Goal: Task Accomplishment & Management: Manage account settings

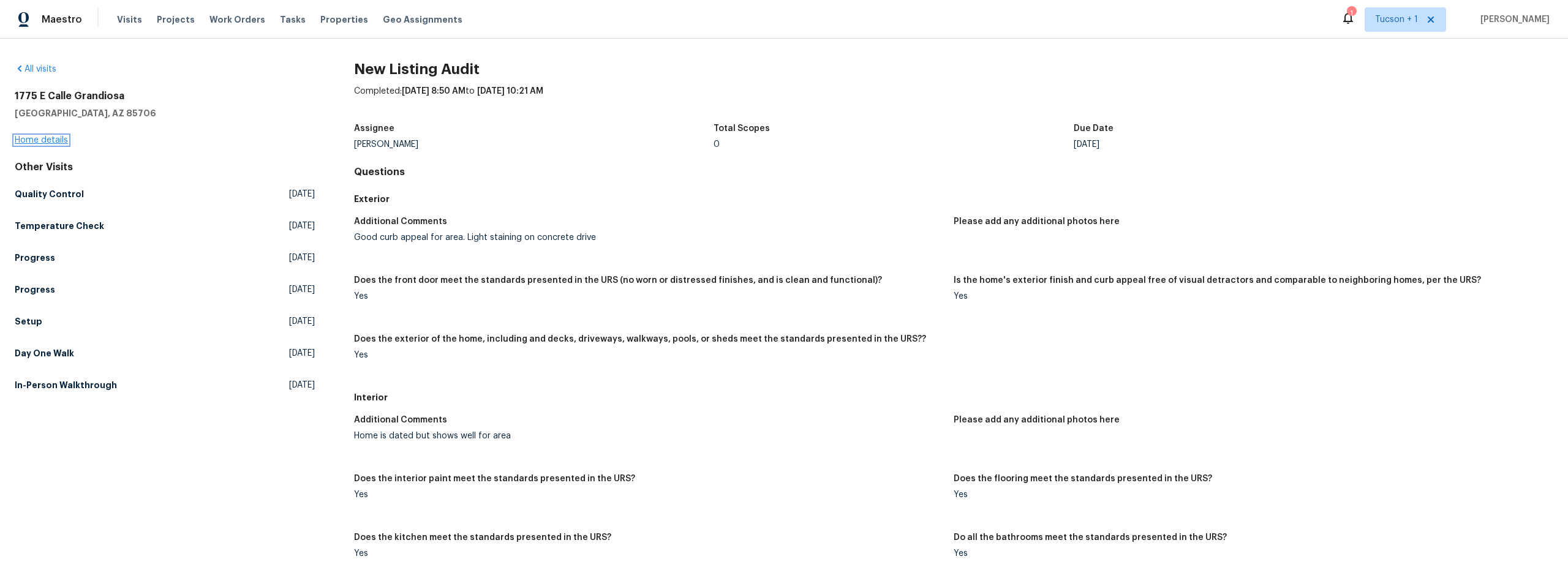
click at [56, 138] on link "Home details" at bounding box center [41, 140] width 54 height 9
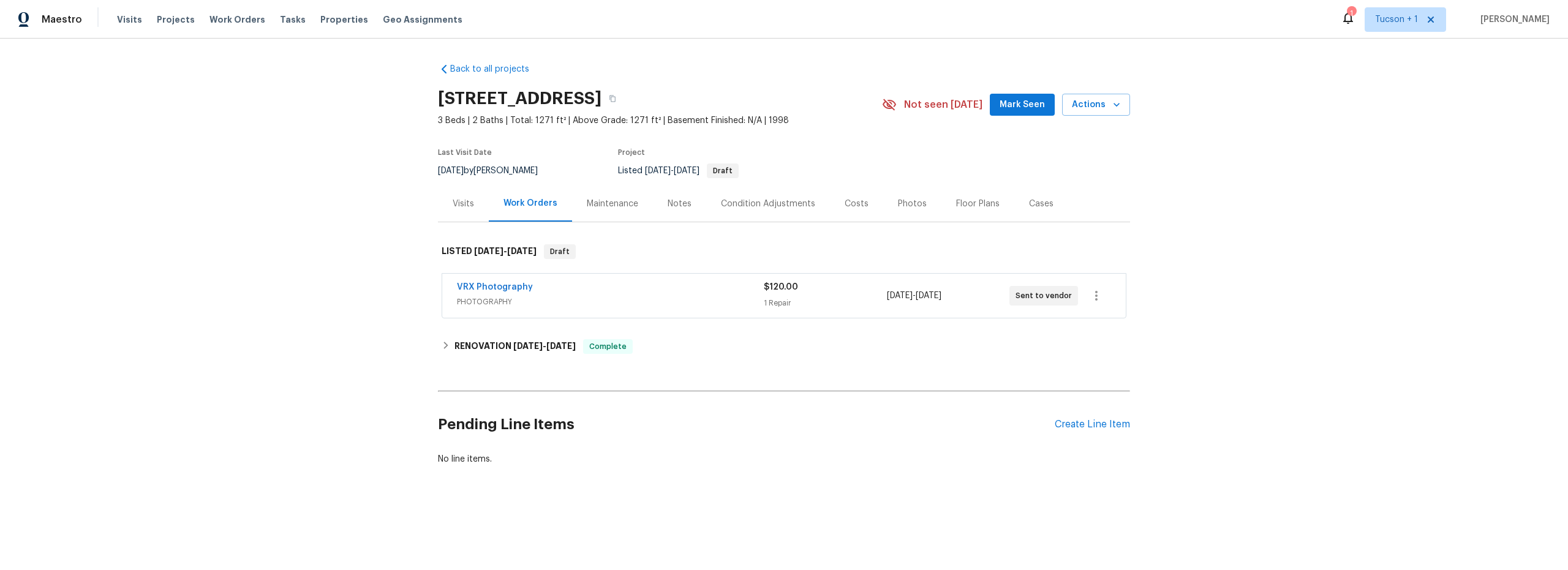
click at [845, 204] on div "Costs" at bounding box center [856, 204] width 24 height 13
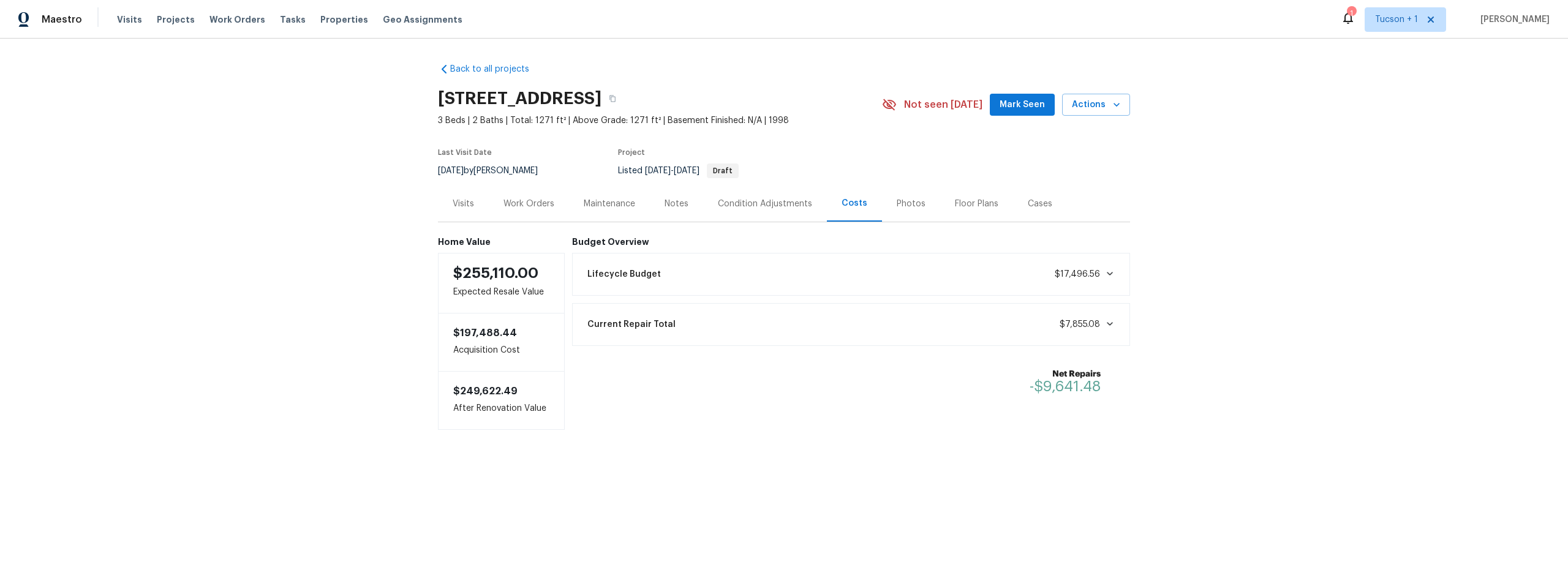
click at [528, 208] on div "Work Orders" at bounding box center [528, 204] width 51 height 13
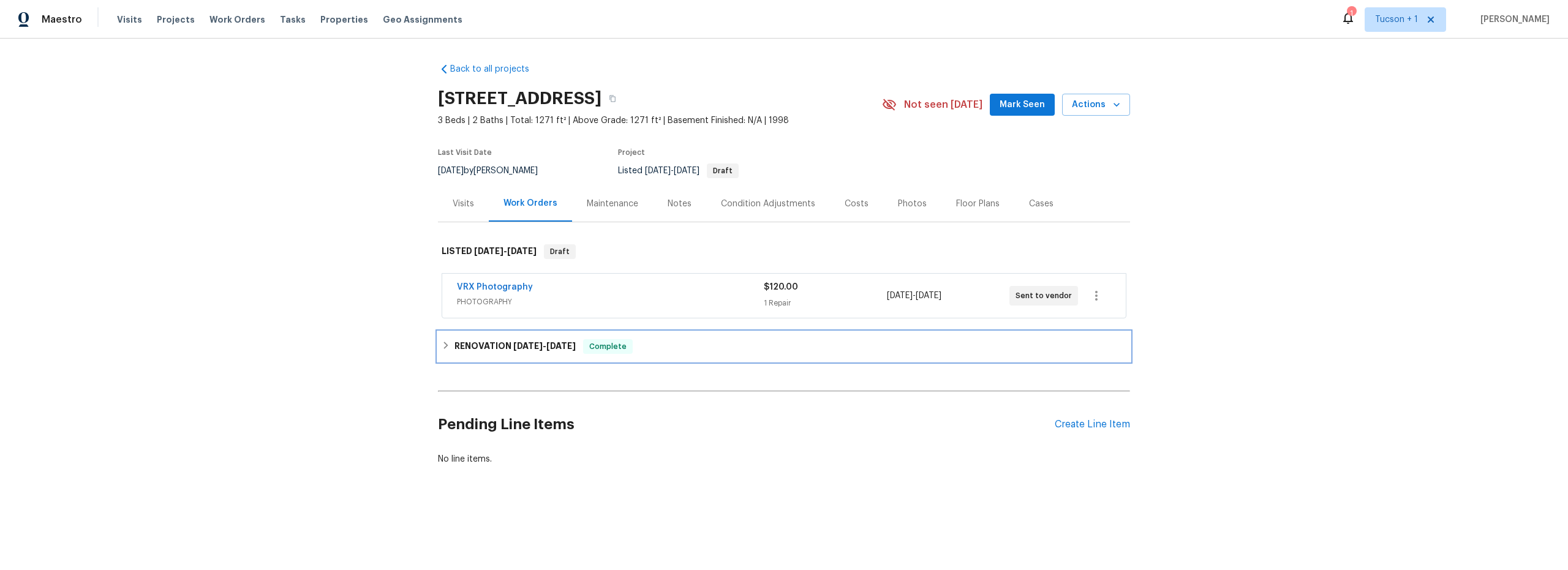
click at [438, 348] on div "RENOVATION 8/18/25 - 8/21/25 Complete" at bounding box center [784, 346] width 692 height 30
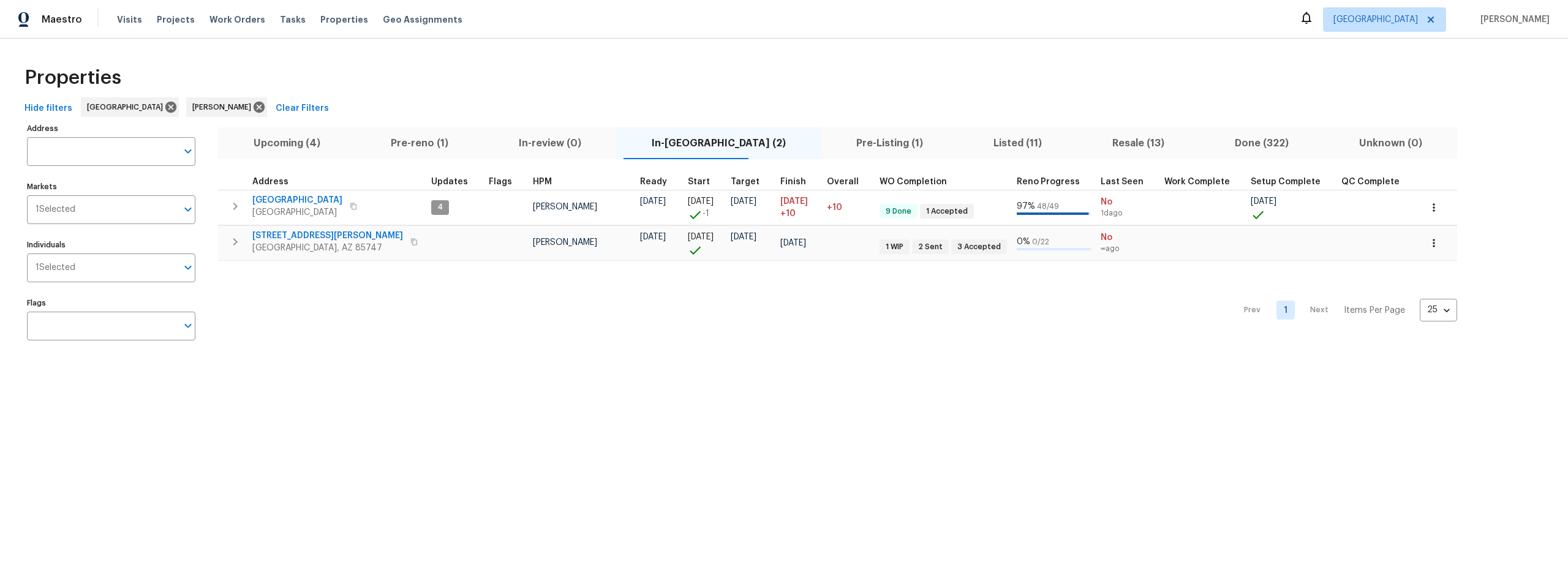
click at [430, 144] on span "Pre-reno (1)" at bounding box center [419, 142] width 114 height 17
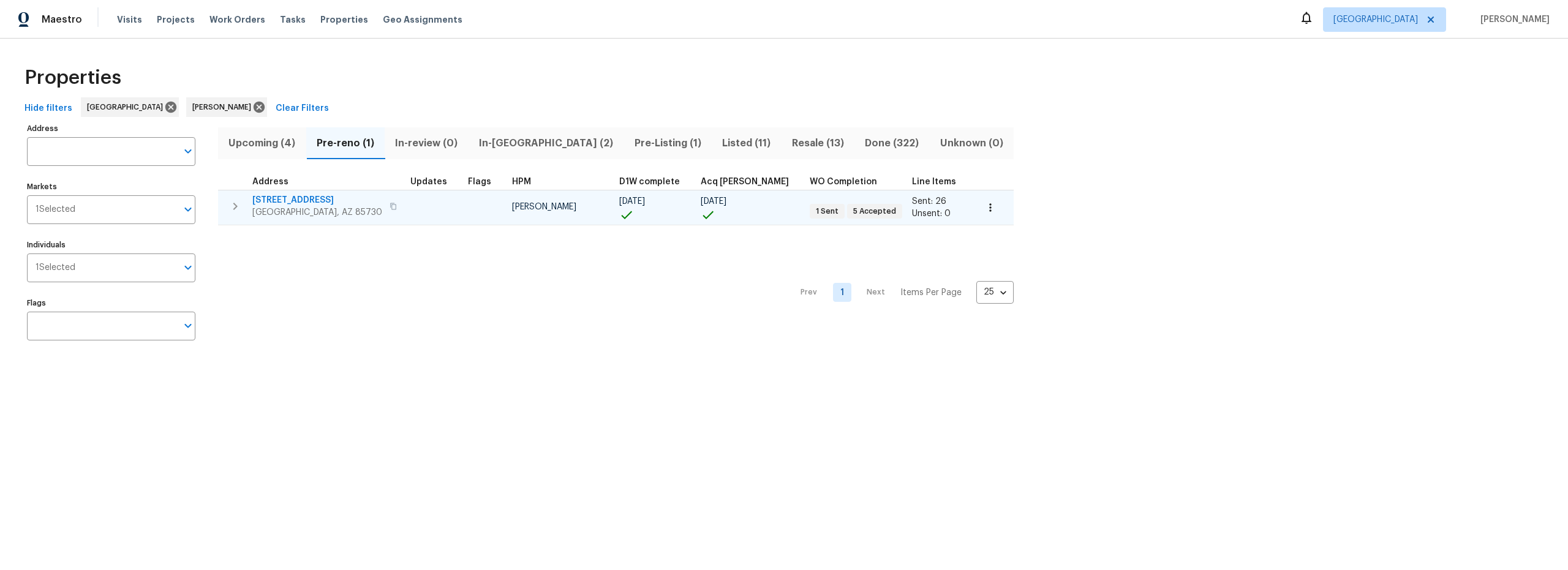
click at [301, 198] on span "3960 S Cedarwood Way" at bounding box center [317, 200] width 130 height 13
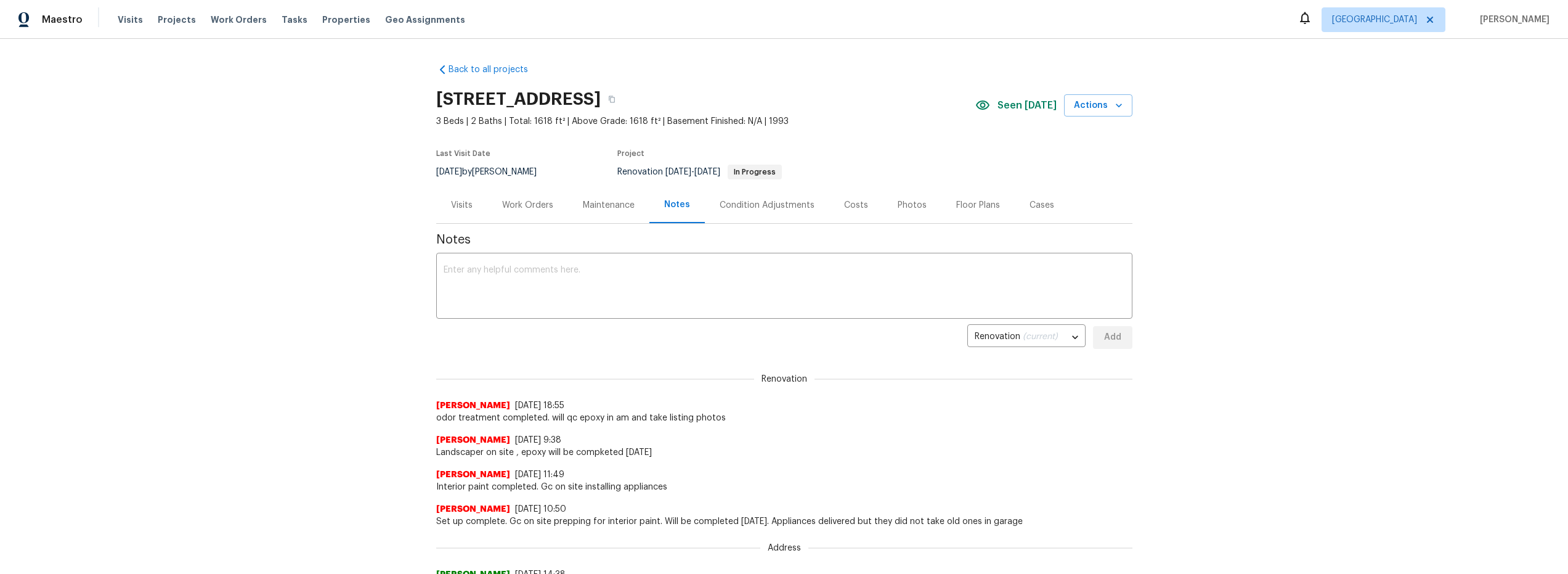
click at [527, 204] on div "Work Orders" at bounding box center [527, 205] width 51 height 13
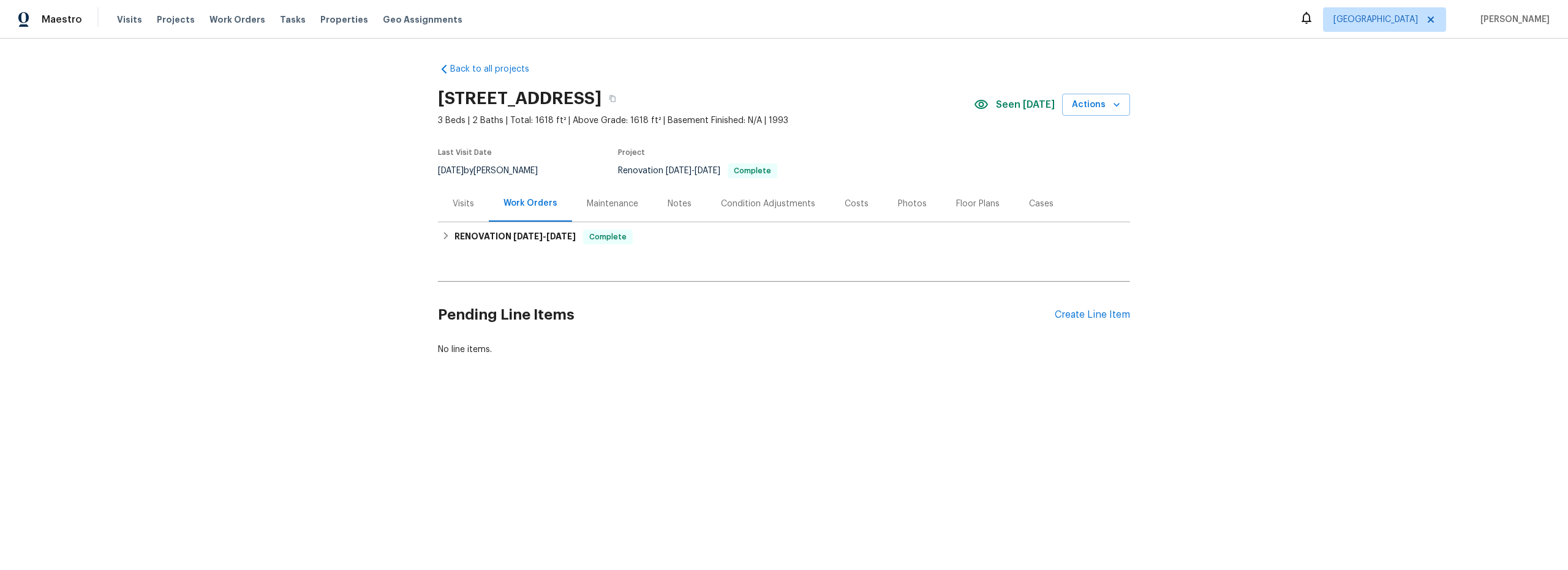
click at [853, 205] on div "Costs" at bounding box center [856, 204] width 24 height 13
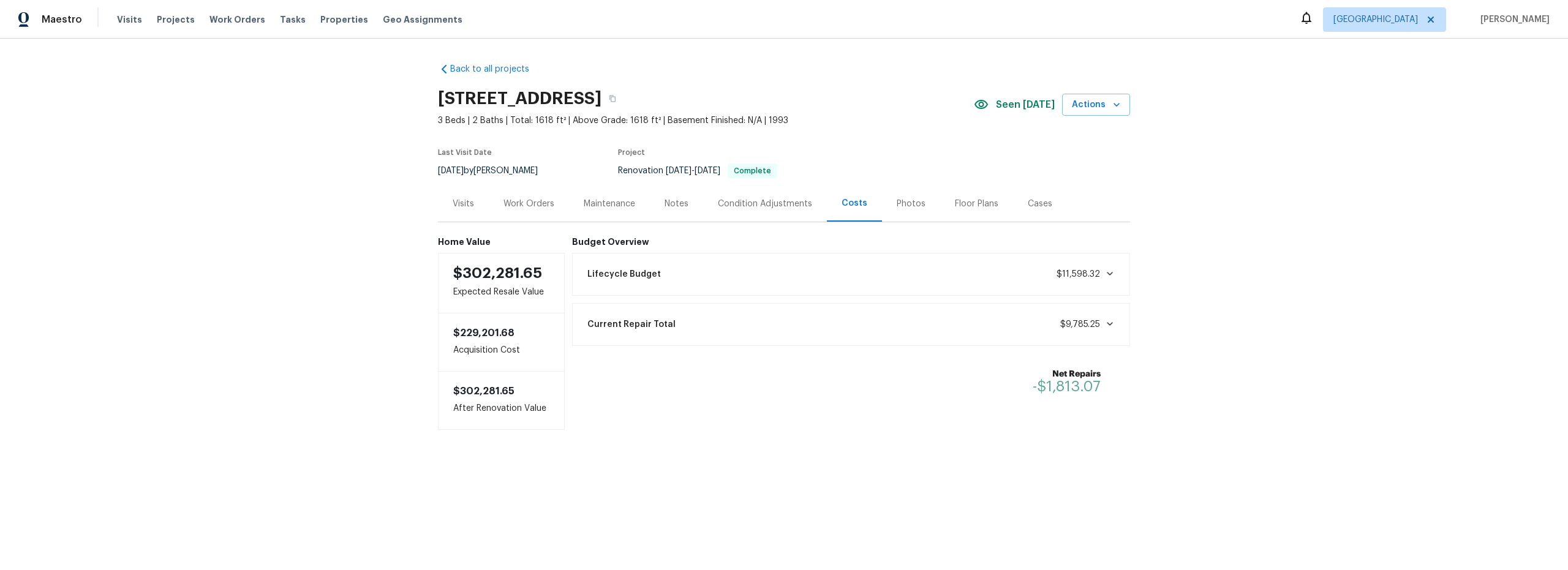
click at [903, 205] on div "Photos" at bounding box center [911, 204] width 29 height 13
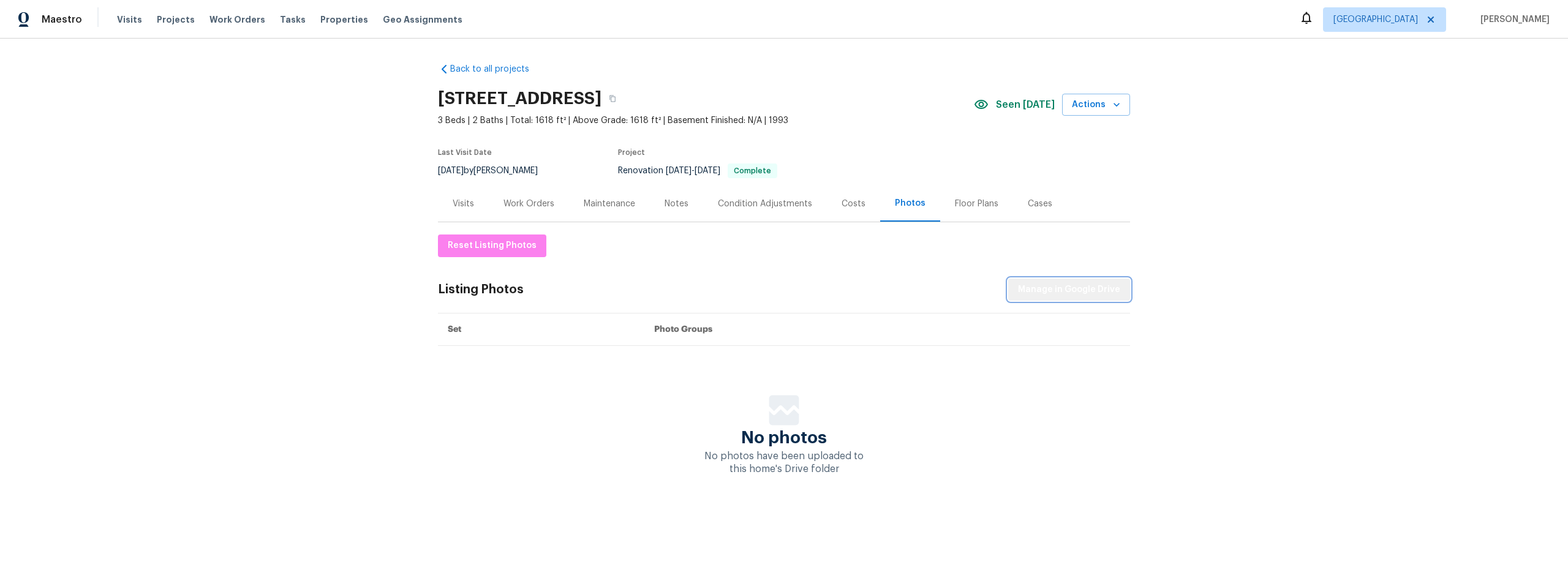
click at [1086, 288] on span "Manage in Google Drive" at bounding box center [1069, 289] width 102 height 15
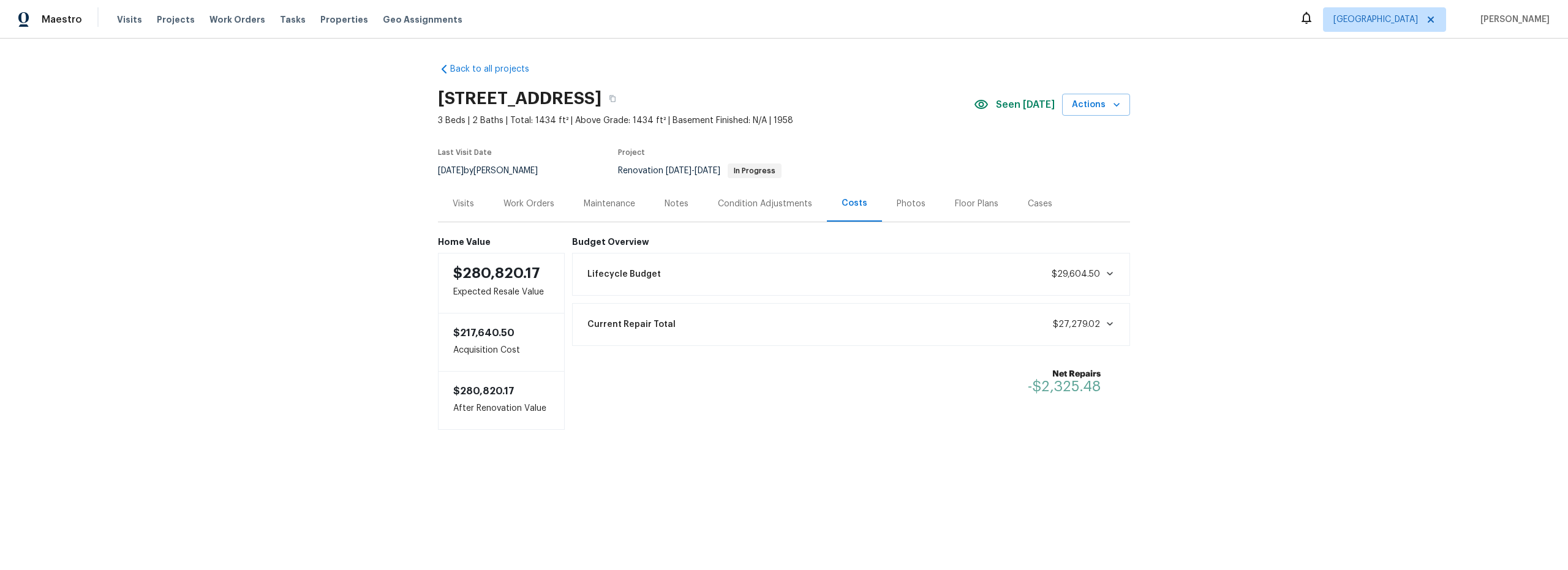
click at [532, 204] on div "Work Orders" at bounding box center [528, 204] width 51 height 13
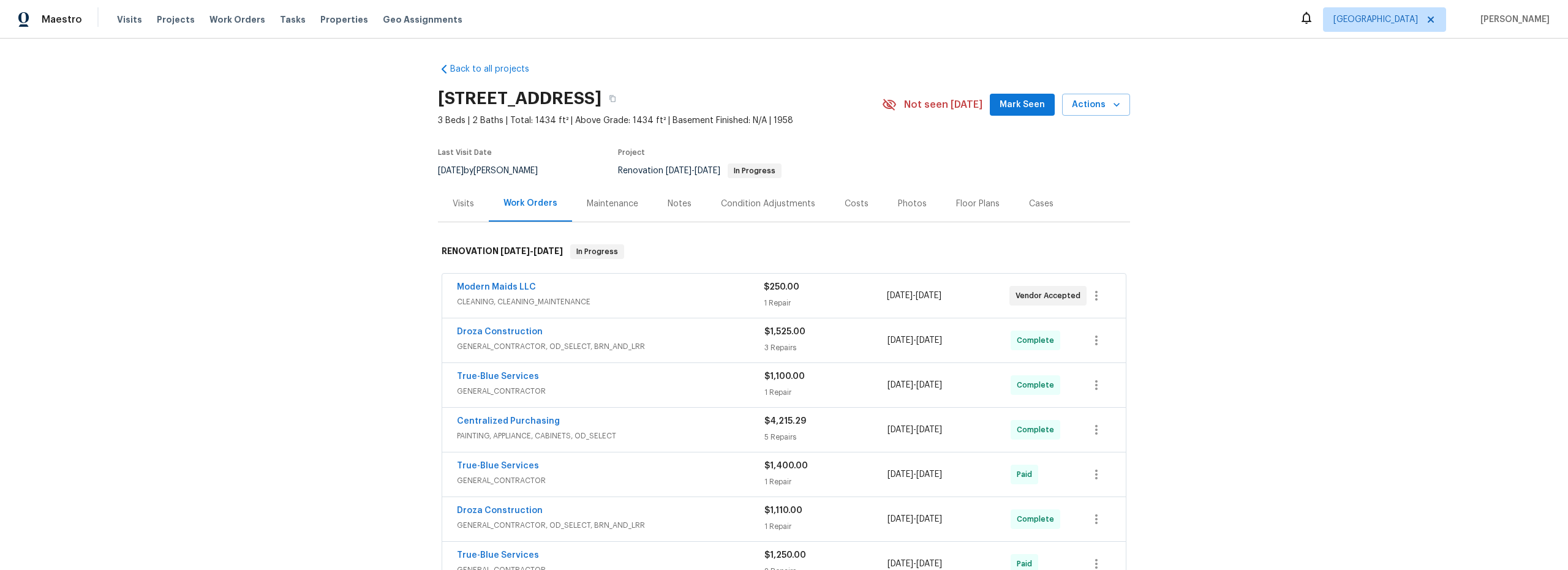
scroll to position [361, 0]
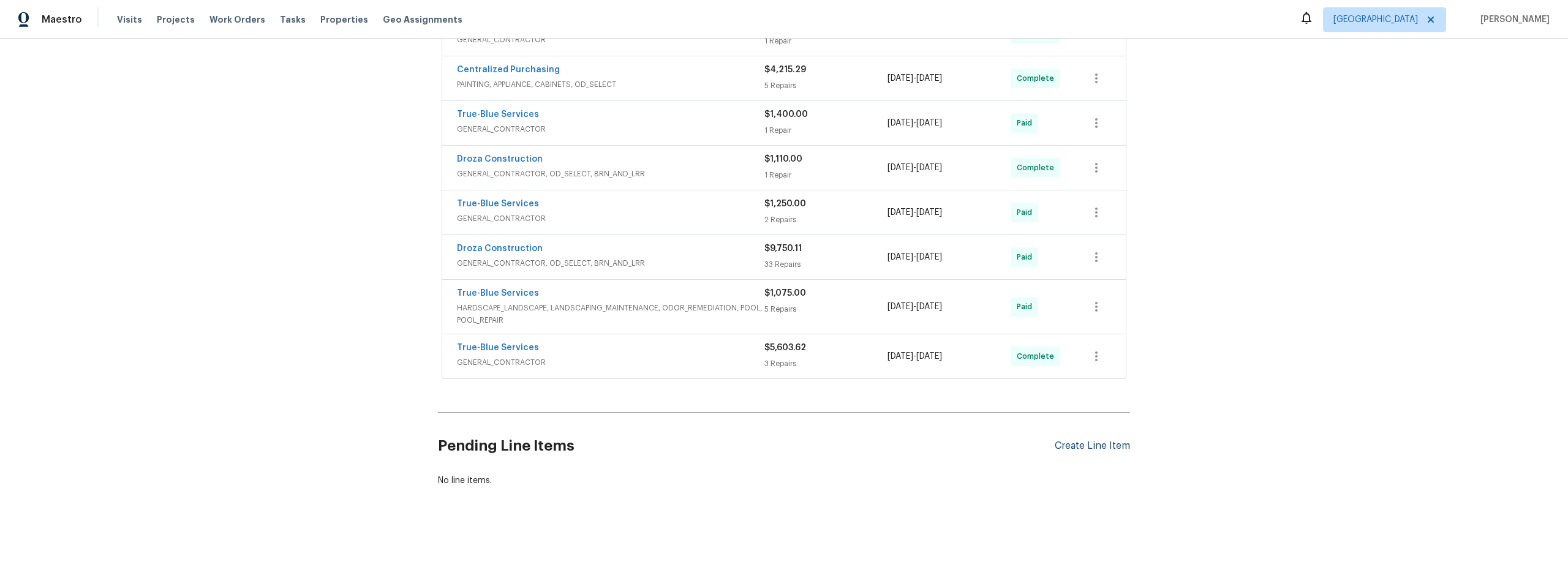
click at [1092, 440] on div "Create Line Item" at bounding box center [1092, 446] width 75 height 12
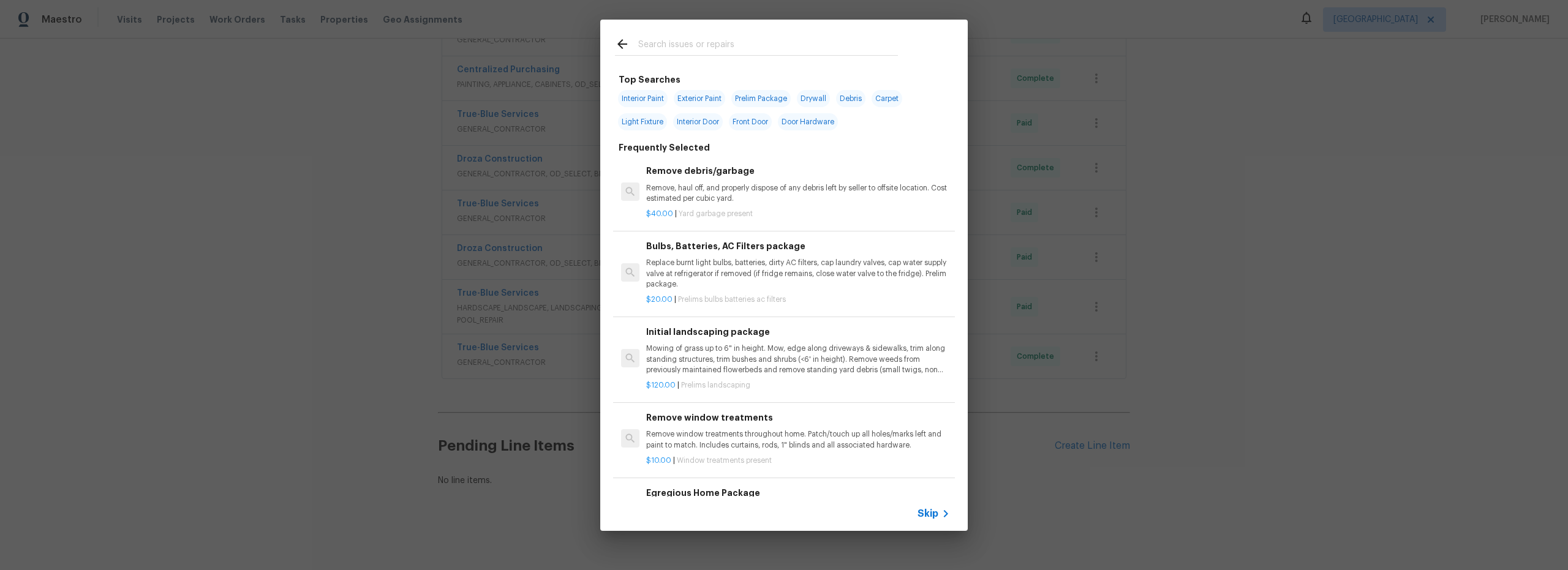
click at [668, 54] on input "text" at bounding box center [768, 46] width 260 height 19
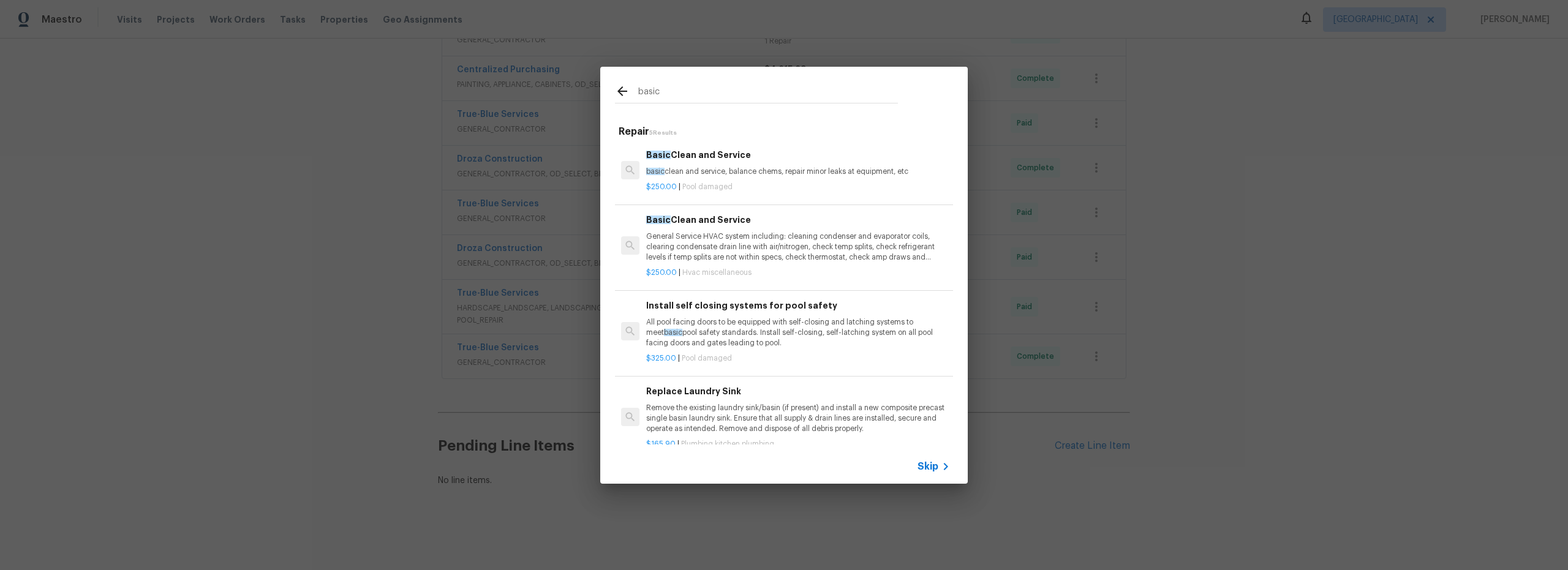
type input "basic"
click at [758, 254] on p "General Service HVAC system including: cleaning condenser and evaporator coils,…" at bounding box center [798, 247] width 304 height 31
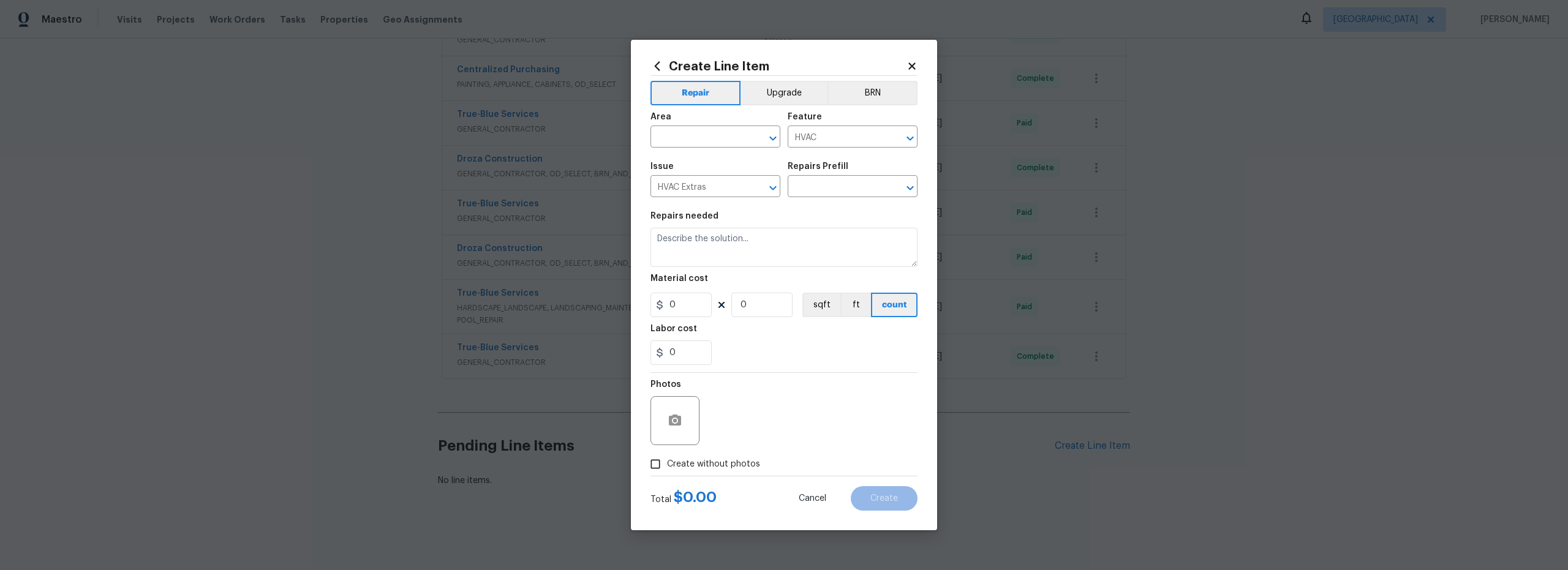
type input "Basic Clean and Service $250.00"
type textarea "General Service HVAC system including: cleaning condenser and evaporator coils,…"
type input "250"
type input "1"
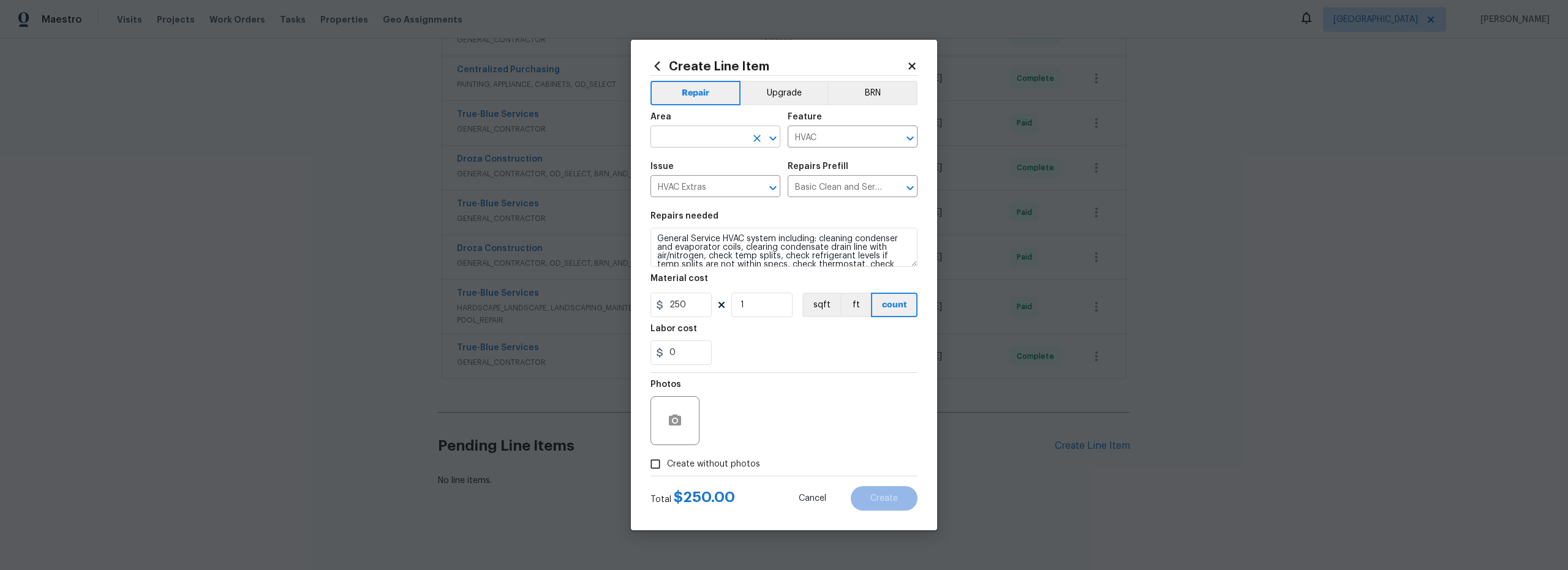
click at [703, 137] on input "text" at bounding box center [698, 138] width 96 height 19
click at [695, 189] on li "Exterior Overall" at bounding box center [715, 185] width 130 height 21
type input "Exterior Overall"
drag, startPoint x: 695, startPoint y: 306, endPoint x: 566, endPoint y: 299, distance: 129.2
click at [626, 302] on div "Create Line Item Repair Upgrade BRN Area Exterior Overall ​ Feature HVAC ​ Issu…" at bounding box center [784, 285] width 1568 height 570
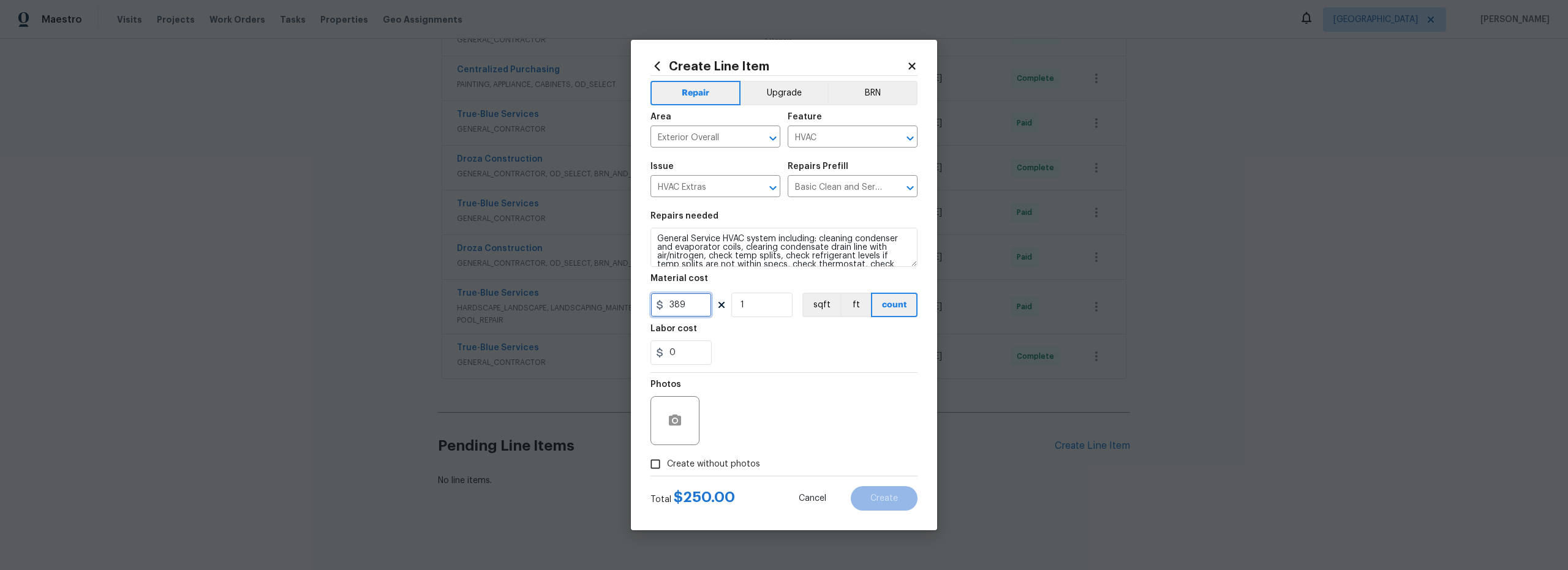
type input "389"
click at [777, 404] on div "Photos" at bounding box center [784, 413] width 267 height 80
click at [655, 464] on input "Create without photos" at bounding box center [655, 464] width 23 height 23
checkbox input "true"
click at [786, 421] on textarea at bounding box center [813, 421] width 209 height 49
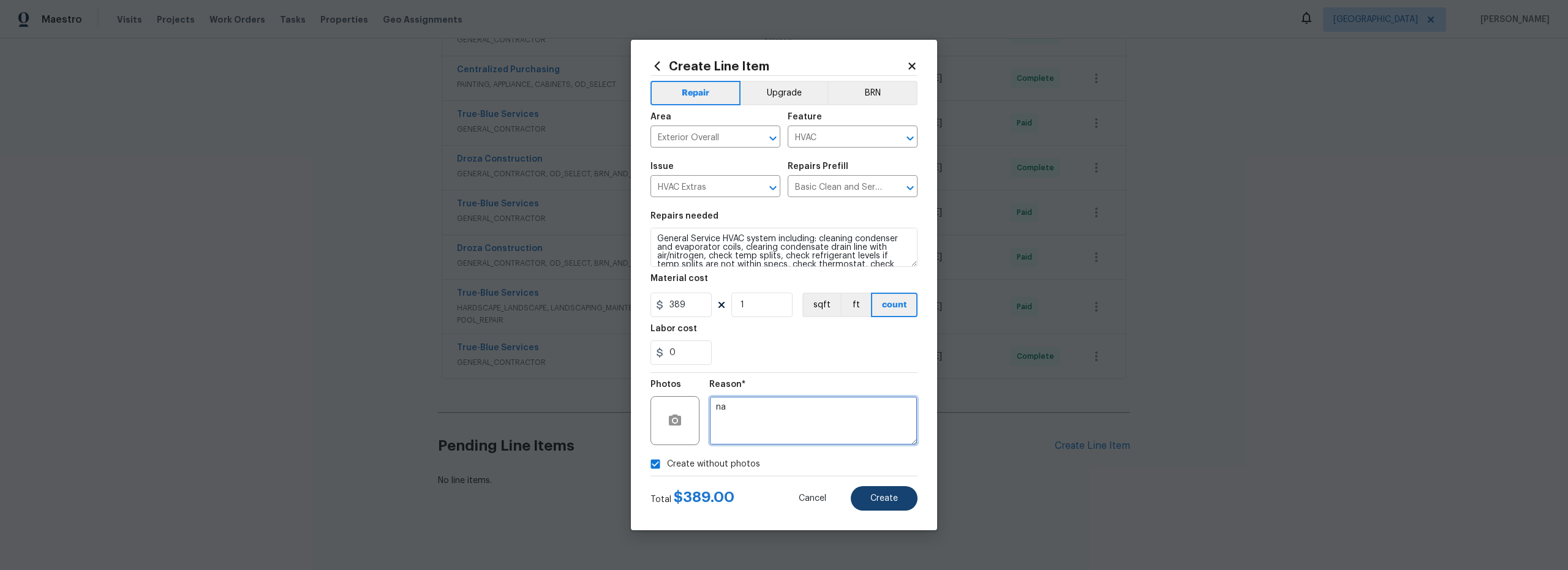
type textarea "na"
click at [885, 495] on span "Create" at bounding box center [884, 498] width 28 height 9
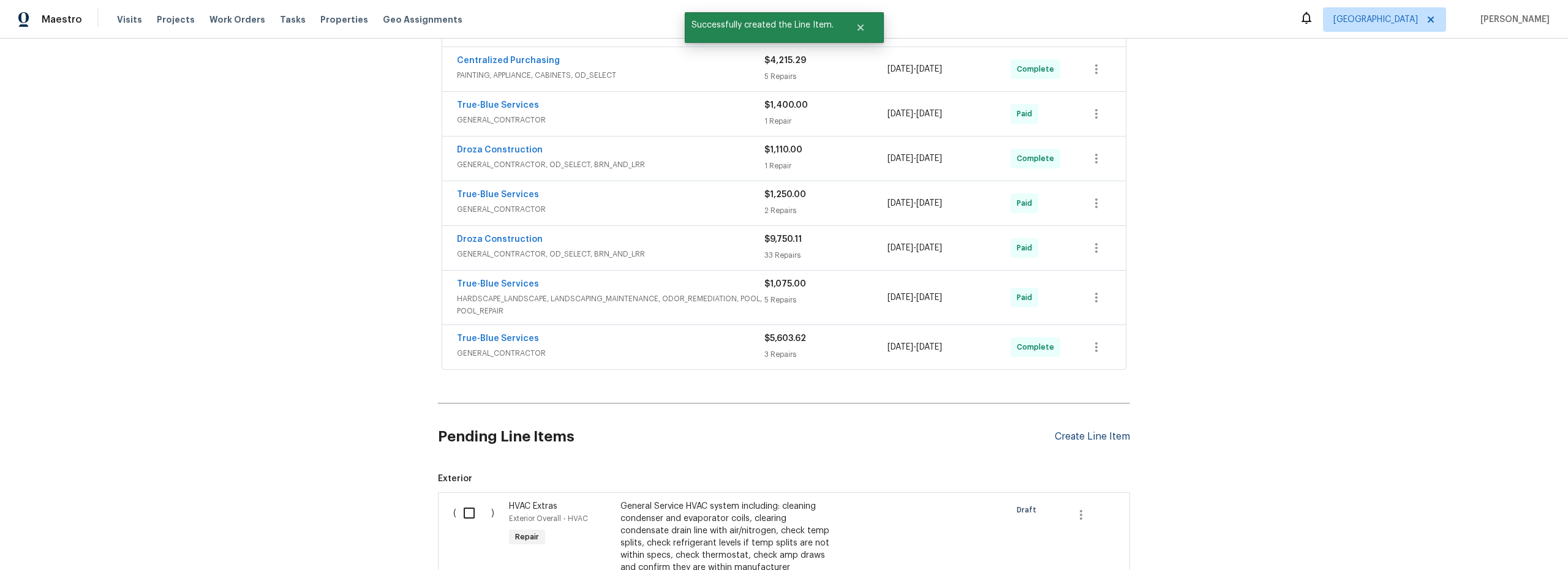
click at [1075, 433] on div "Create Line Item" at bounding box center [1092, 437] width 75 height 12
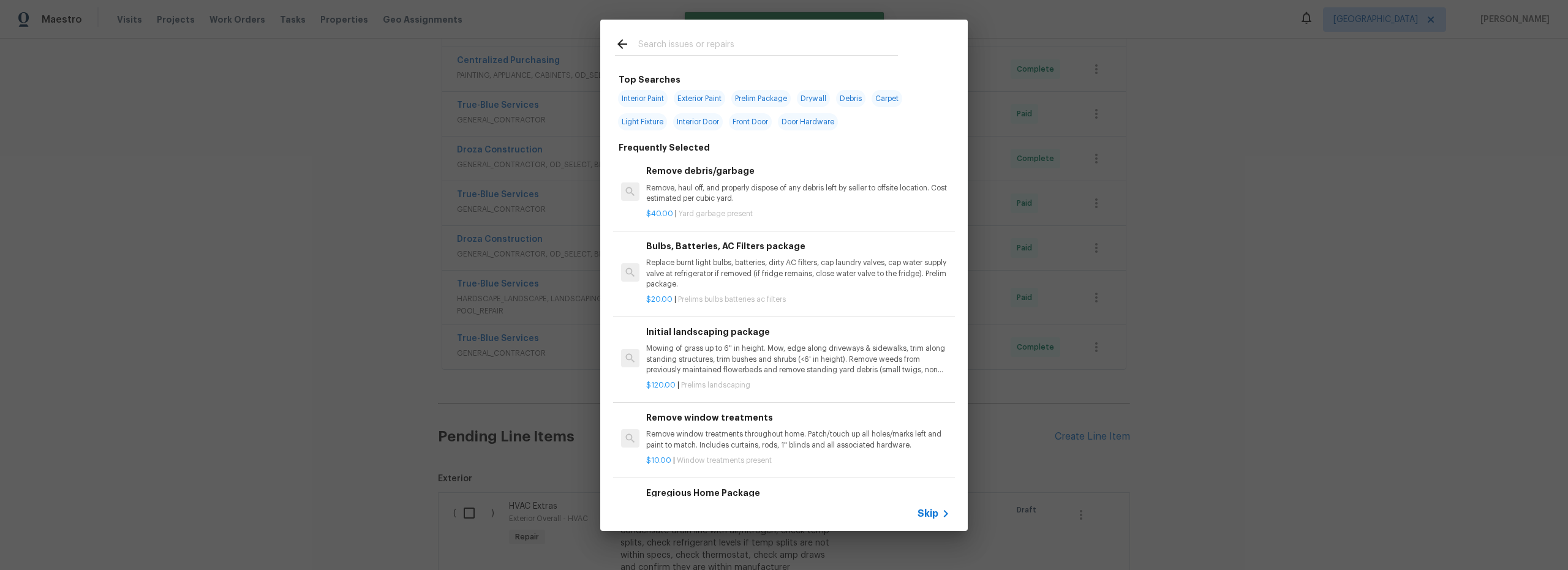
drag, startPoint x: 746, startPoint y: 26, endPoint x: 744, endPoint y: 37, distance: 11.2
click at [745, 30] on div at bounding box center [756, 44] width 313 height 48
click at [740, 44] on input "text" at bounding box center [768, 46] width 260 height 19
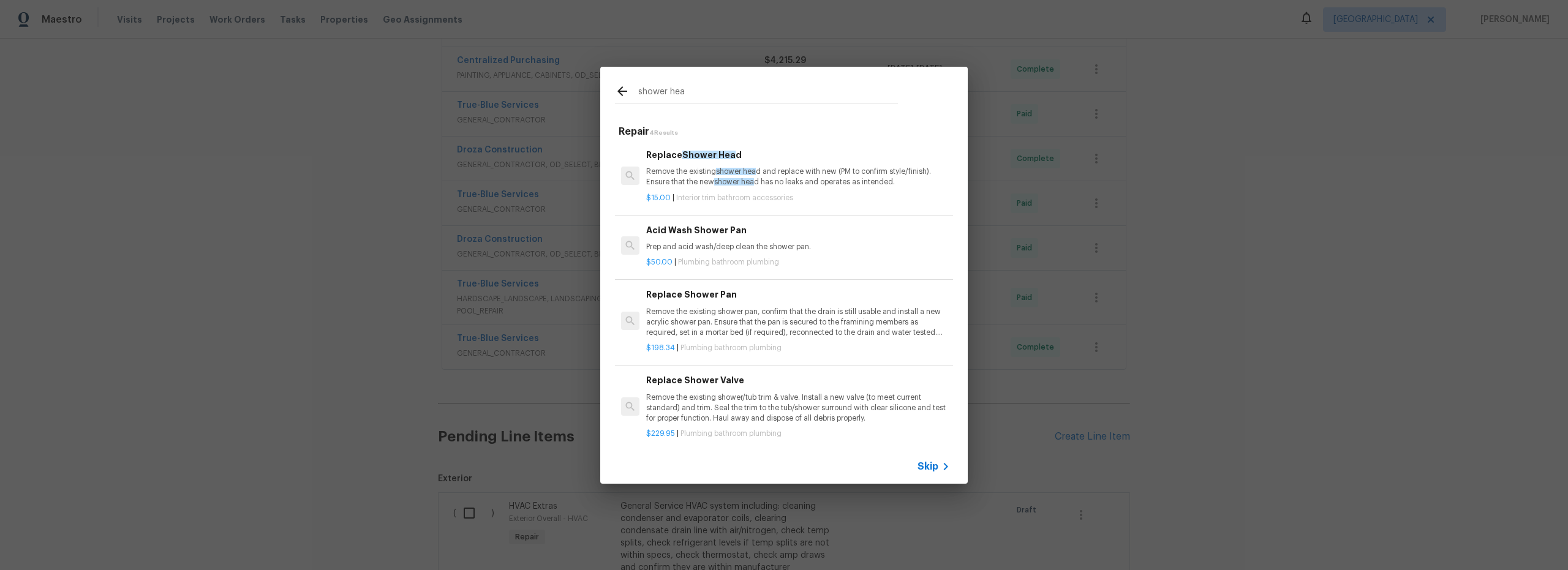
type input "shower hea"
click at [792, 172] on p "Remove the existing shower hea d and replace with new (PM to confirm style/fini…" at bounding box center [798, 176] width 304 height 21
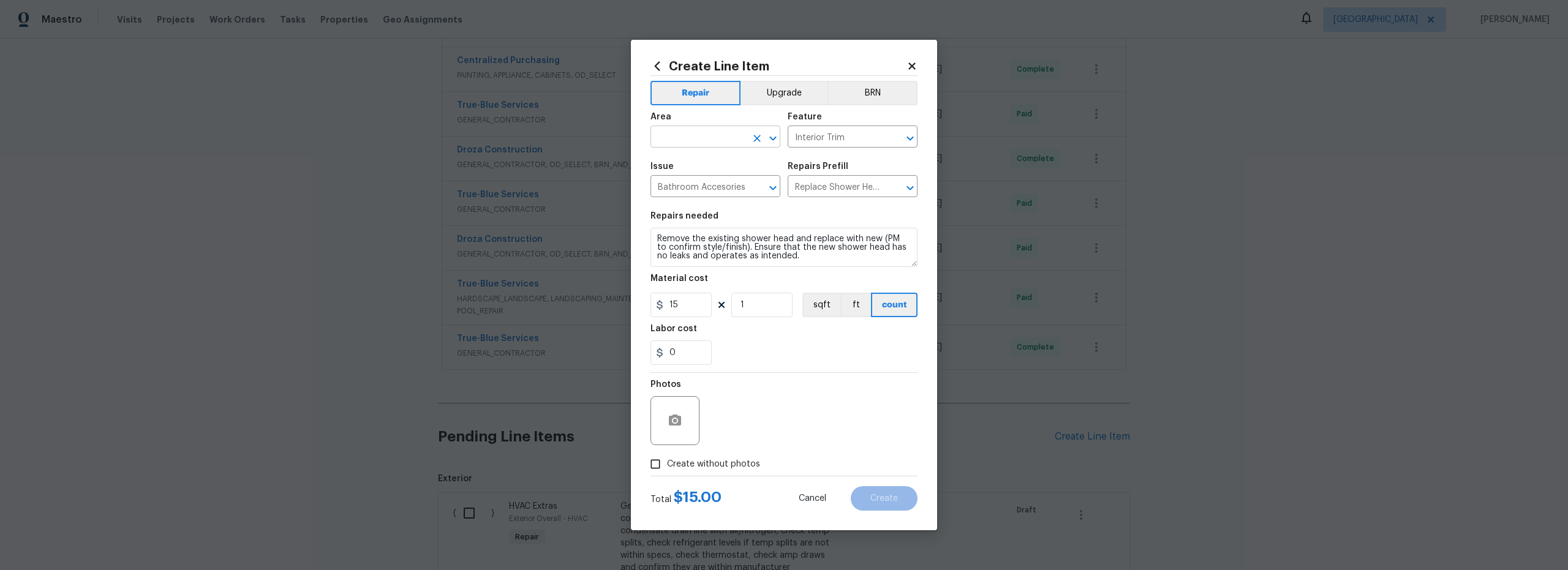
click at [694, 134] on input "text" at bounding box center [698, 138] width 96 height 19
click at [696, 183] on li "Interior Overall" at bounding box center [715, 185] width 130 height 21
type input "Interior Overall"
drag, startPoint x: 690, startPoint y: 307, endPoint x: 609, endPoint y: 306, distance: 81.0
click at [657, 307] on div "15" at bounding box center [681, 304] width 61 height 24
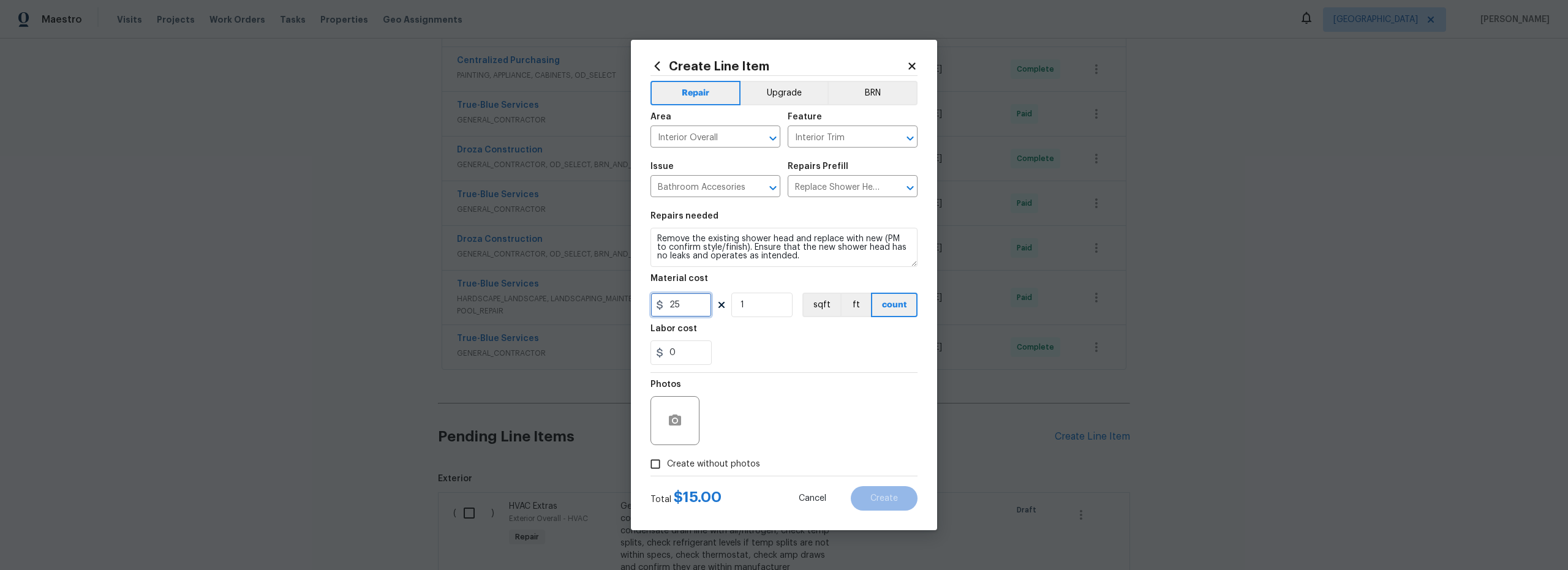
type input "25"
click at [660, 464] on input "Create without photos" at bounding box center [655, 464] width 23 height 23
checkbox input "true"
click at [784, 421] on textarea at bounding box center [813, 421] width 209 height 49
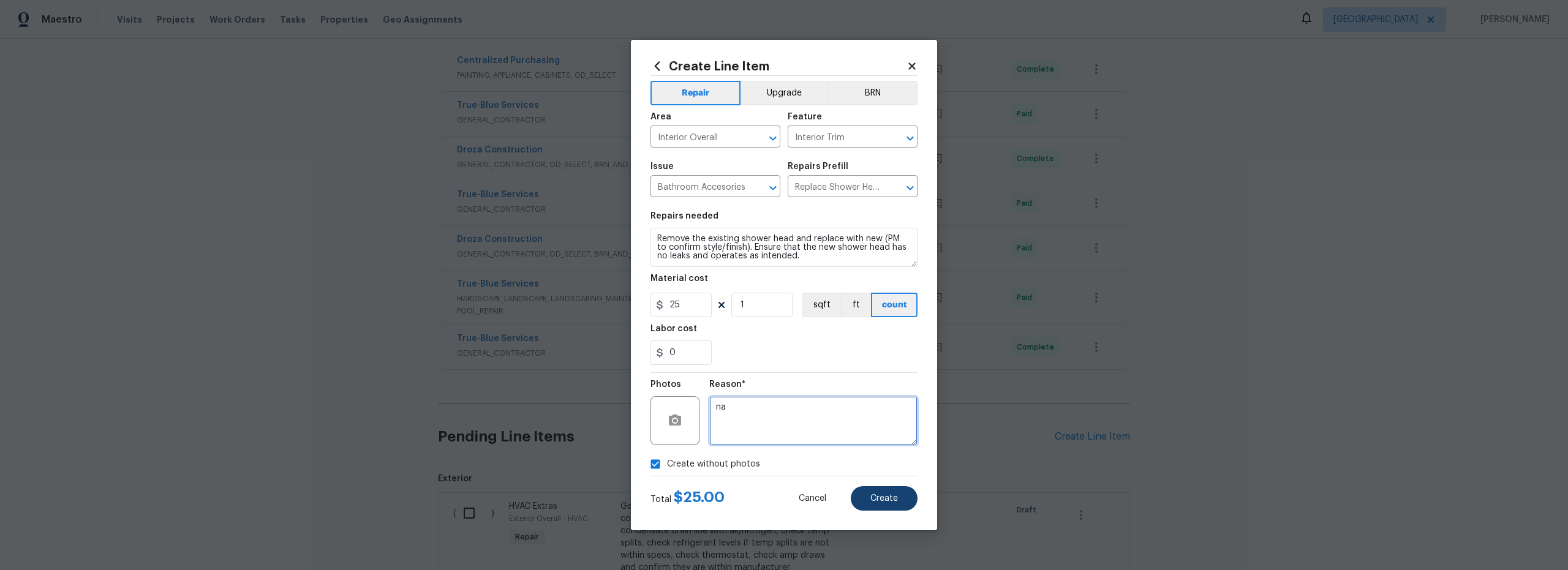
type textarea "na"
click at [875, 492] on button "Create" at bounding box center [884, 498] width 67 height 24
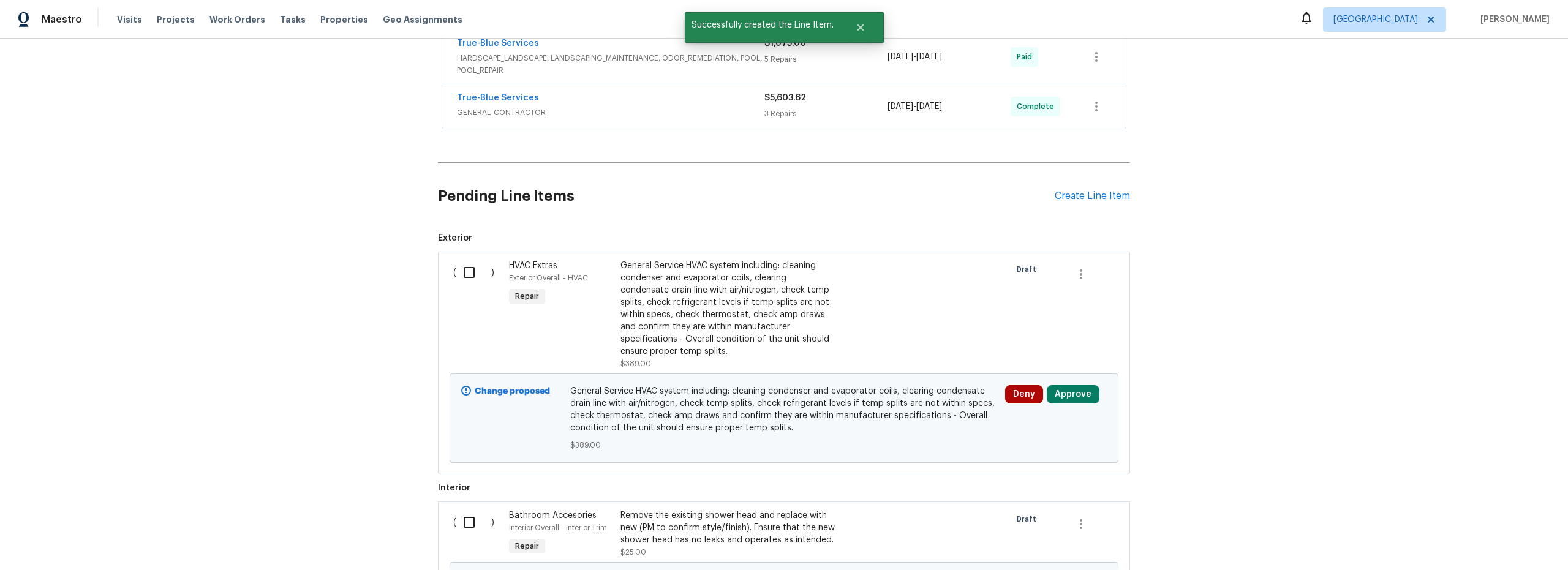
scroll to position [601, 0]
click at [467, 274] on input "checkbox" at bounding box center [474, 271] width 35 height 26
checkbox input "true"
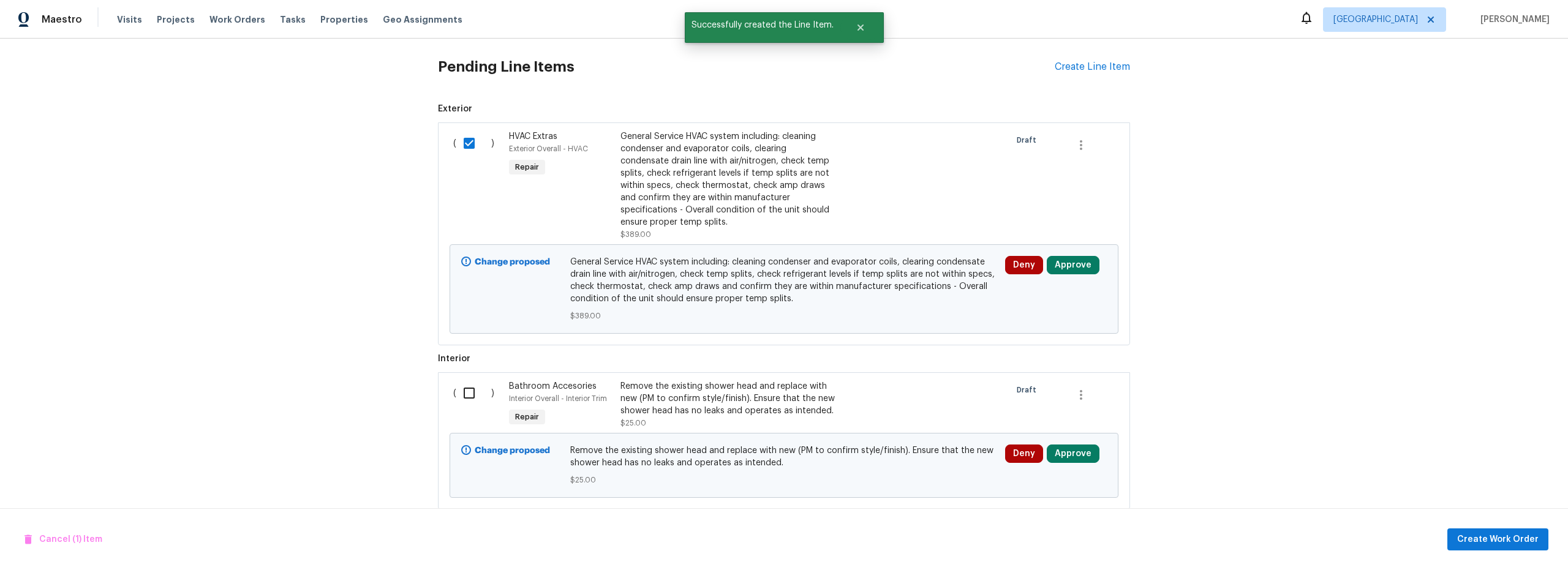
scroll to position [762, 0]
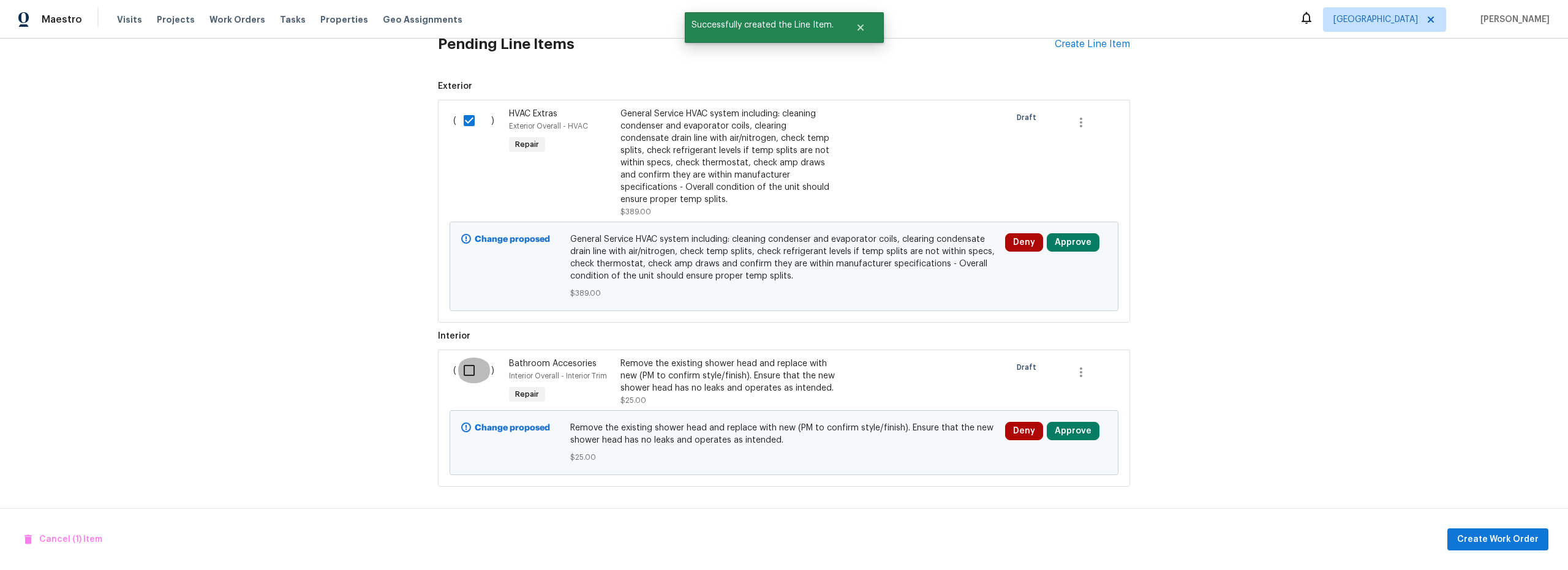
drag, startPoint x: 467, startPoint y: 359, endPoint x: 515, endPoint y: 377, distance: 51.3
click at [467, 360] on input "checkbox" at bounding box center [474, 370] width 35 height 26
checkbox input "true"
click at [1497, 541] on span "Create Work Order" at bounding box center [1497, 539] width 81 height 15
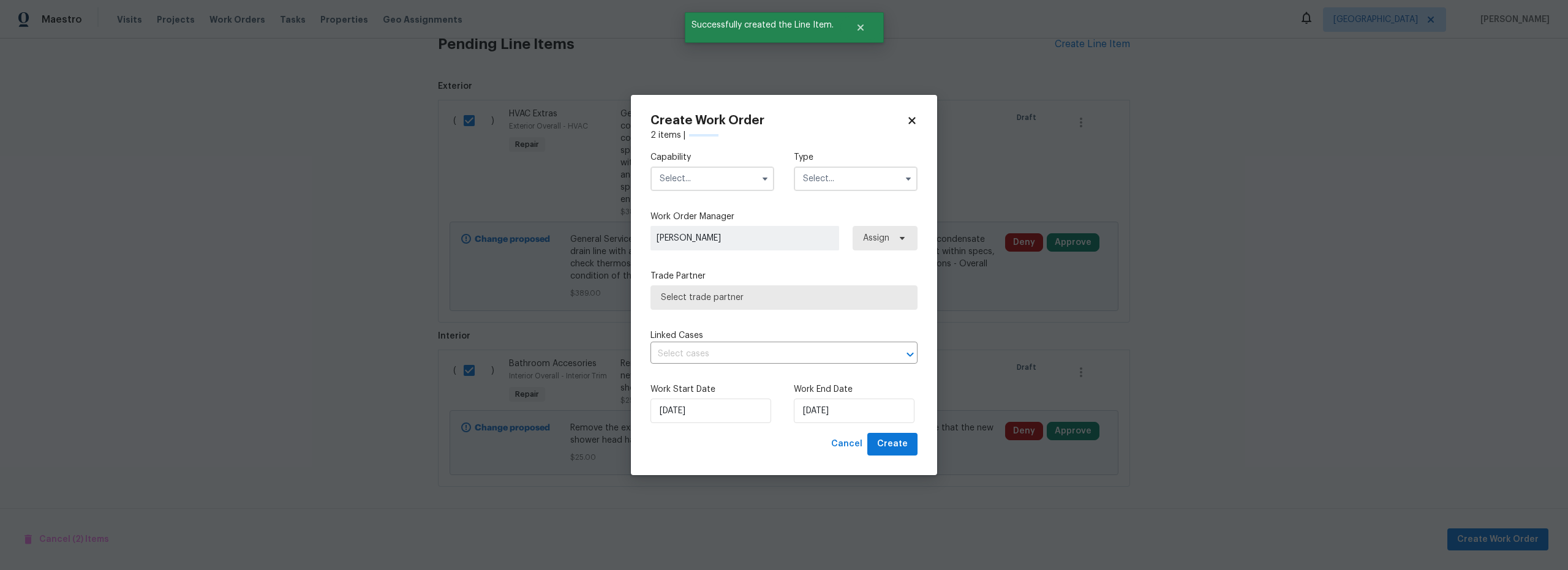
checkbox input "false"
click at [712, 177] on input "text" at bounding box center [712, 178] width 124 height 24
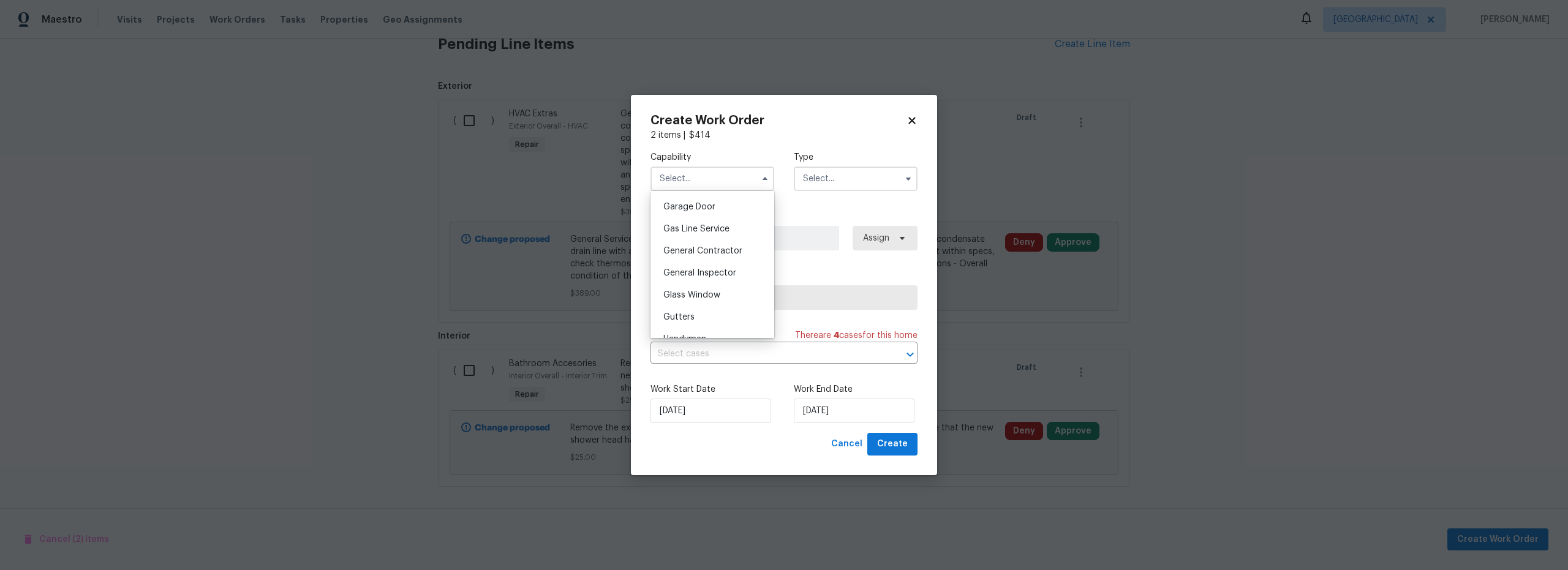
scroll to position [551, 0]
click at [708, 243] on span "General Contractor" at bounding box center [703, 240] width 79 height 9
type input "General Contractor"
drag, startPoint x: 855, startPoint y: 175, endPoint x: 850, endPoint y: 188, distance: 13.9
click at [855, 175] on input "text" at bounding box center [855, 178] width 124 height 24
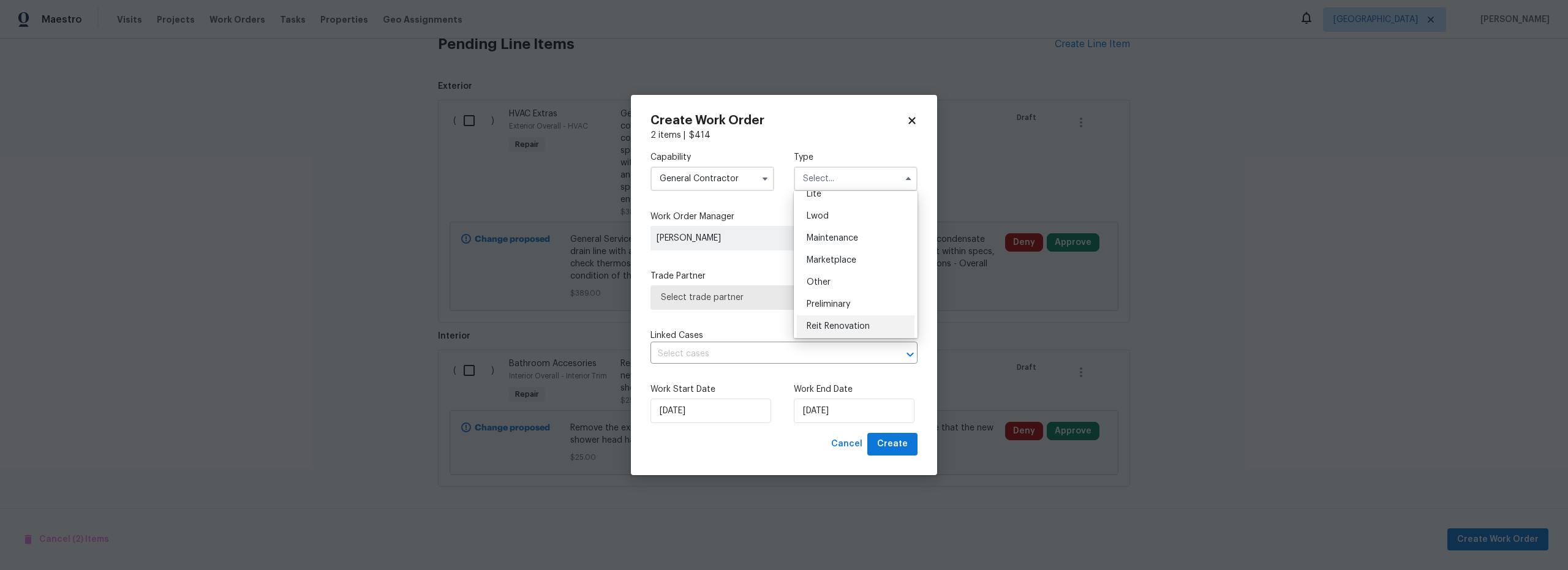
scroll to position [204, 0]
click at [852, 305] on div "Renovation" at bounding box center [855, 309] width 117 height 22
type input "Renovation"
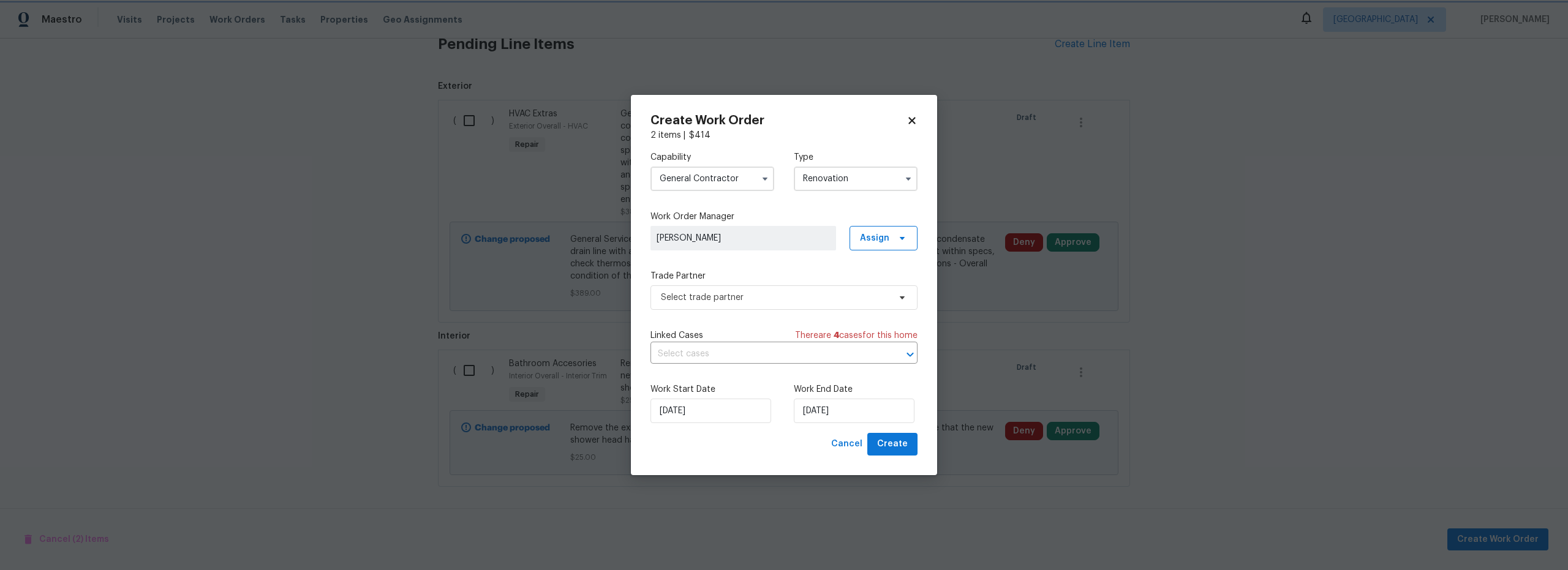
scroll to position [0, 0]
click at [738, 298] on span "Select trade partner" at bounding box center [775, 298] width 228 height 13
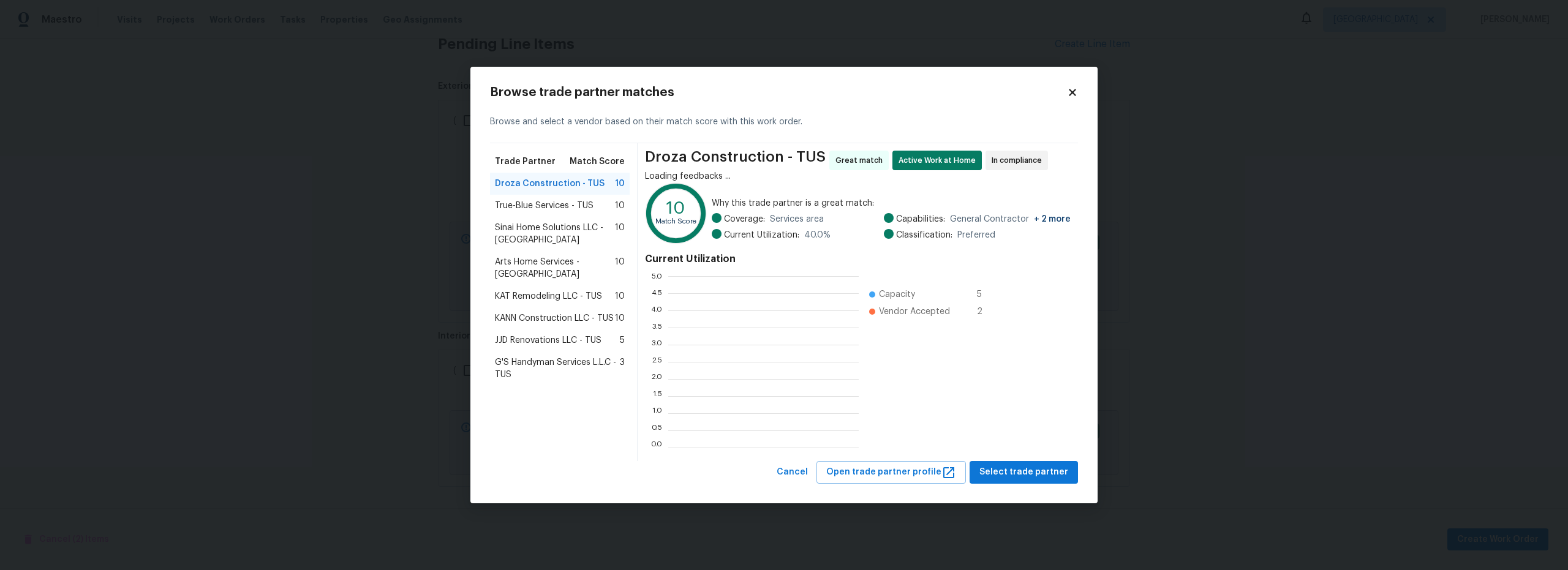
scroll to position [162, 182]
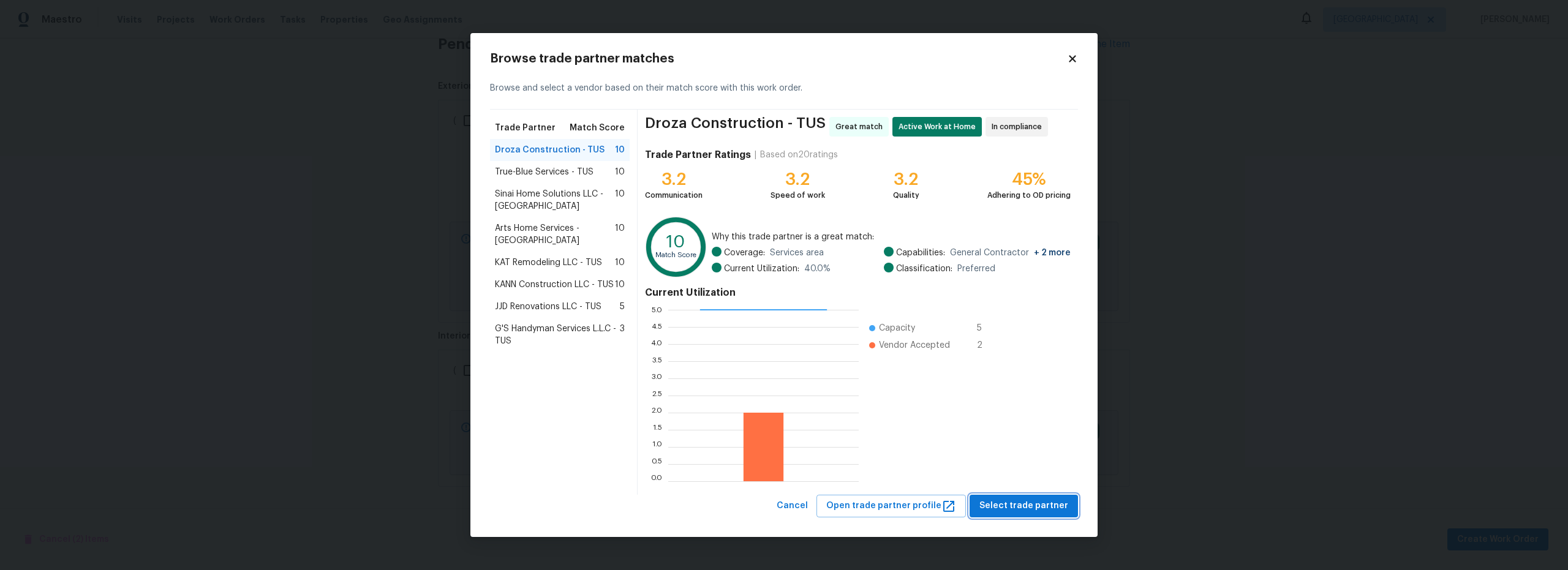
click at [1028, 508] on span "Select trade partner" at bounding box center [1024, 506] width 89 height 15
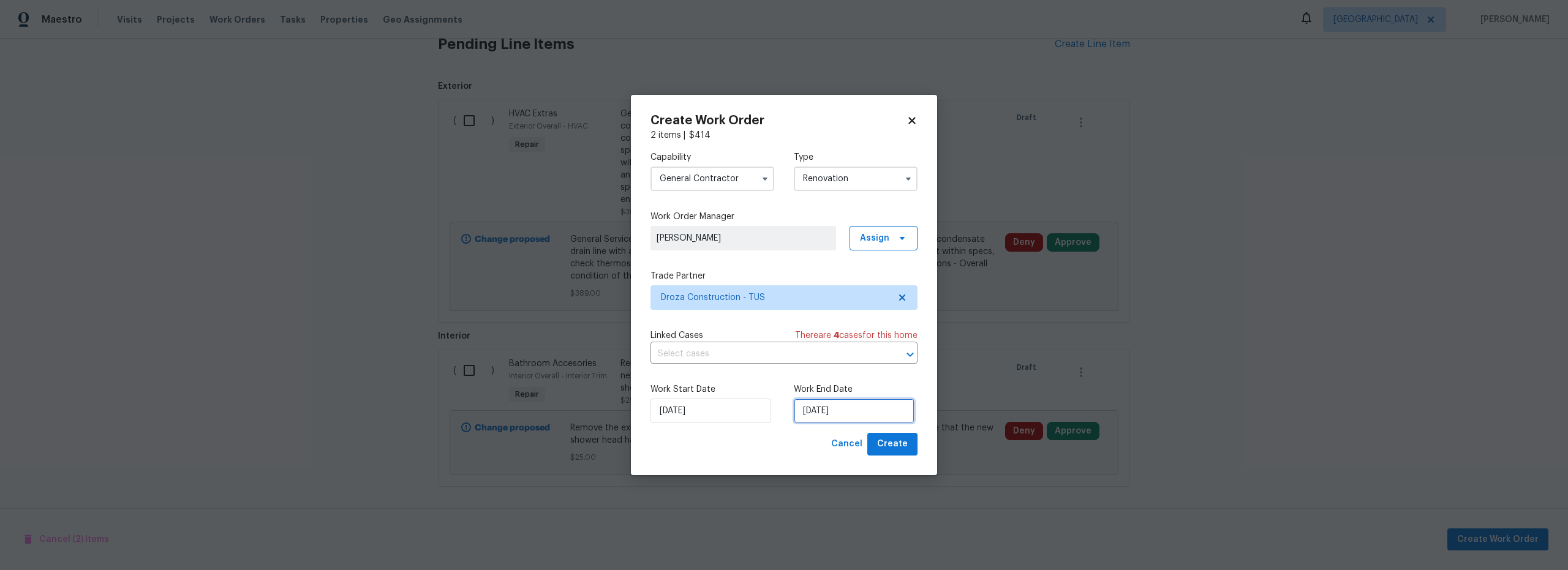
click at [836, 413] on input "[DATE]" at bounding box center [853, 410] width 121 height 24
drag, startPoint x: 894, startPoint y: 444, endPoint x: 903, endPoint y: 447, distance: 9.5
click at [895, 445] on span "Create" at bounding box center [892, 444] width 30 height 15
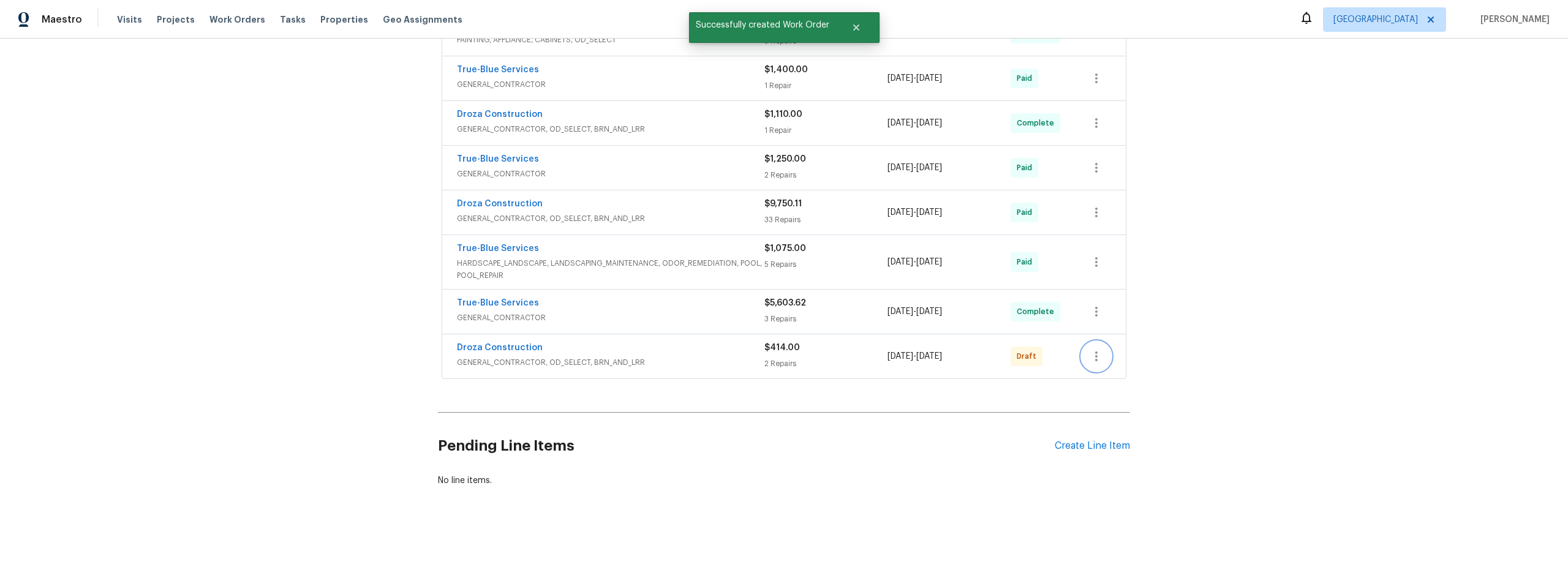
click at [1094, 352] on icon "button" at bounding box center [1096, 356] width 14 height 14
click at [1102, 366] on li "Confirm and Send to Vendor" at bounding box center [1145, 367] width 137 height 21
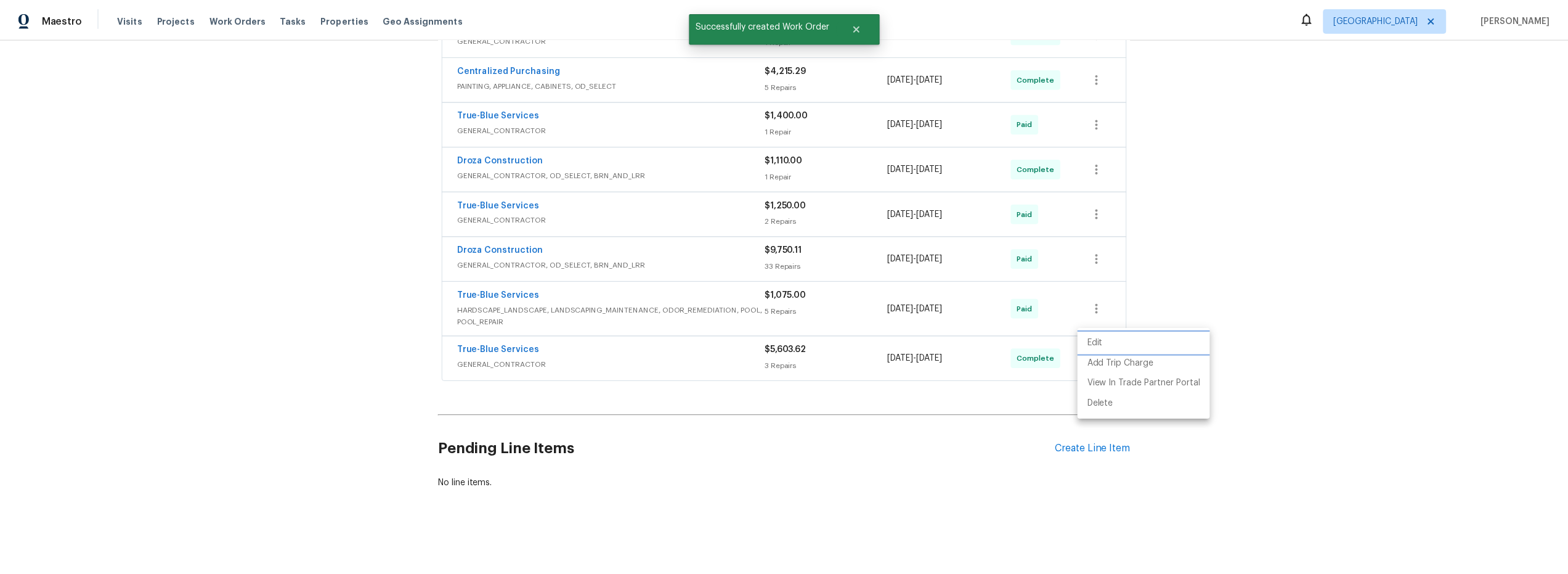
scroll to position [0, 0]
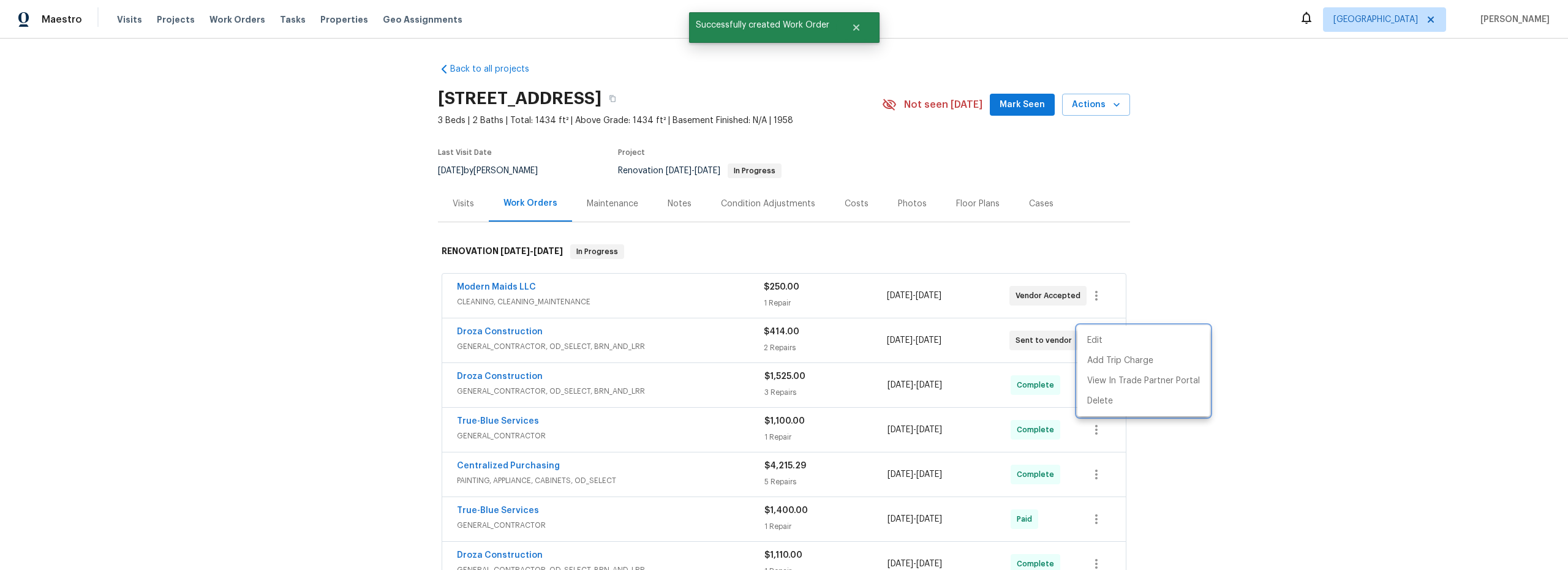
click at [501, 331] on div at bounding box center [784, 285] width 1568 height 570
click at [500, 330] on link "Droza Construction" at bounding box center [500, 332] width 86 height 9
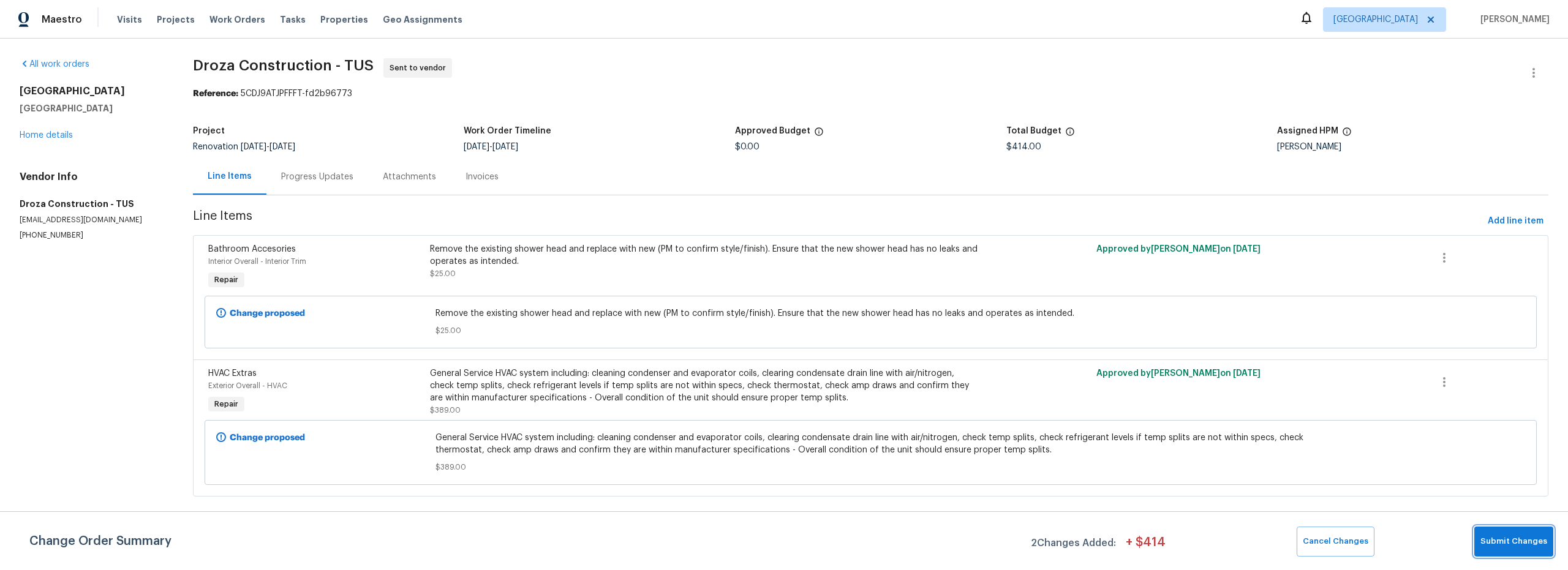
click at [1529, 553] on button "Submit Changes" at bounding box center [1513, 541] width 79 height 30
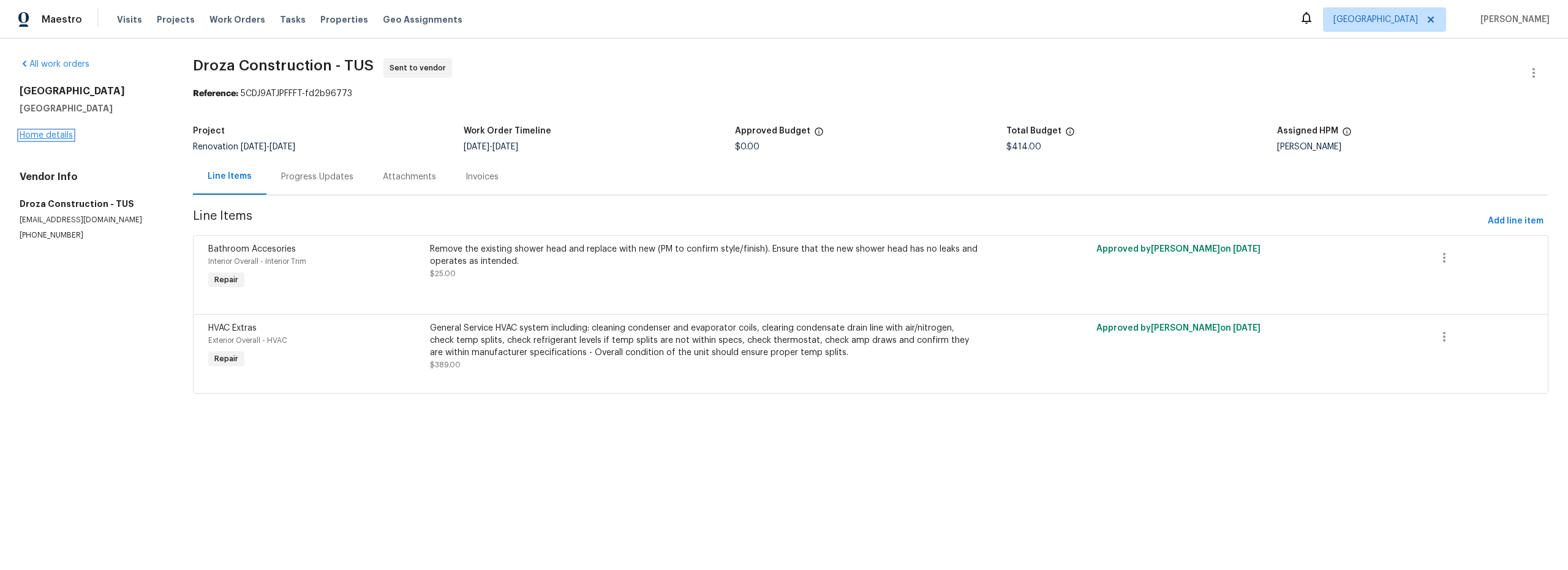
click at [59, 135] on link "Home details" at bounding box center [47, 135] width 54 height 9
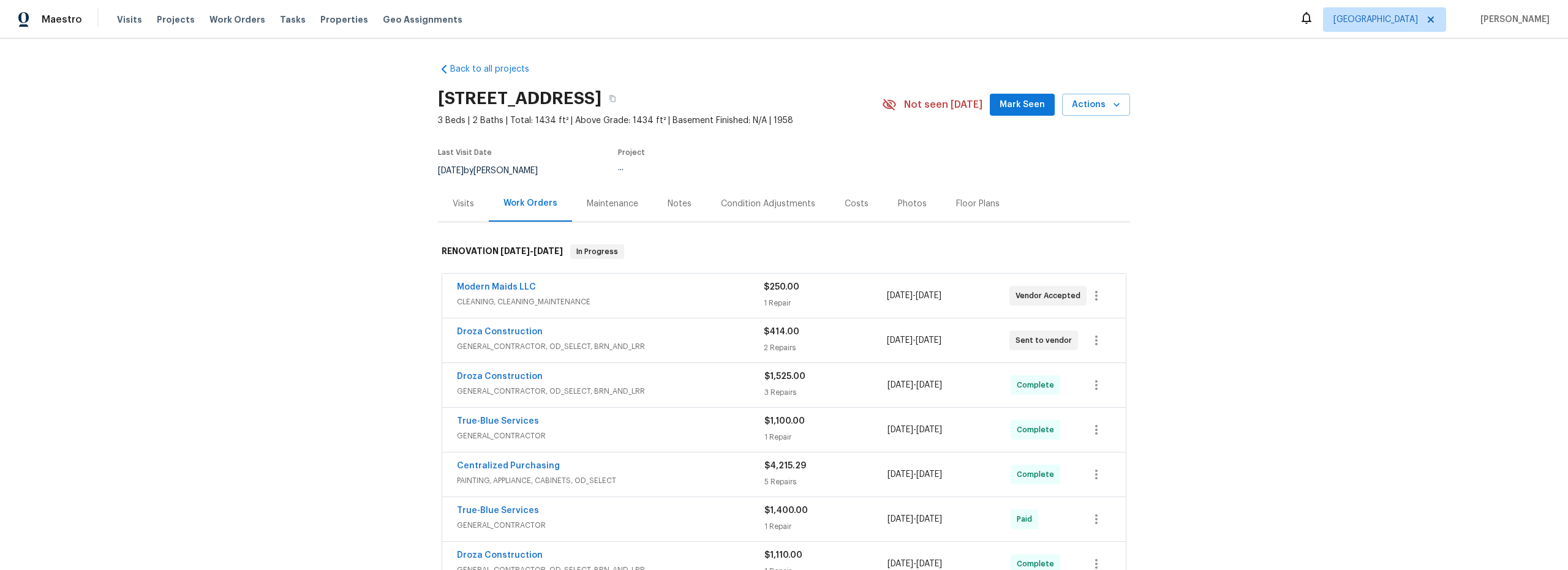
click at [668, 204] on div "Notes" at bounding box center [680, 204] width 24 height 13
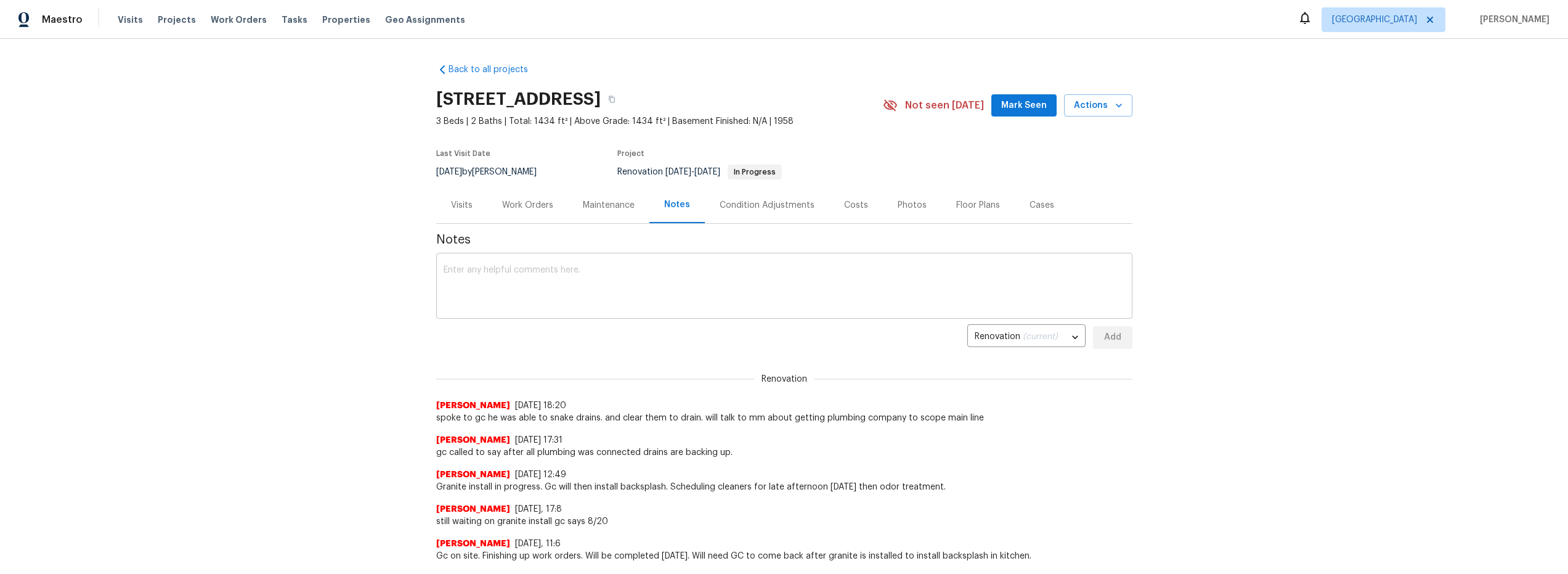
click at [599, 288] on textarea at bounding box center [784, 287] width 681 height 43
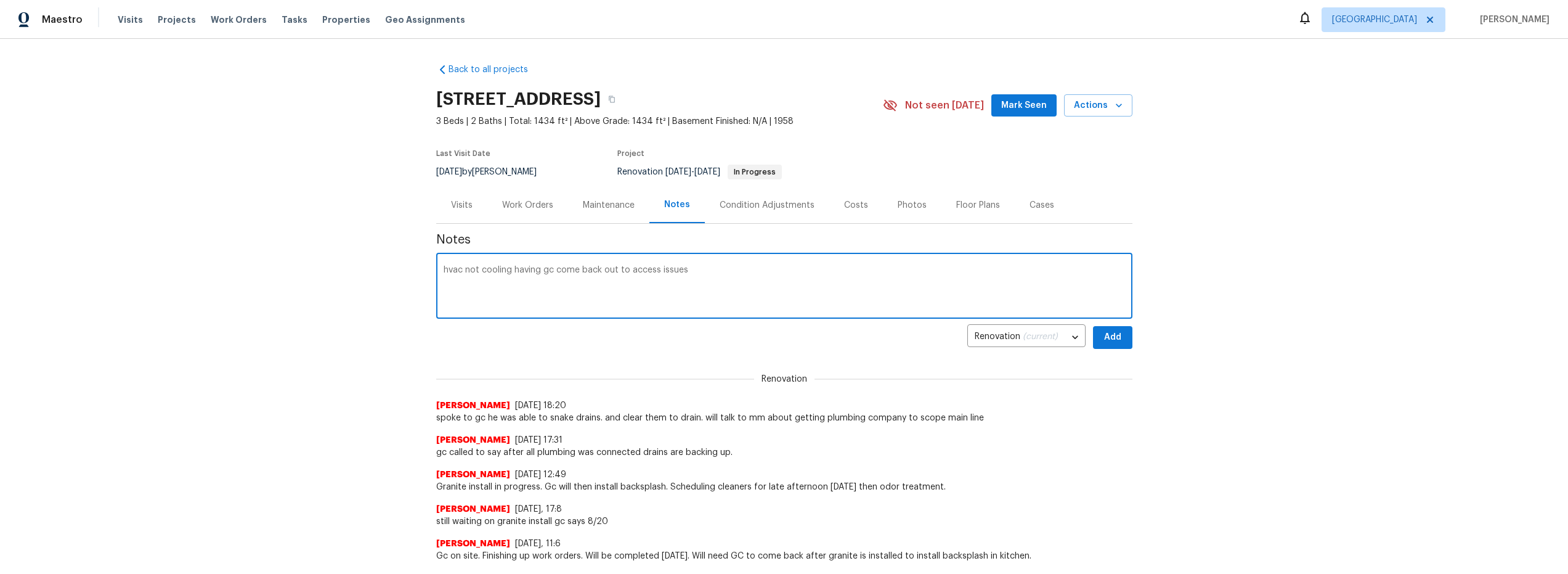
click at [695, 282] on textarea "hvac not cooling having gc come back out to access issues" at bounding box center [784, 287] width 681 height 43
type textarea "hvac not cooling having gc come back out to access issues"
click at [1106, 336] on span "Add" at bounding box center [1112, 337] width 20 height 15
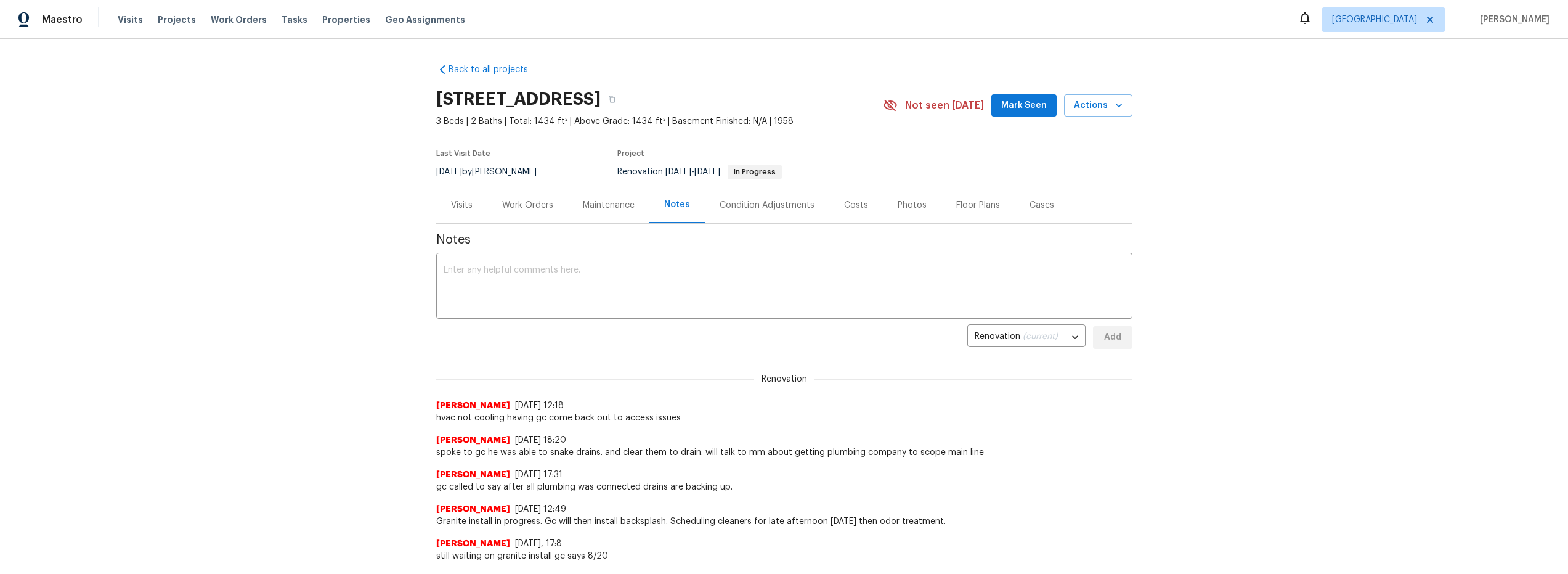
click at [844, 205] on div "Costs" at bounding box center [856, 205] width 24 height 13
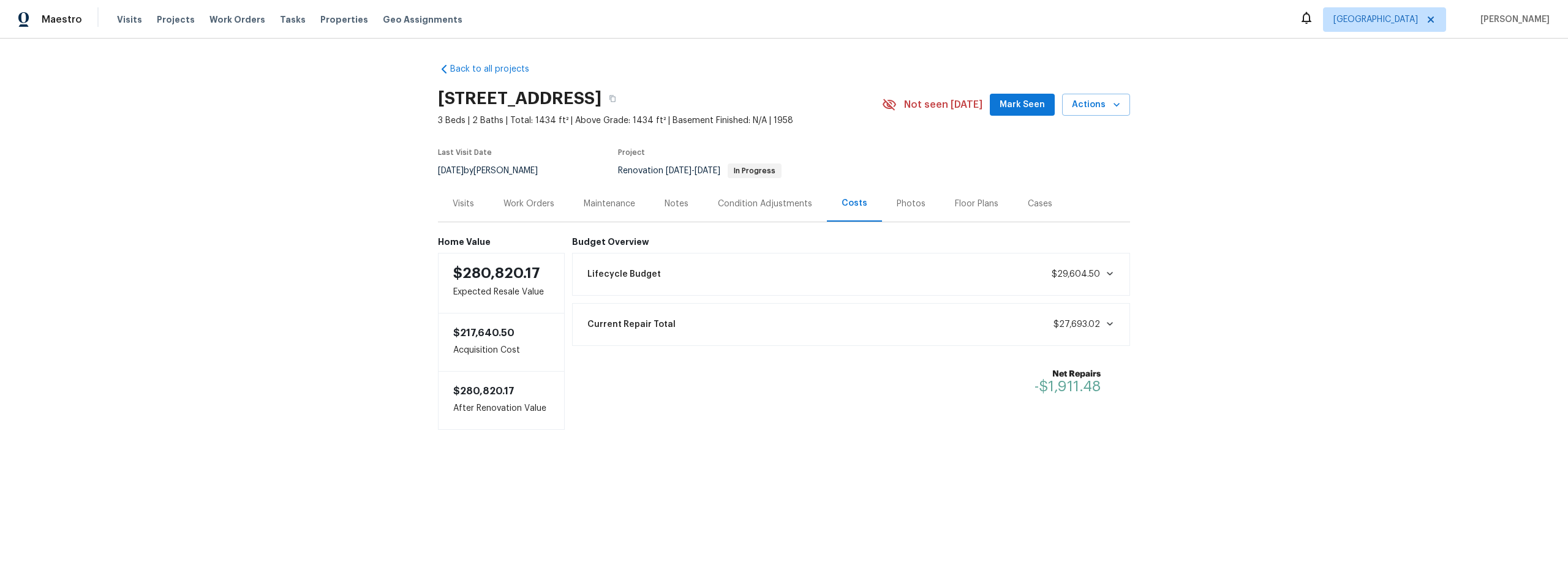
click at [532, 207] on div "Work Orders" at bounding box center [528, 204] width 51 height 13
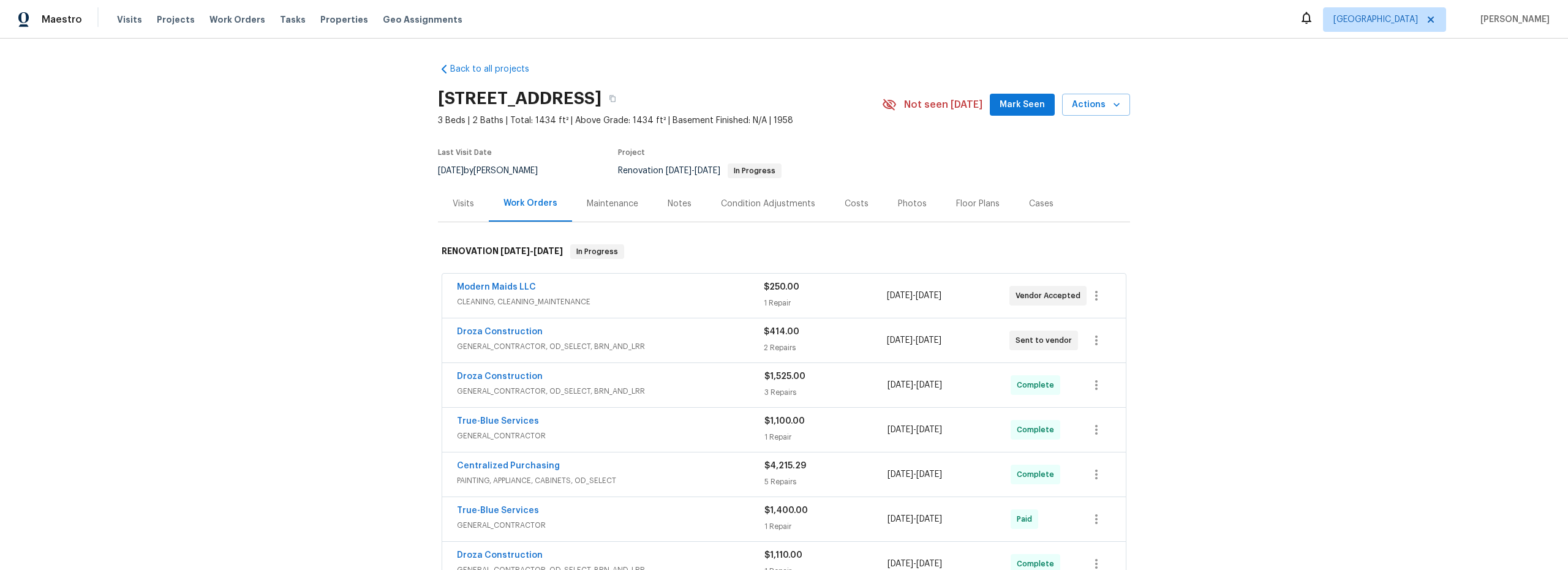
click at [1009, 106] on span "Mark Seen" at bounding box center [1022, 105] width 46 height 15
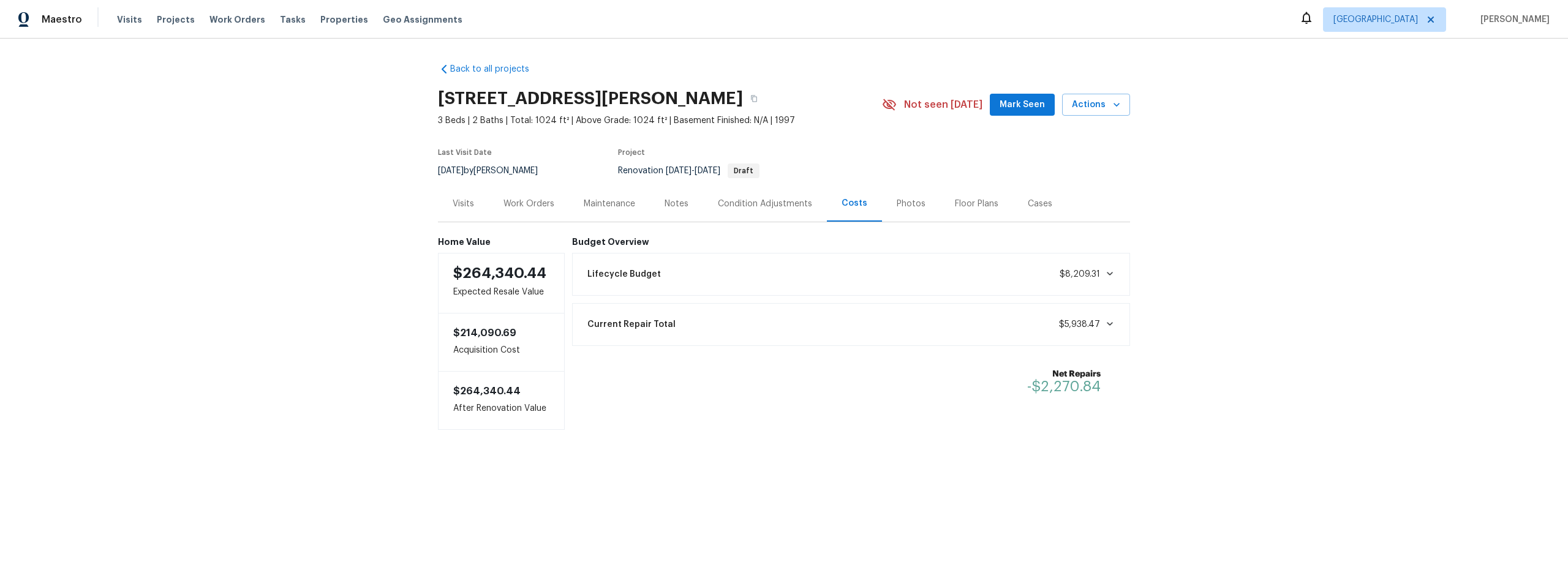
drag, startPoint x: 532, startPoint y: 204, endPoint x: 538, endPoint y: 207, distance: 6.7
click at [532, 204] on div "Work Orders" at bounding box center [528, 204] width 51 height 13
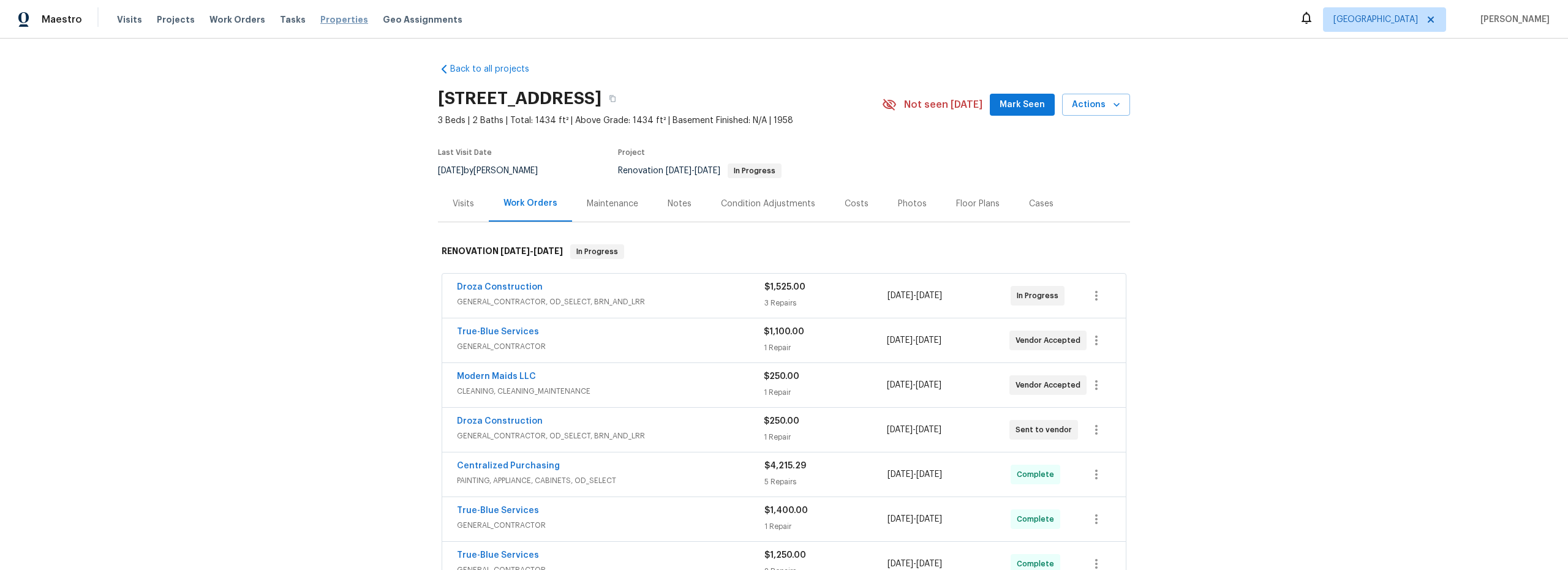
click at [325, 21] on span "Properties" at bounding box center [344, 20] width 47 height 13
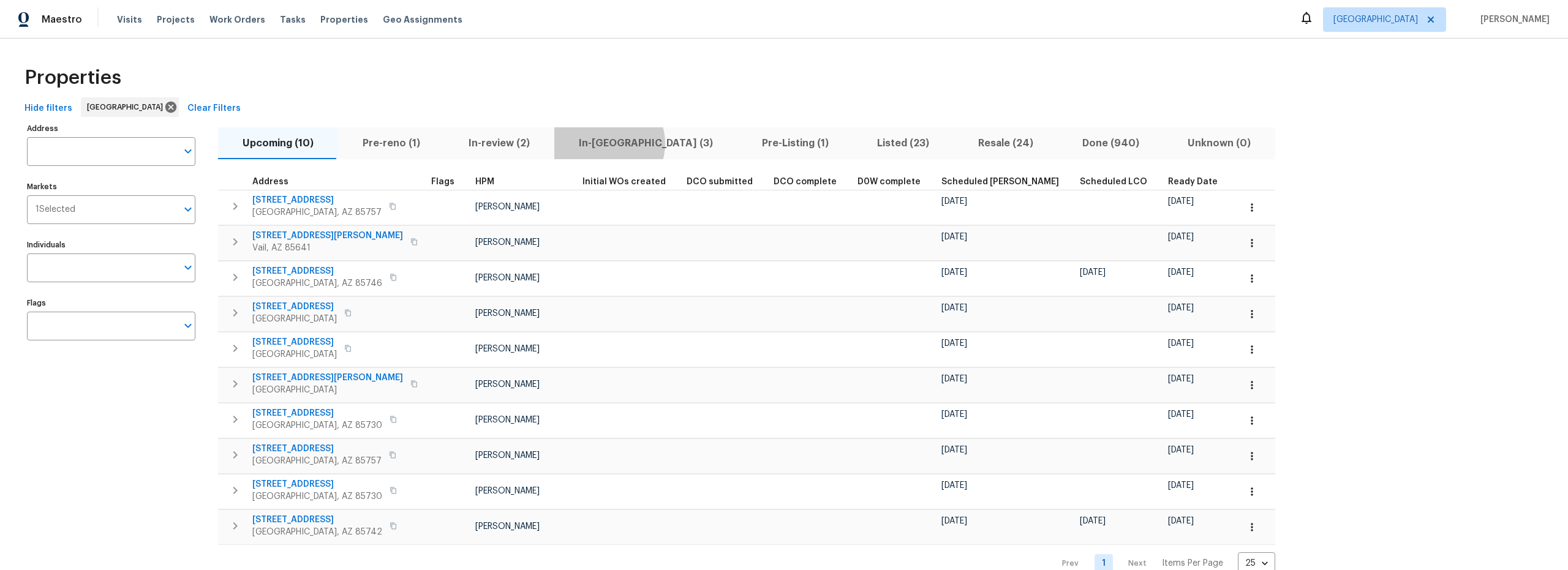
click at [601, 143] on span "In-reno (3)" at bounding box center [646, 142] width 168 height 17
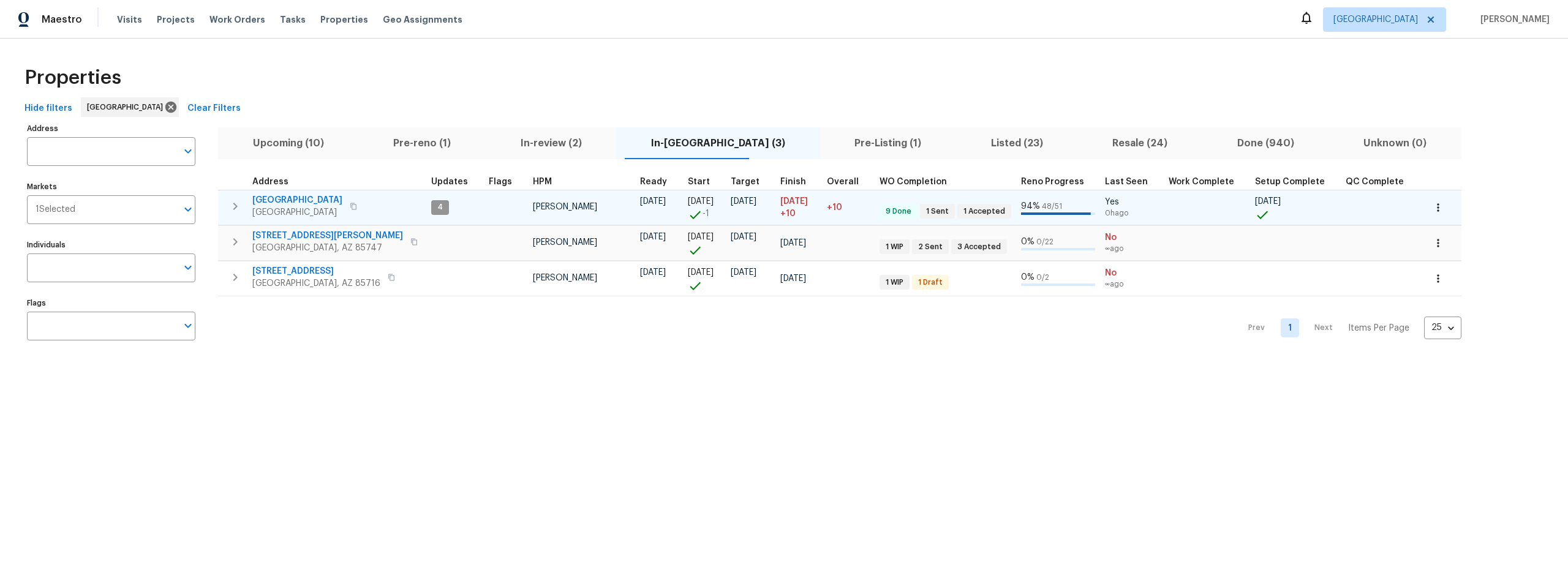
click at [304, 199] on span "7437 E Calle Sinaloa" at bounding box center [297, 200] width 90 height 13
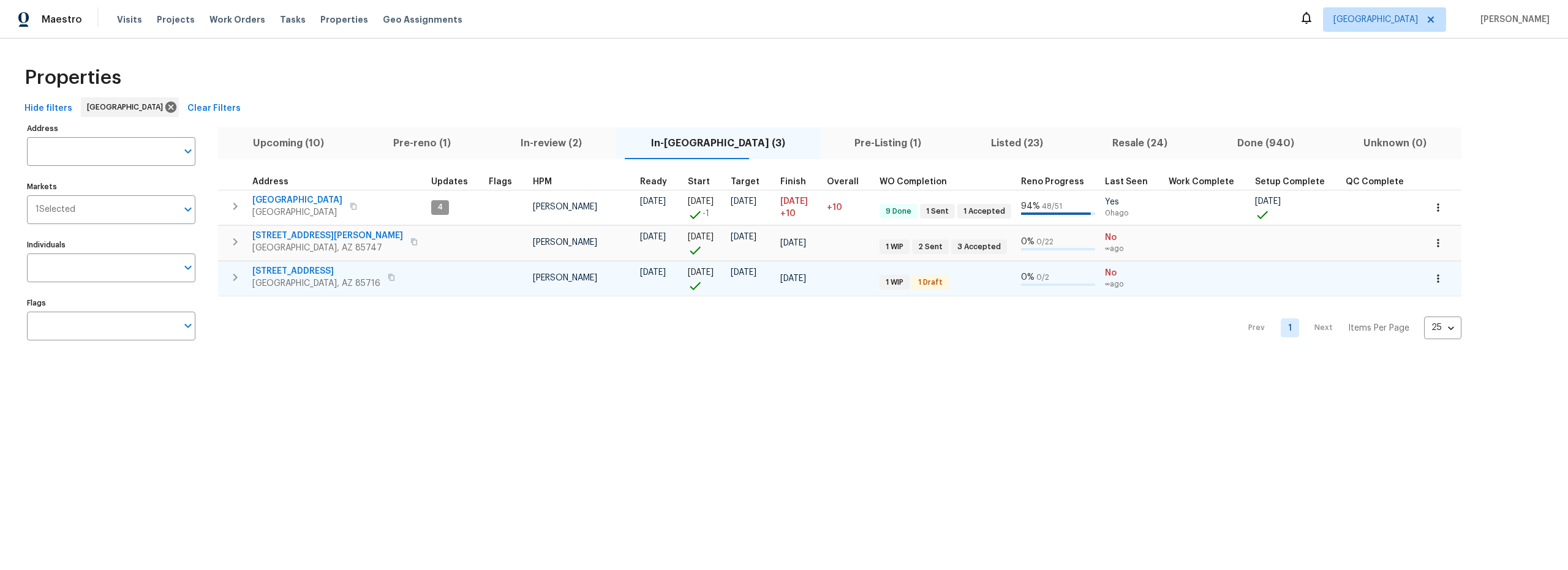
click at [321, 271] on span "3701 E 2nd St Apt A" at bounding box center [316, 271] width 128 height 13
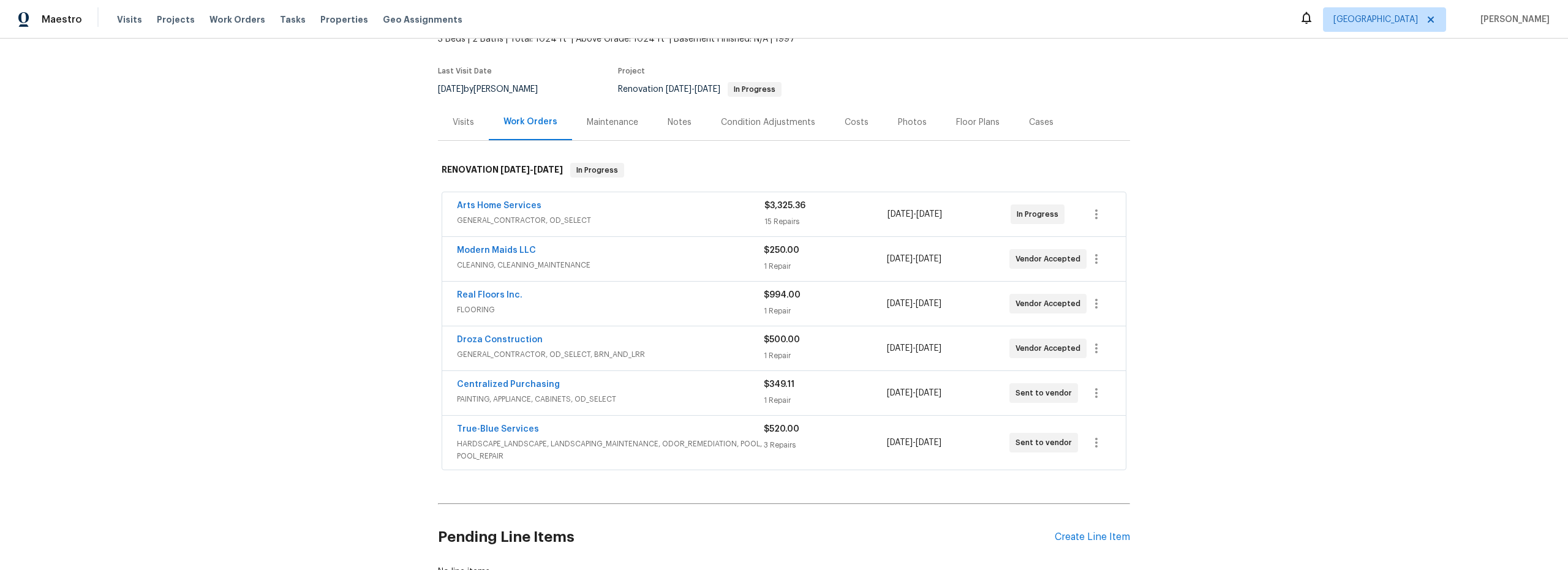
scroll to position [107, 0]
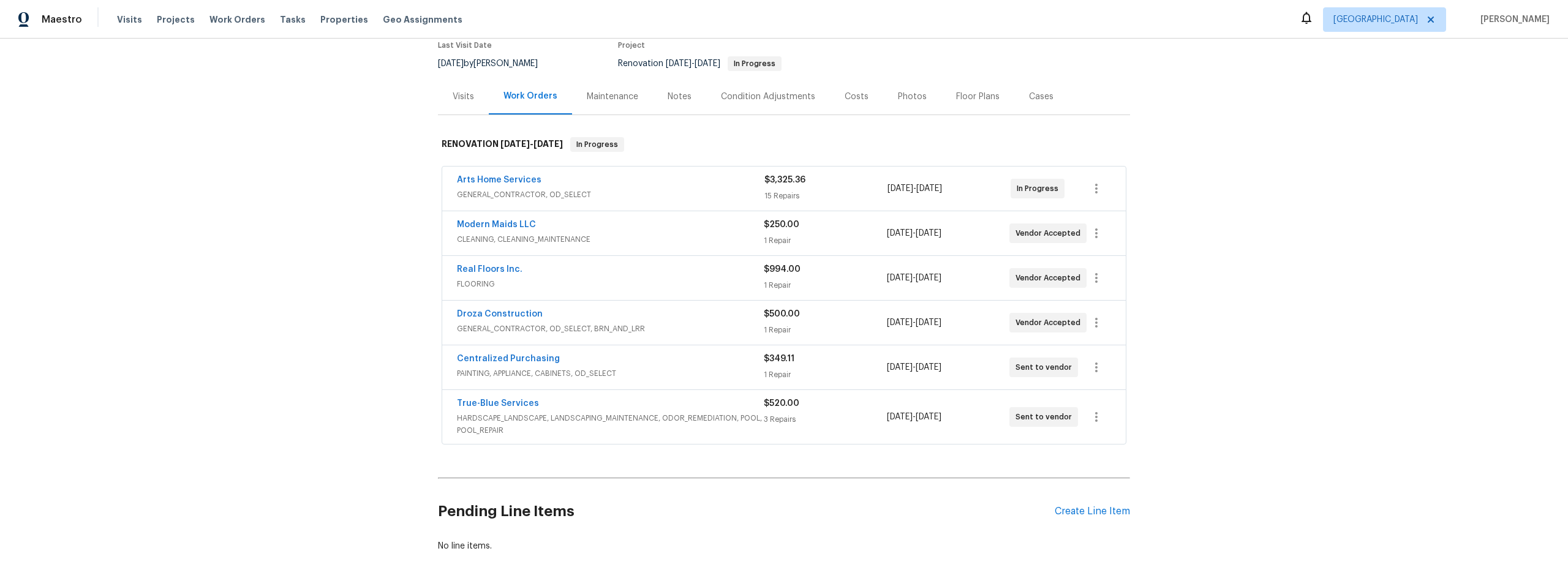
click at [707, 195] on span "GENERAL_CONTRACTOR, OD_SELECT" at bounding box center [610, 195] width 307 height 13
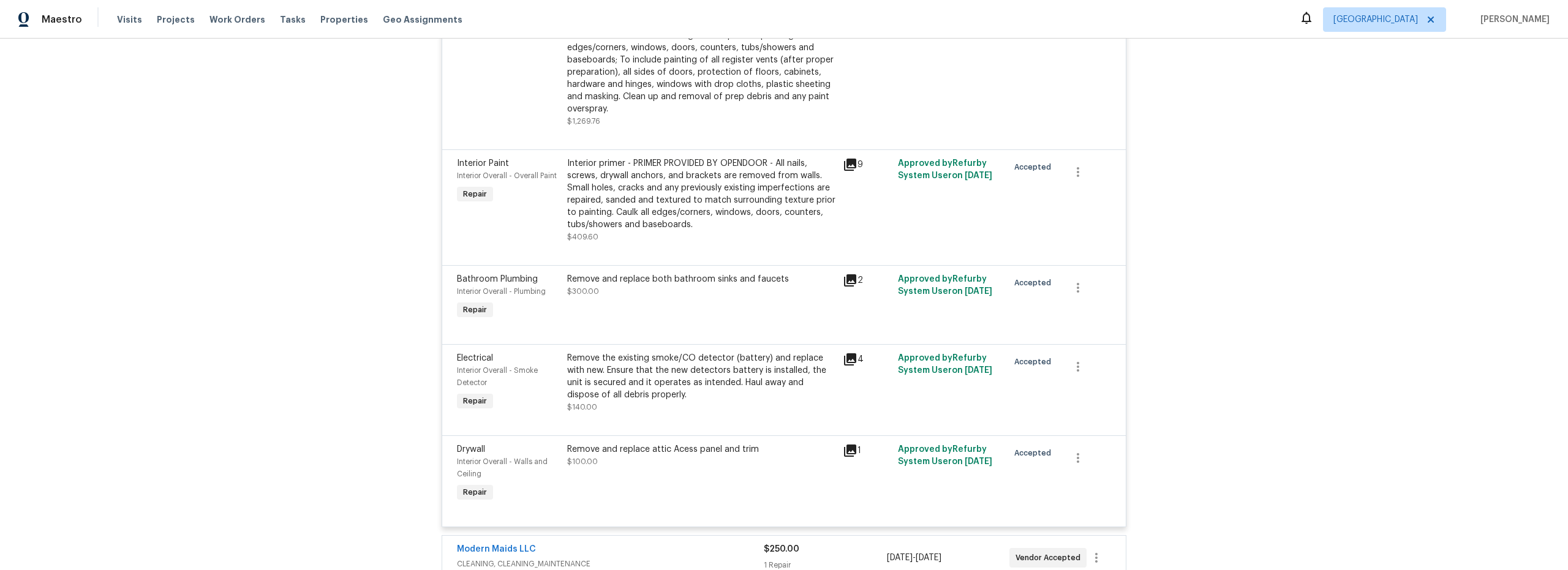
scroll to position [1416, 0]
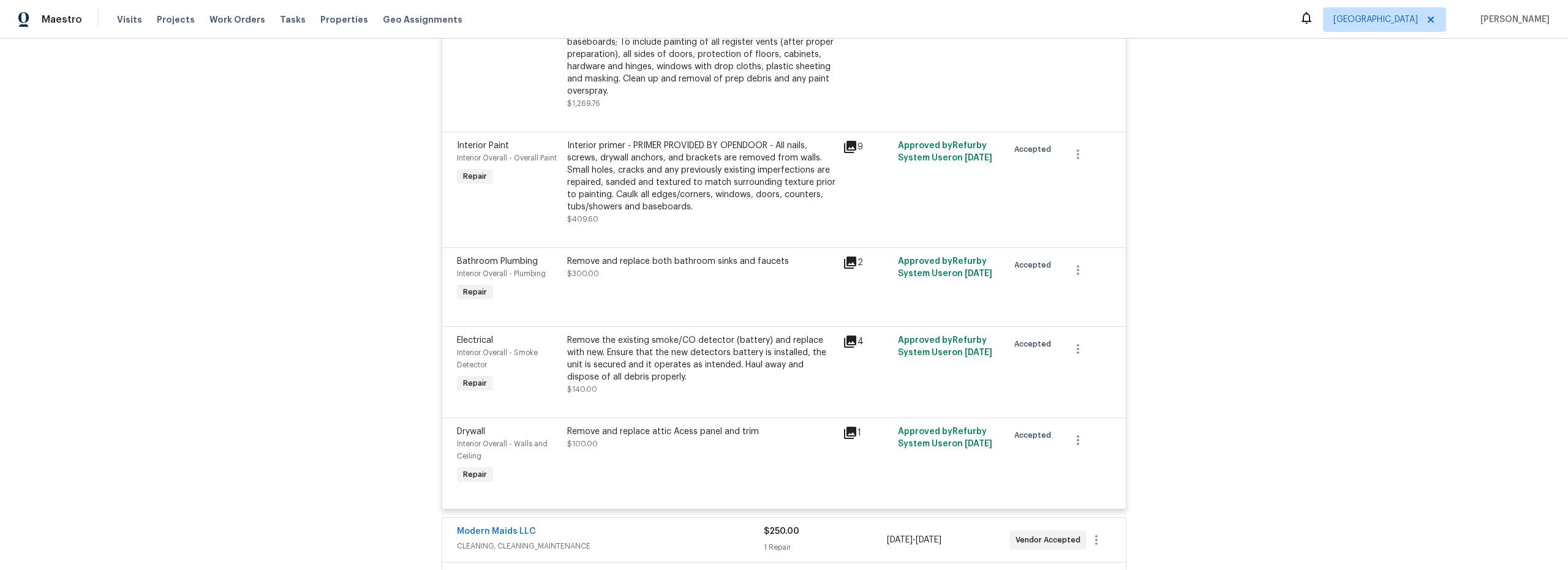
click at [668, 276] on div "Remove and replace both bathroom sinks and faucets $300.00" at bounding box center [701, 279] width 276 height 56
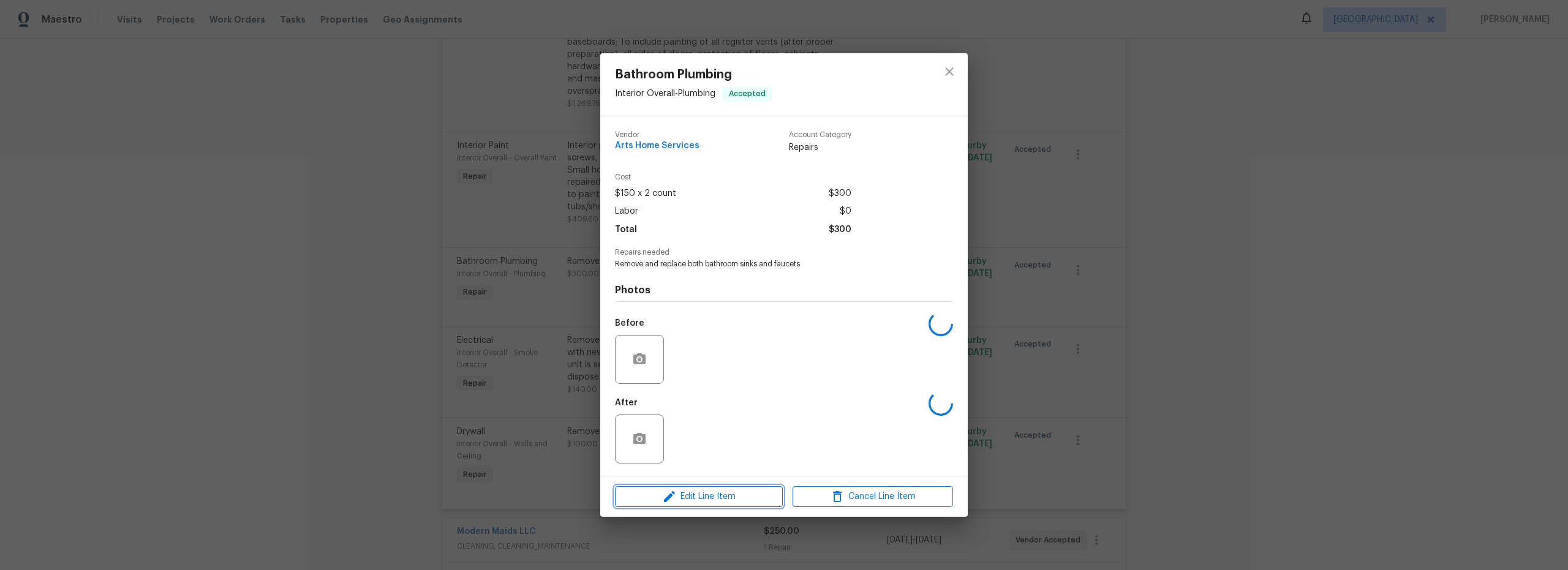
click at [711, 493] on span "Edit Line Item" at bounding box center [698, 497] width 160 height 15
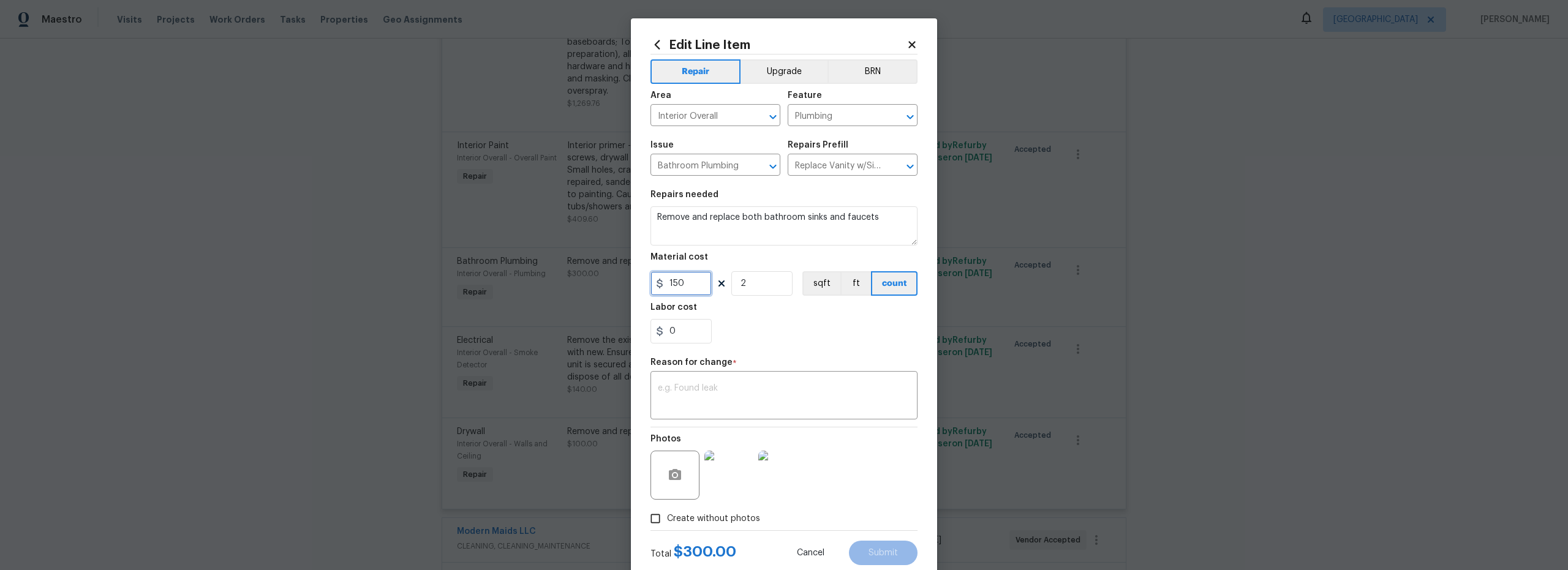
drag, startPoint x: 695, startPoint y: 282, endPoint x: 570, endPoint y: 290, distance: 125.3
click at [636, 284] on div "Edit Line Item Repair Upgrade BRN Area Interior Overall ​ Feature Plumbing ​ Is…" at bounding box center [784, 302] width 306 height 566
type input "200"
drag, startPoint x: 750, startPoint y: 337, endPoint x: 713, endPoint y: 392, distance: 66.3
click at [750, 337] on div "0" at bounding box center [784, 330] width 267 height 24
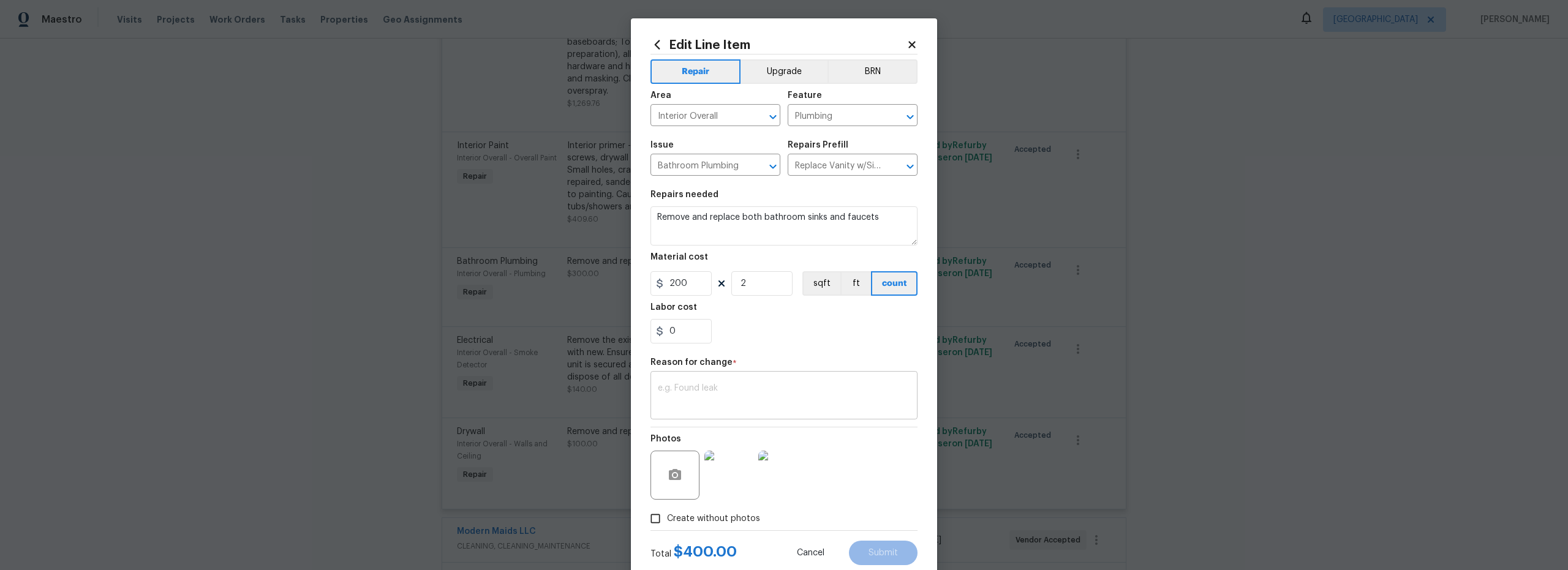
click at [711, 402] on textarea at bounding box center [784, 396] width 253 height 26
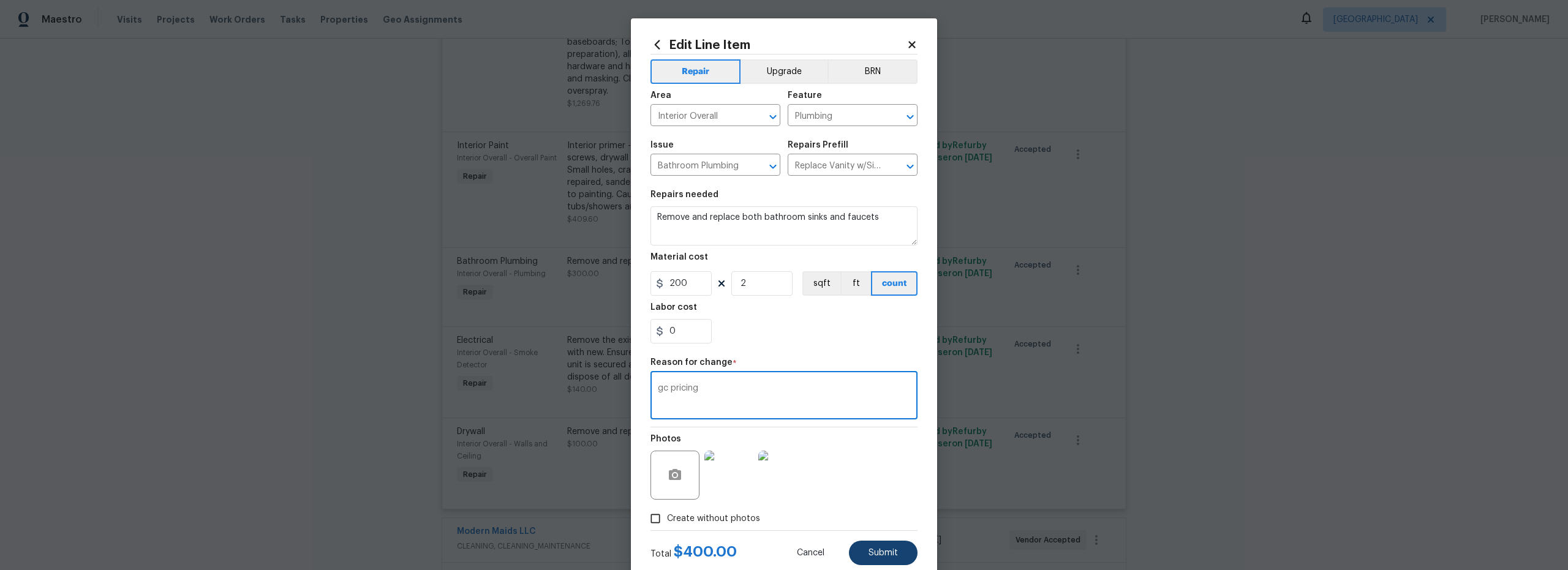
type textarea "gc pricing"
click at [884, 553] on span "Submit" at bounding box center [883, 553] width 30 height 9
type input "150"
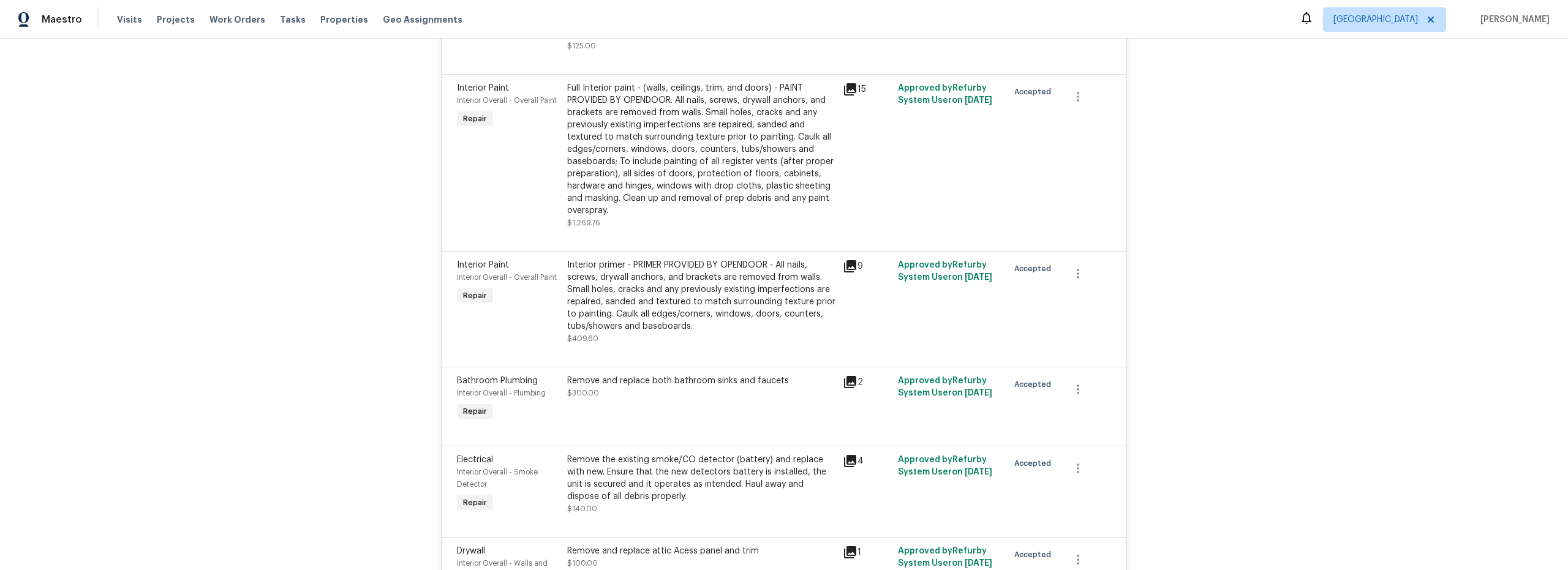
scroll to position [1605, 0]
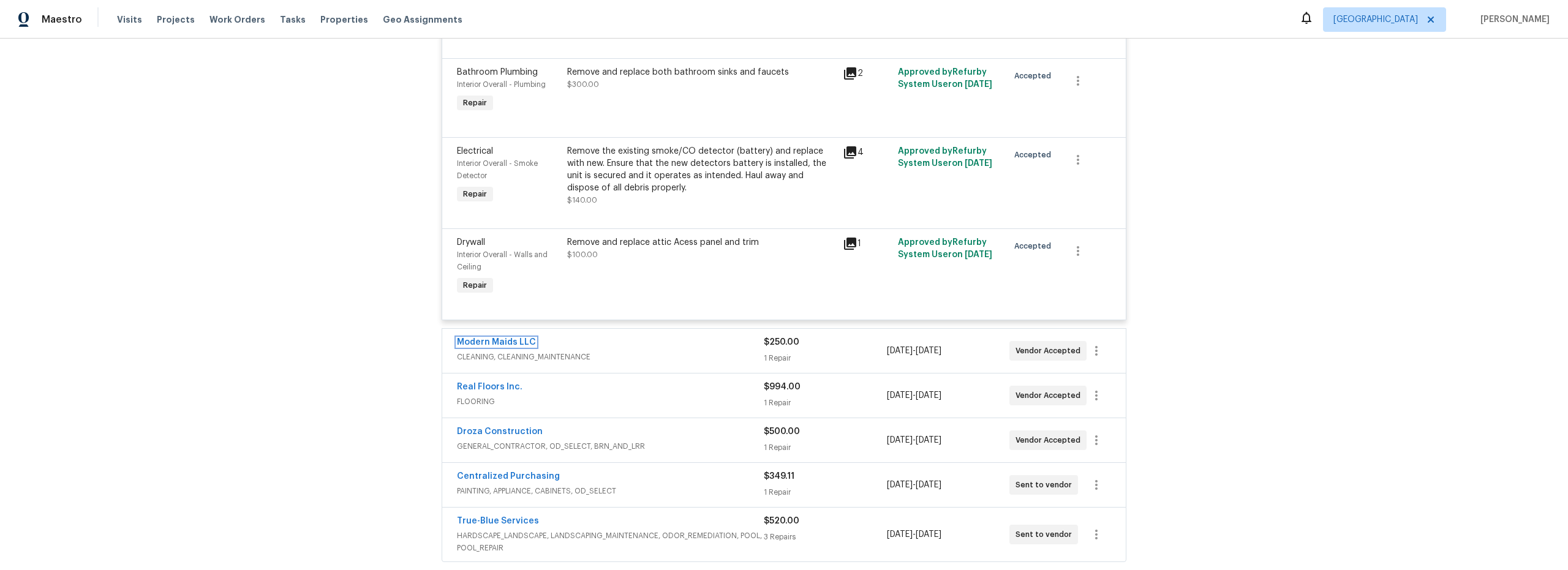
click at [495, 338] on link "Modern Maids LLC" at bounding box center [496, 343] width 79 height 9
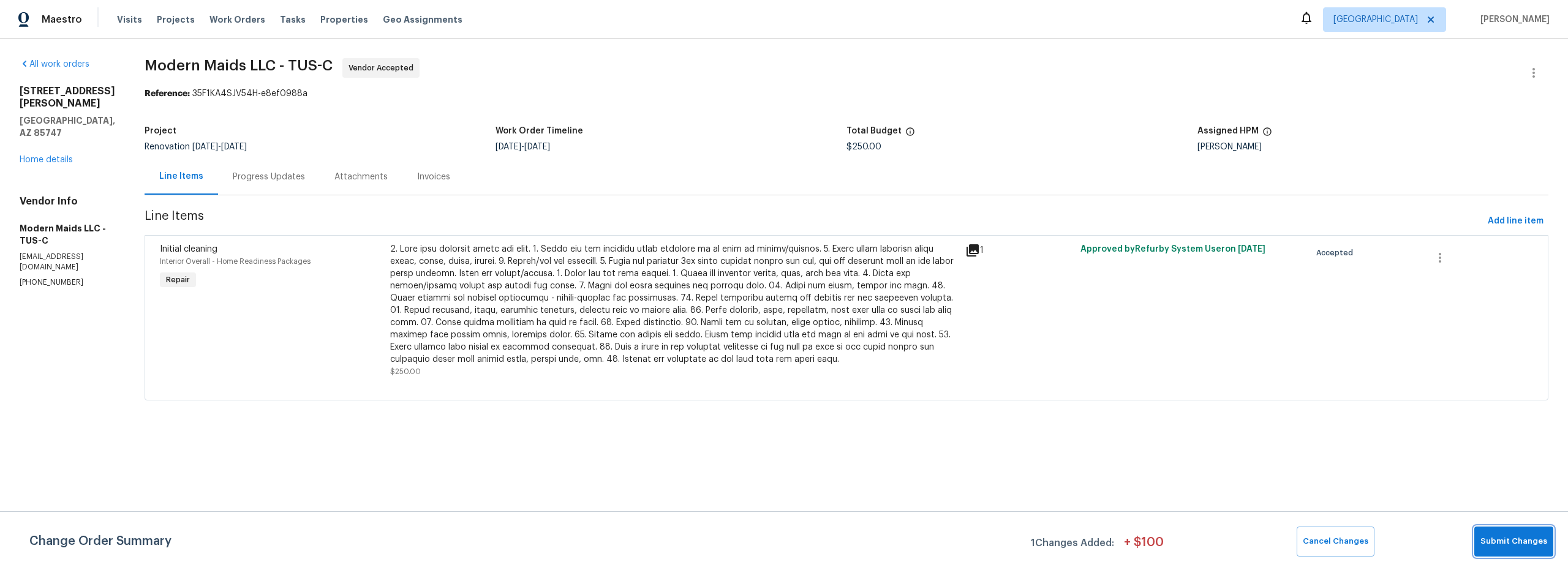
click at [1509, 540] on span "Submit Changes" at bounding box center [1513, 541] width 67 height 14
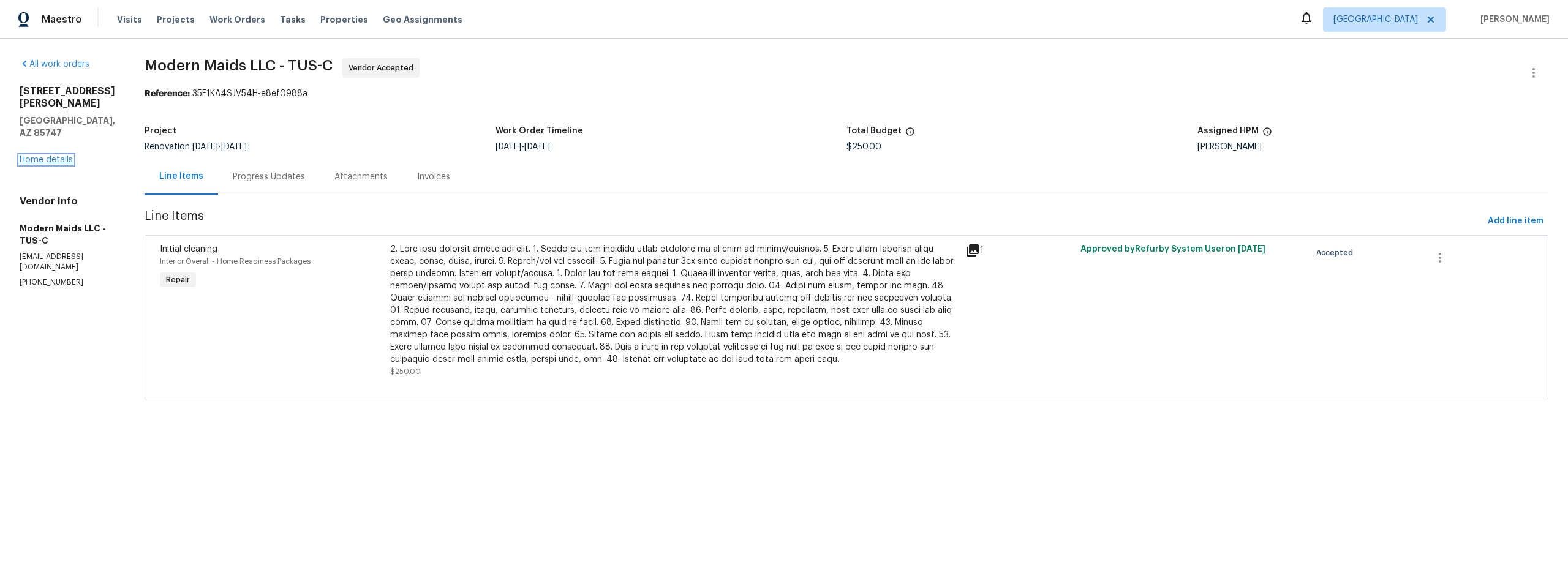
click at [39, 156] on link "Home details" at bounding box center [47, 160] width 54 height 9
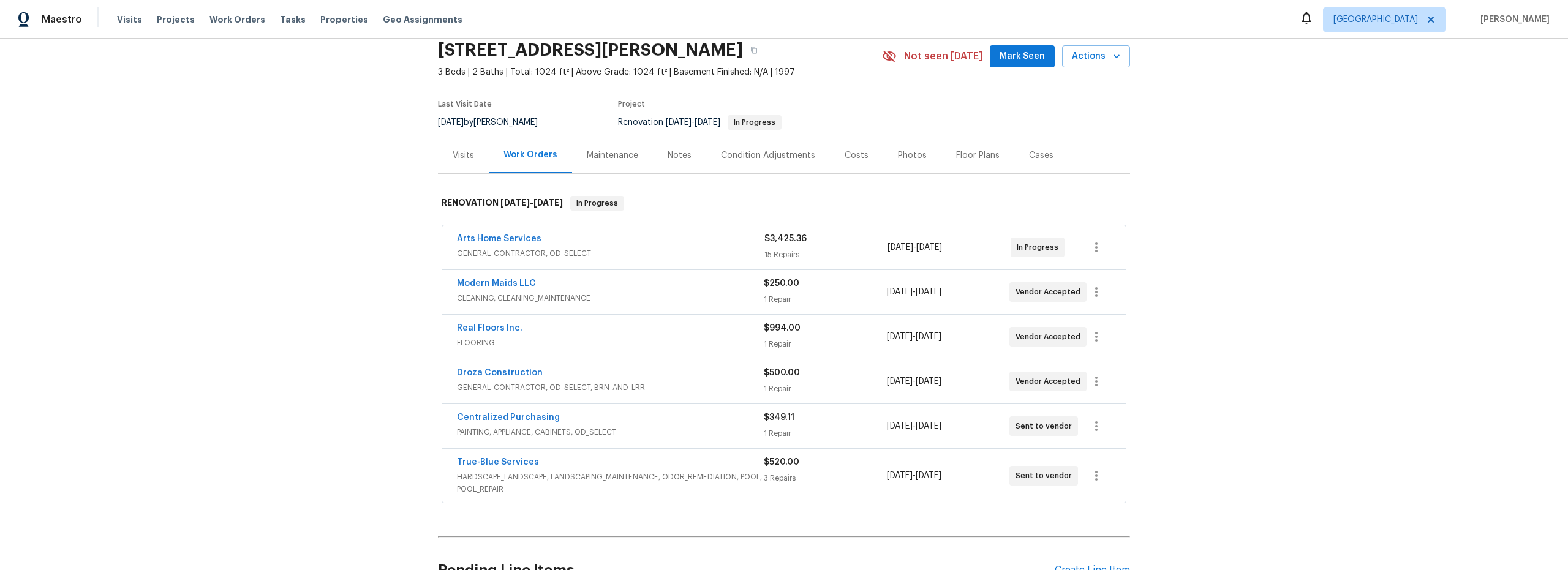
scroll to position [13, 0]
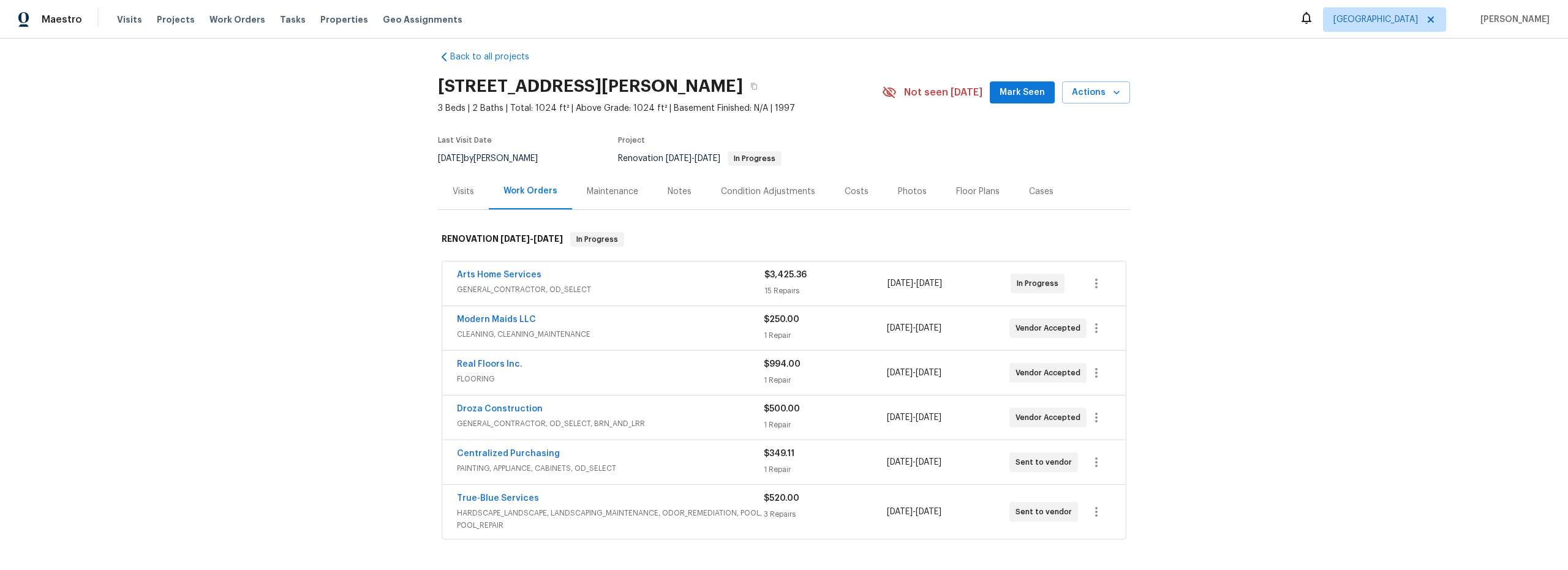
click at [852, 192] on div "Costs" at bounding box center [856, 191] width 24 height 13
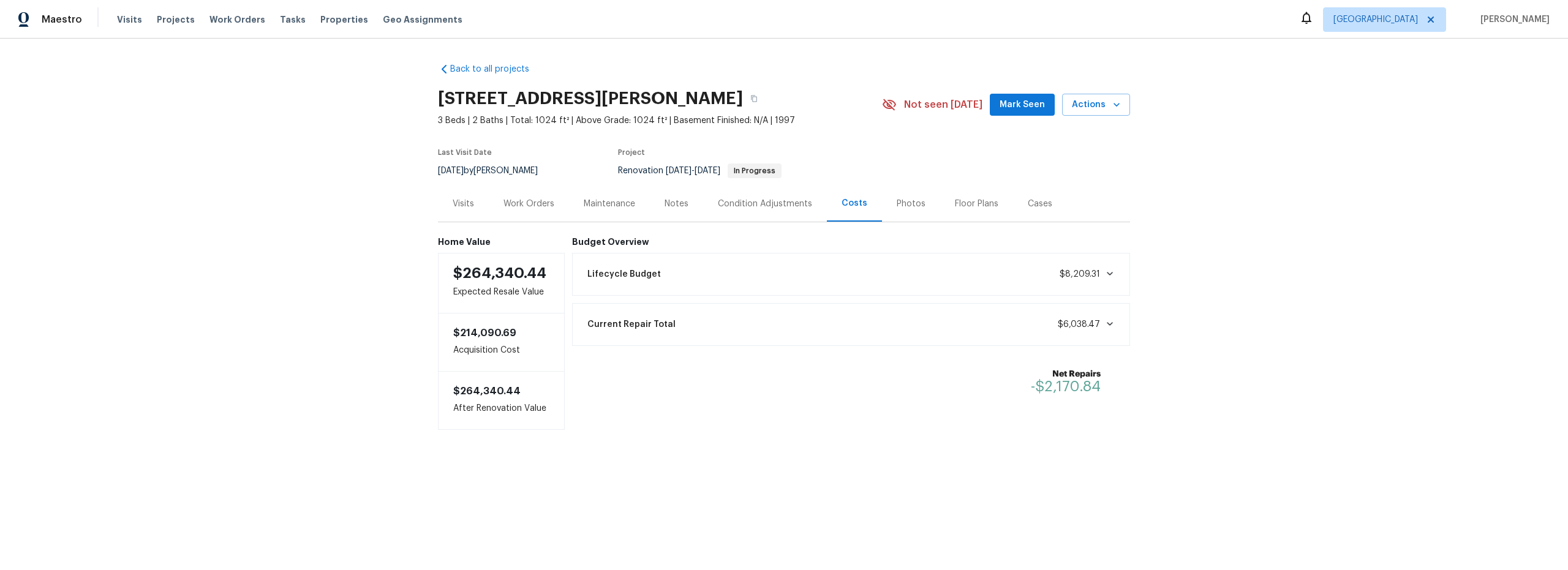
click at [534, 205] on div "Work Orders" at bounding box center [528, 204] width 51 height 13
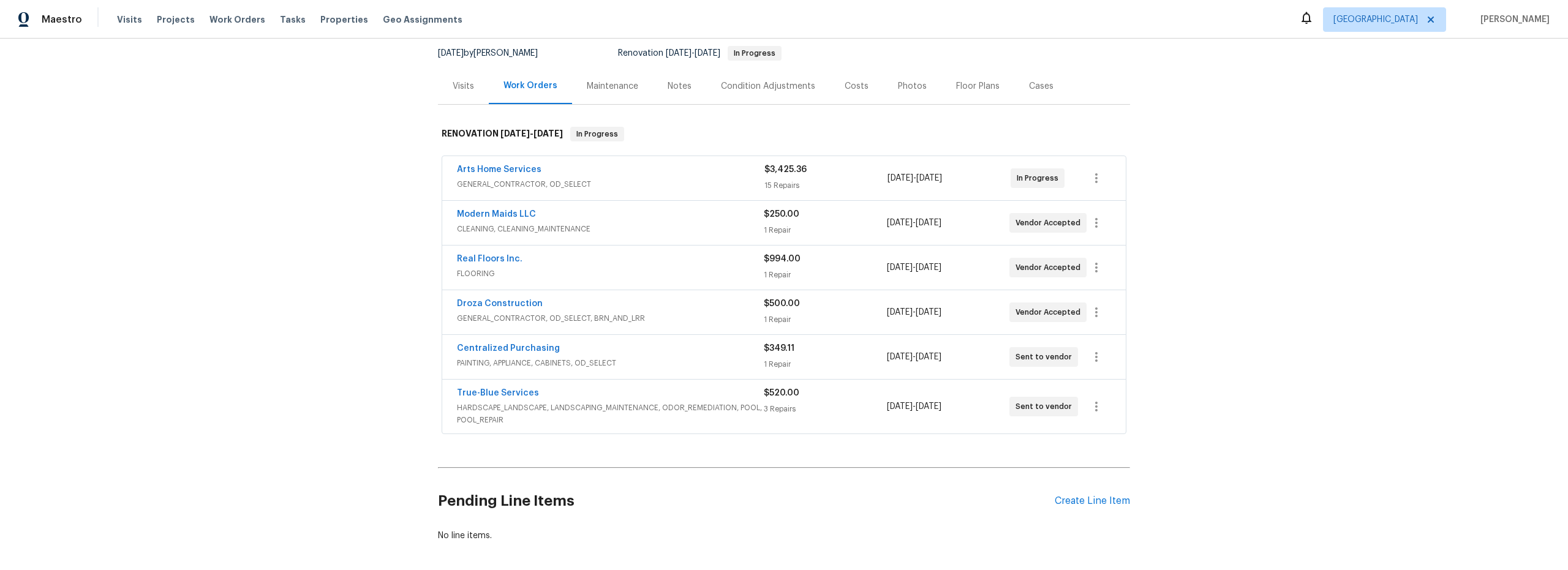
scroll to position [119, 0]
click at [494, 255] on link "Real Floors Inc." at bounding box center [489, 258] width 65 height 9
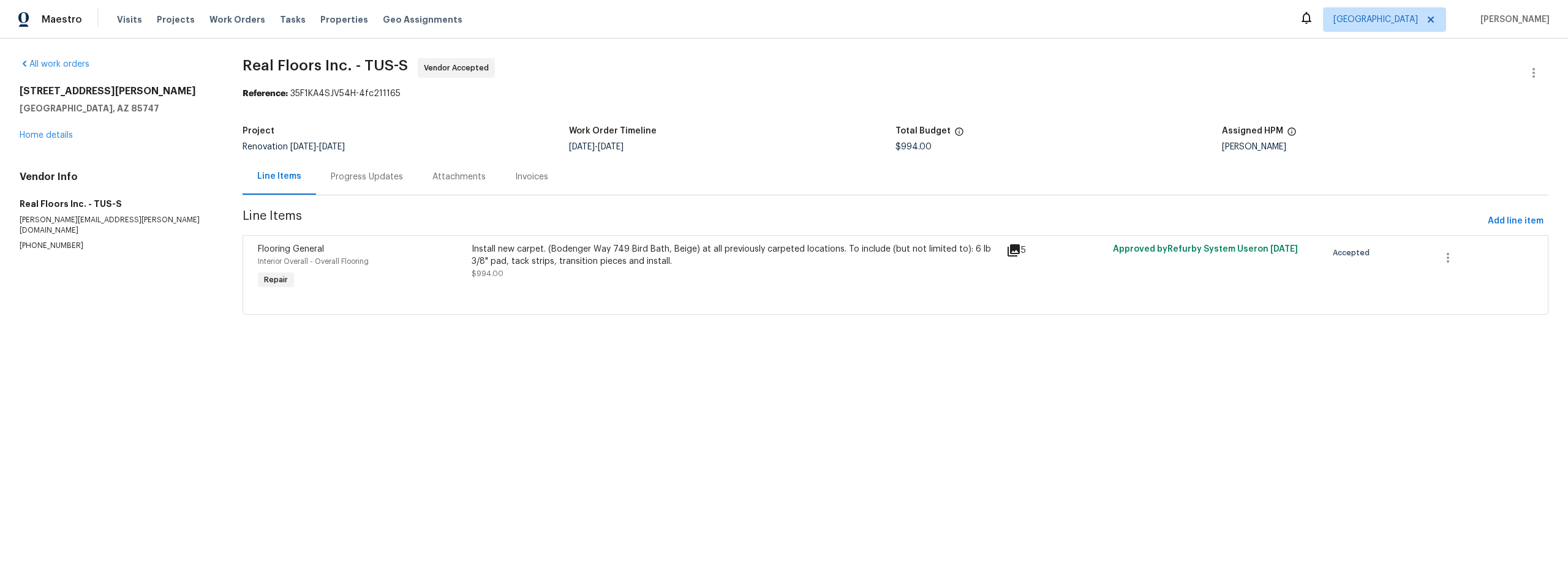
click at [379, 175] on div "Progress Updates" at bounding box center [366, 177] width 73 height 13
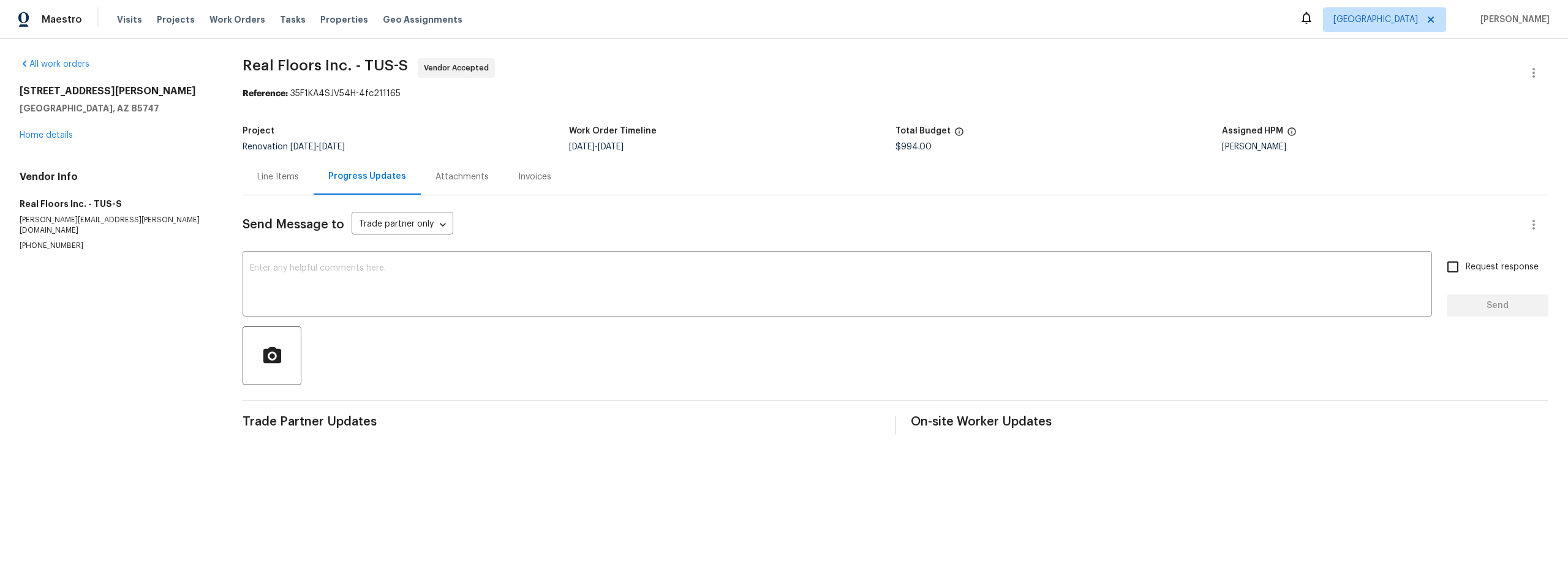
click at [280, 177] on div "Line Items" at bounding box center [278, 177] width 42 height 13
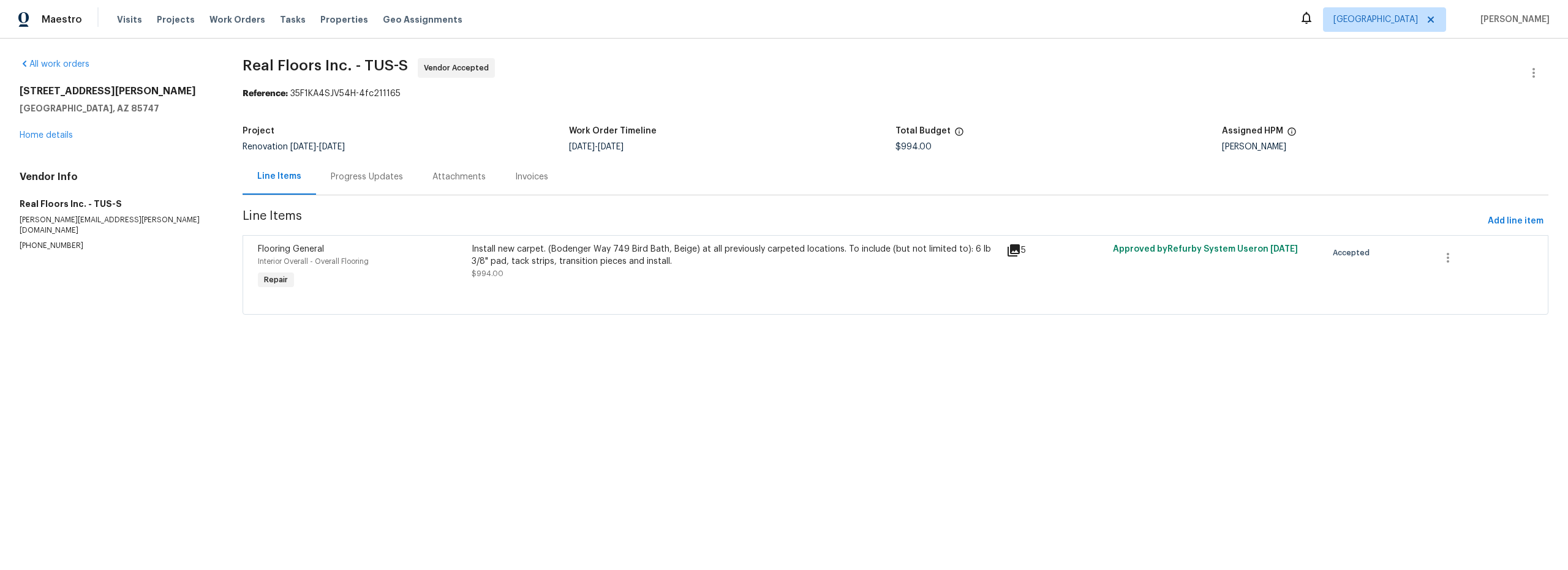
click at [439, 292] on div "Flooring General Interior Overall - Overall Flooring Repair" at bounding box center [361, 267] width 214 height 56
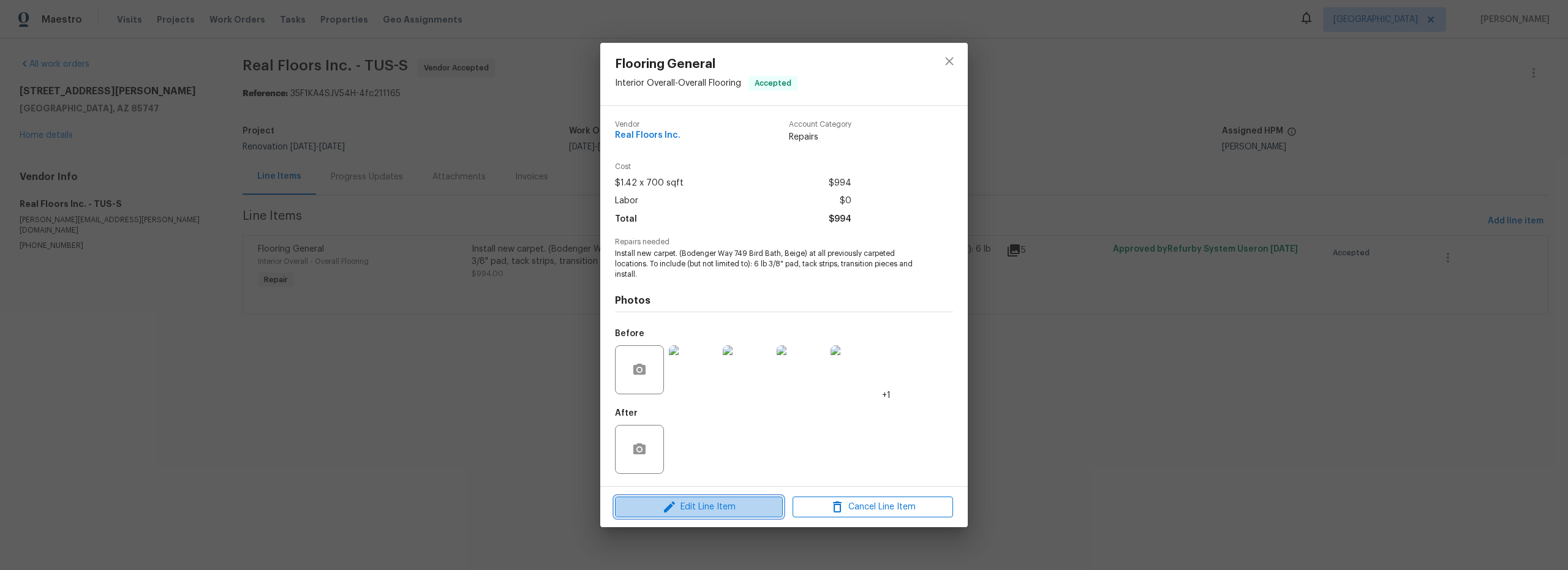
click at [720, 512] on span "Edit Line Item" at bounding box center [698, 506] width 160 height 15
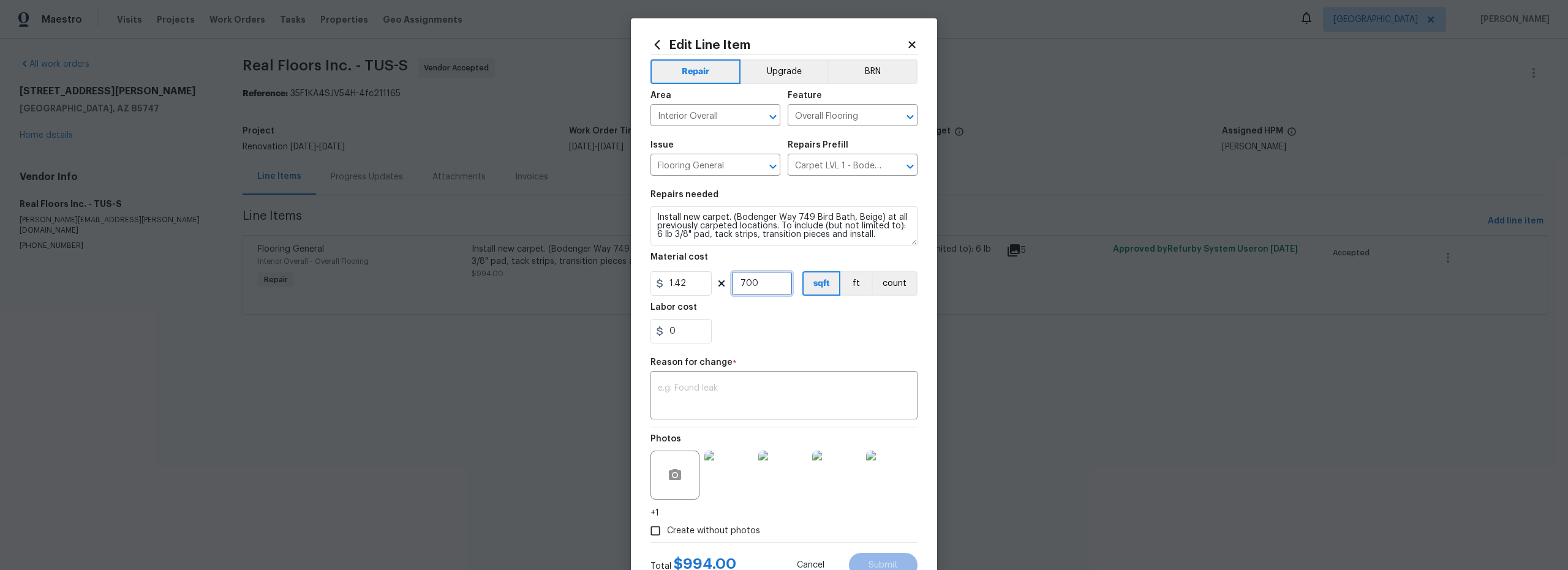
click at [758, 285] on input "700" at bounding box center [762, 283] width 61 height 24
type input "567"
click at [760, 394] on textarea at bounding box center [784, 396] width 253 height 26
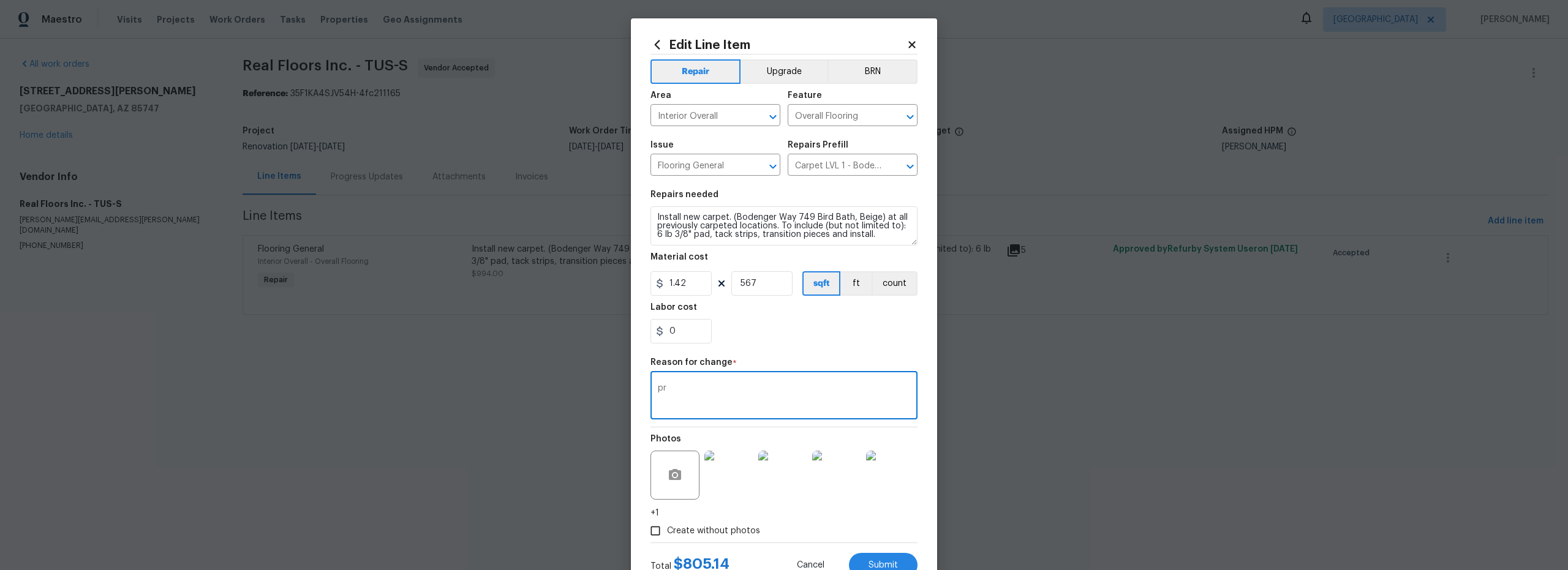
type textarea "p"
type textarea "sqft"
click at [788, 336] on div "0" at bounding box center [784, 330] width 267 height 24
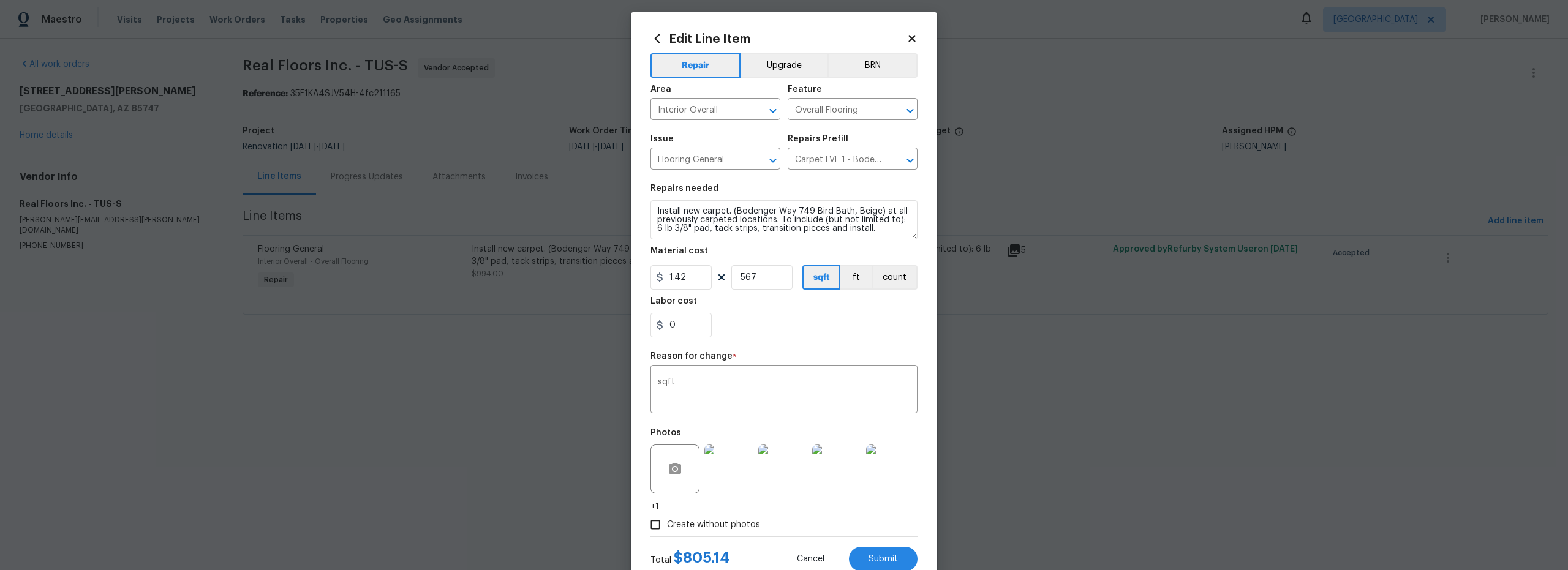
scroll to position [46, 0]
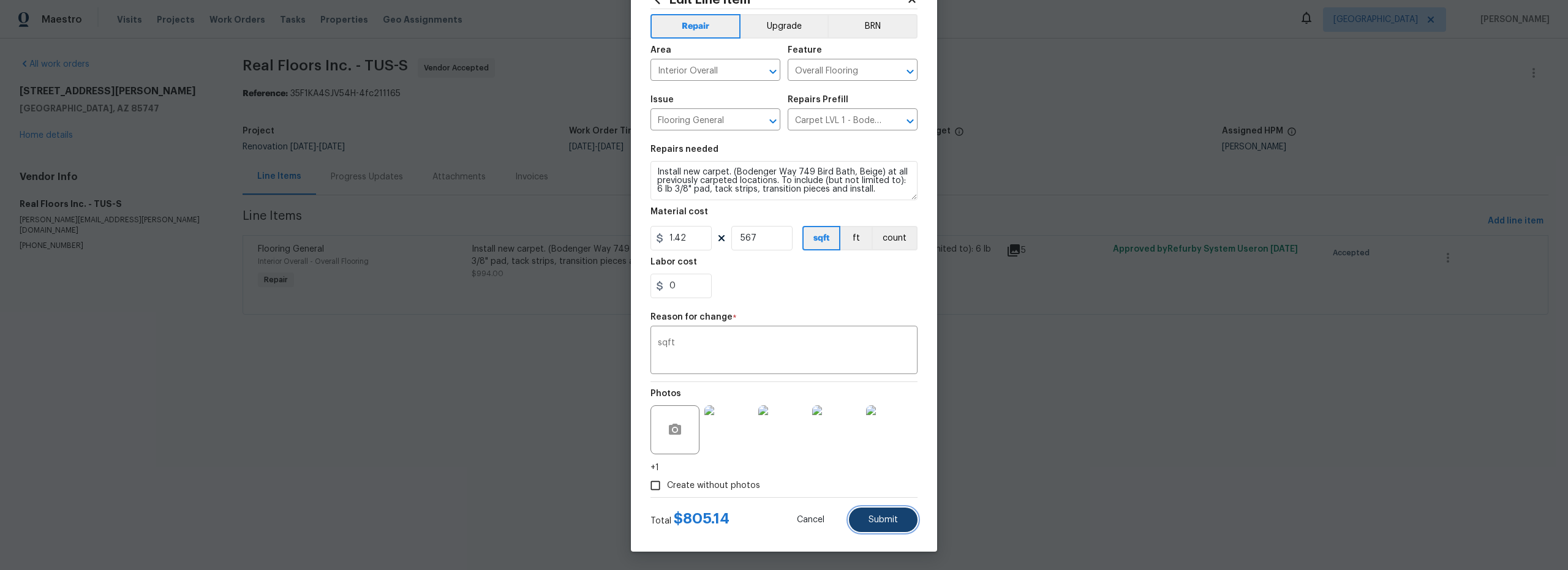
drag, startPoint x: 881, startPoint y: 520, endPoint x: 887, endPoint y: 524, distance: 7.2
click at [881, 520] on span "Submit" at bounding box center [883, 520] width 30 height 9
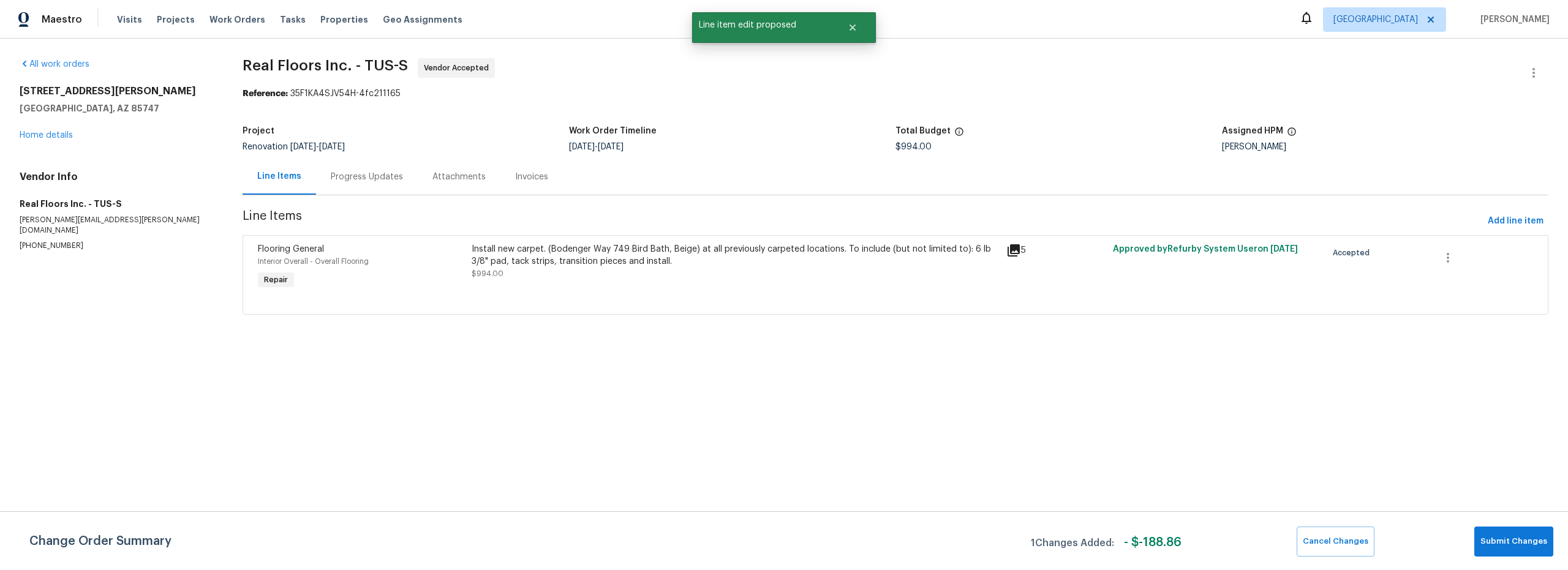
scroll to position [0, 0]
click at [1495, 540] on span "Submit Changes" at bounding box center [1513, 541] width 67 height 14
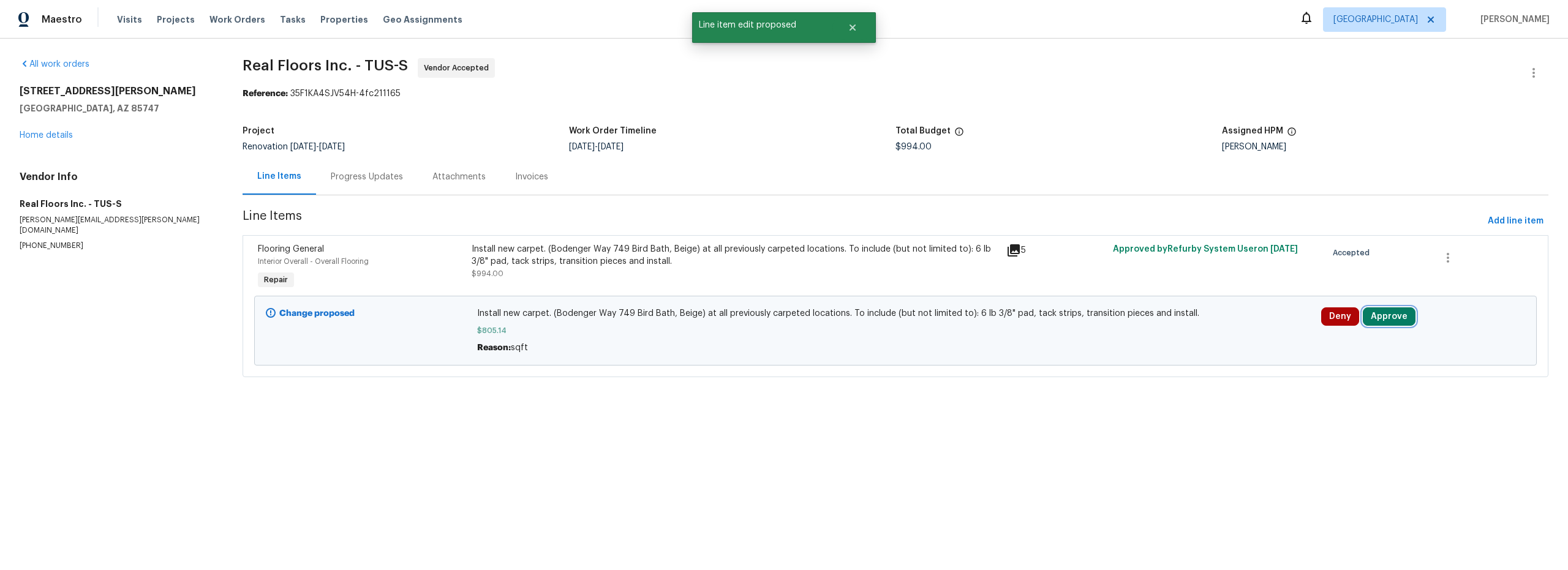
click at [1384, 317] on button "Approve" at bounding box center [1389, 316] width 53 height 19
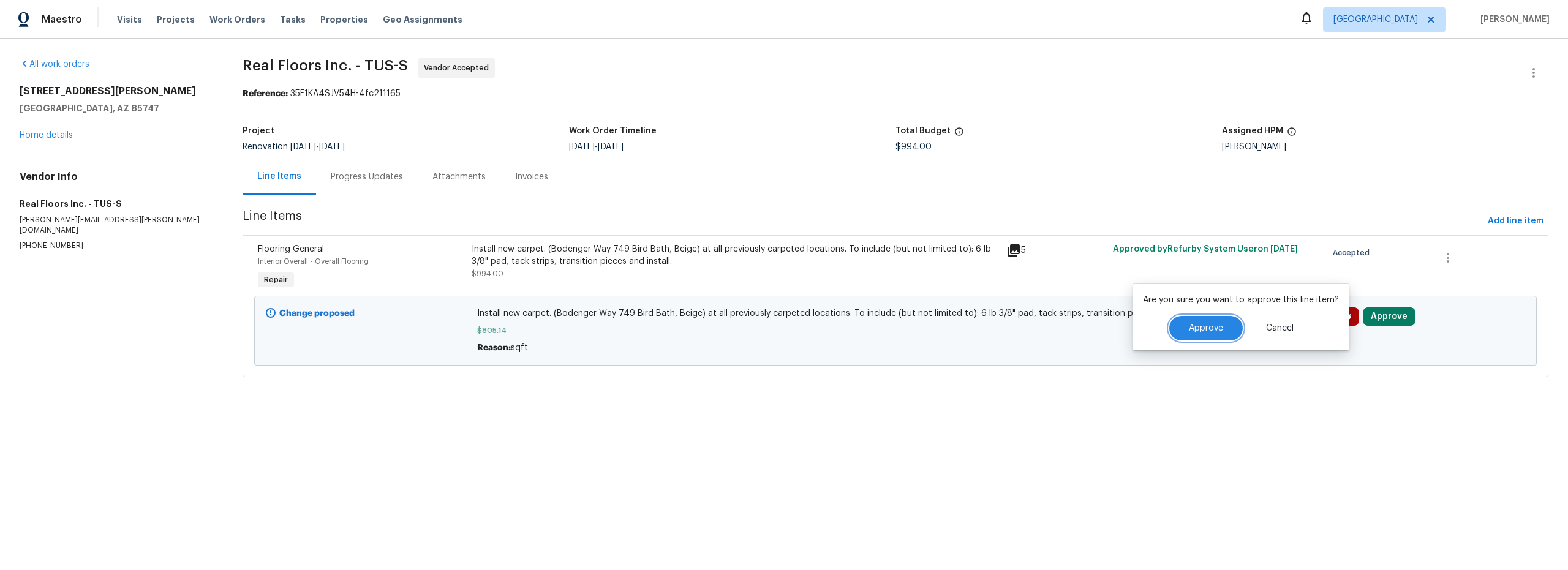
click at [1206, 329] on span "Approve" at bounding box center [1206, 328] width 34 height 9
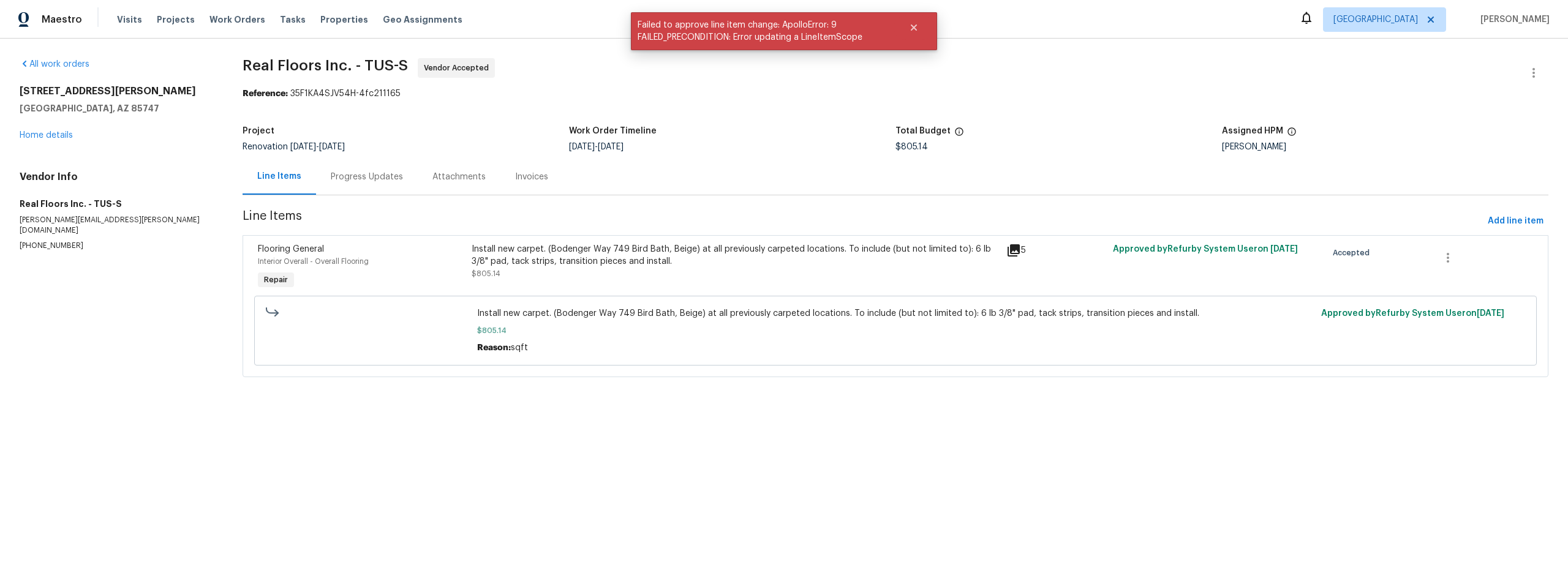
click at [368, 179] on div "Progress Updates" at bounding box center [366, 177] width 73 height 13
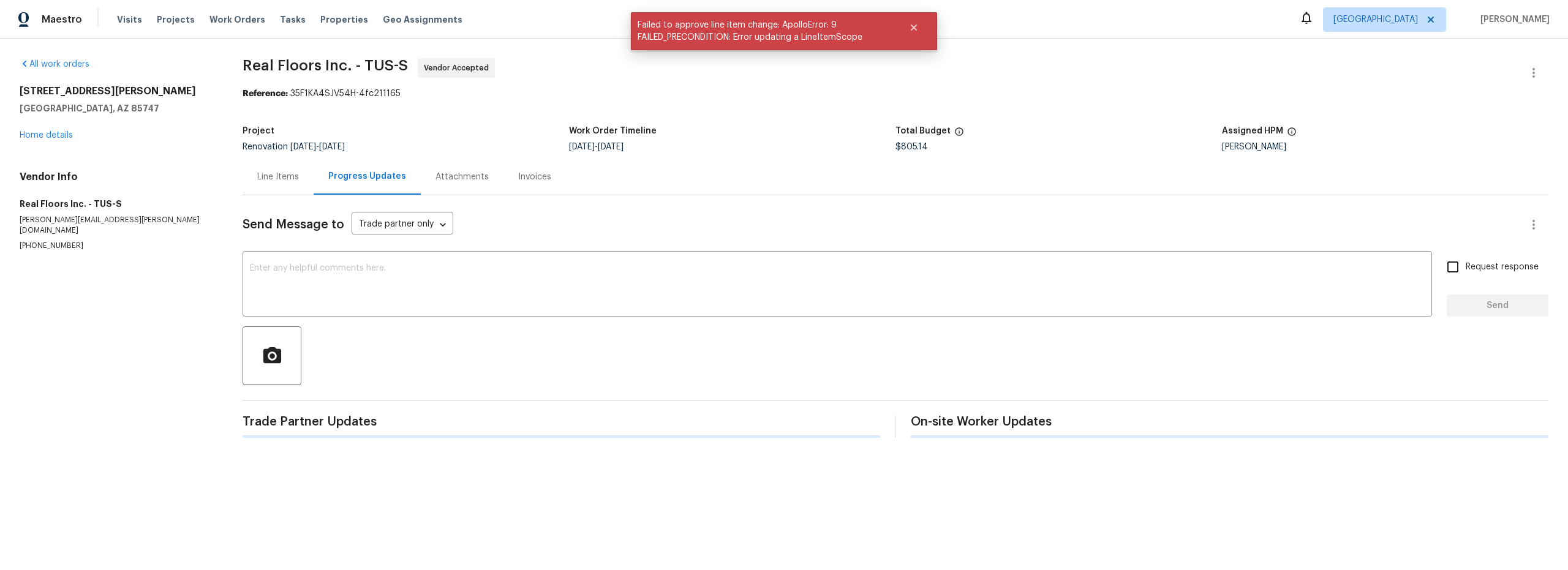
click at [279, 178] on div "Line Items" at bounding box center [278, 177] width 42 height 13
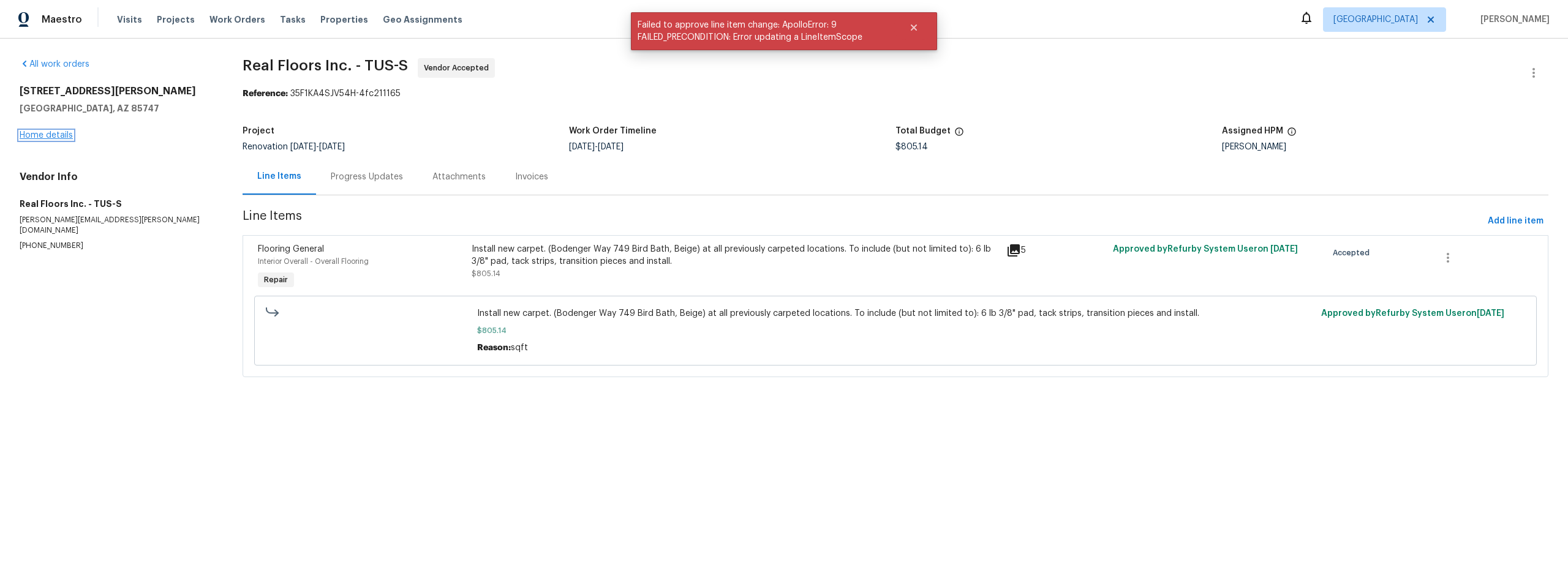
click at [56, 132] on link "Home details" at bounding box center [47, 135] width 54 height 9
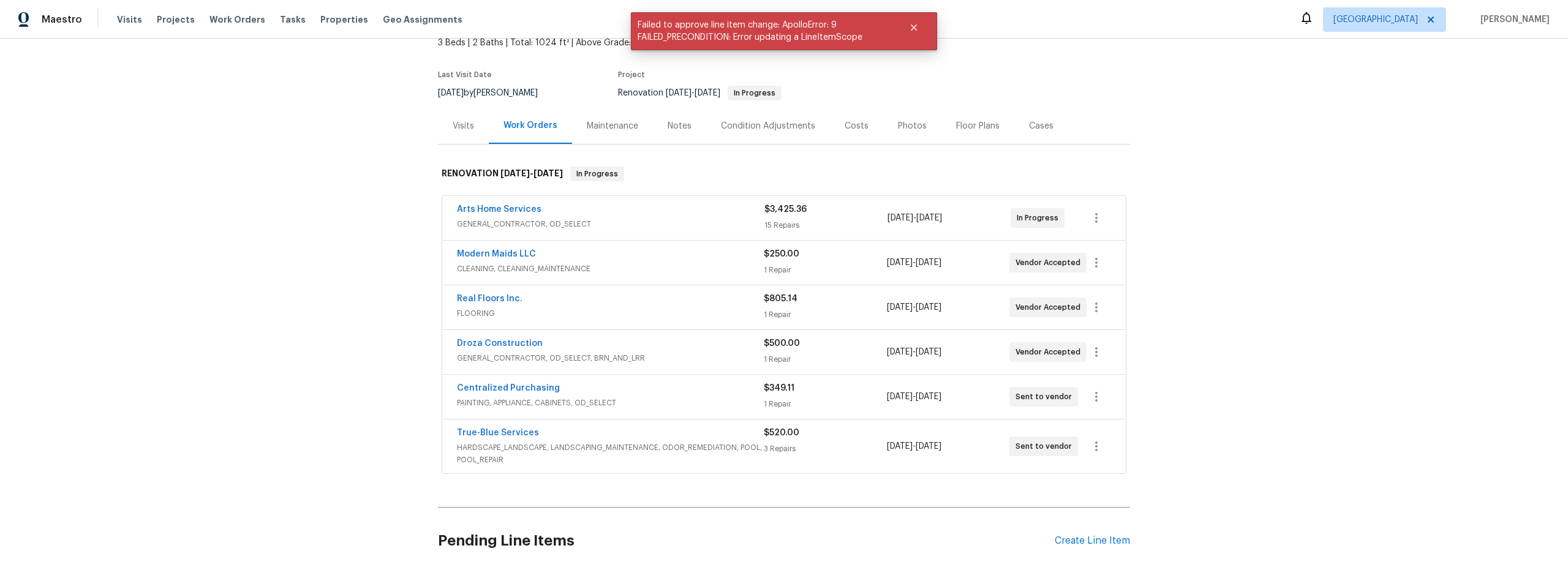
scroll to position [89, 0]
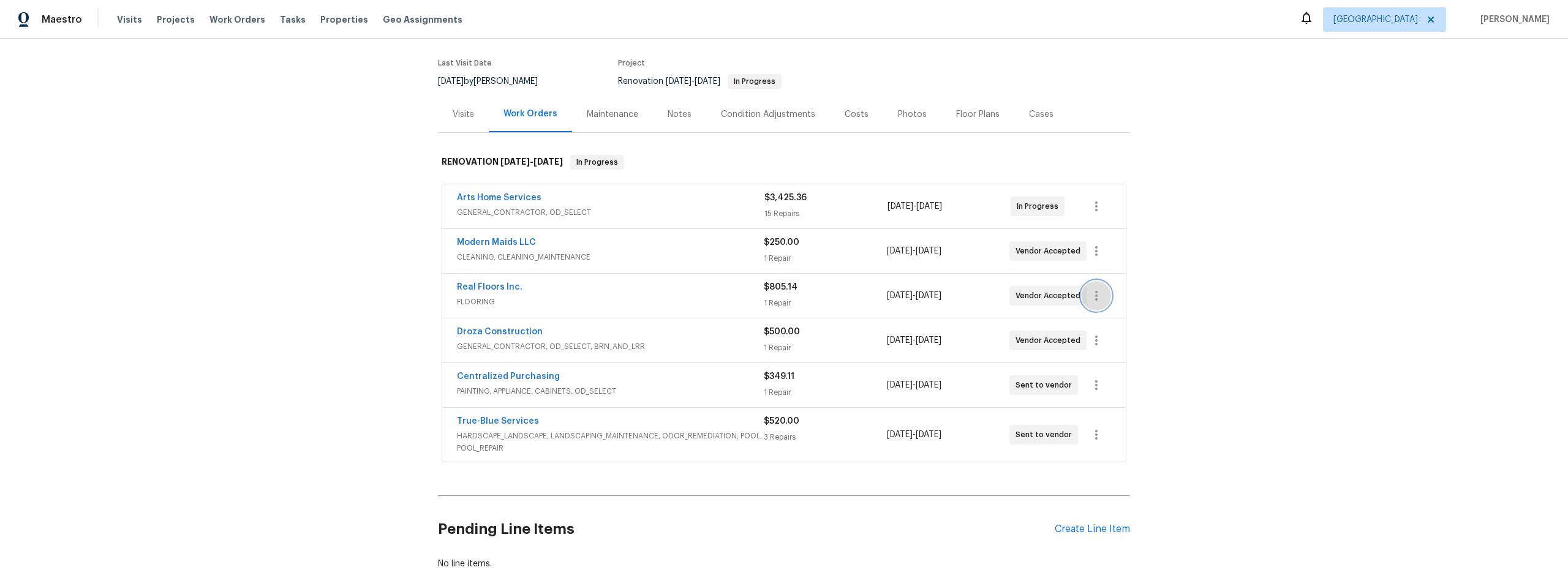
click at [1096, 302] on icon "button" at bounding box center [1096, 295] width 14 height 14
drag, startPoint x: 1116, startPoint y: 294, endPoint x: 1092, endPoint y: 302, distance: 25.3
click at [1116, 294] on li "Edit" at bounding box center [1144, 295] width 133 height 21
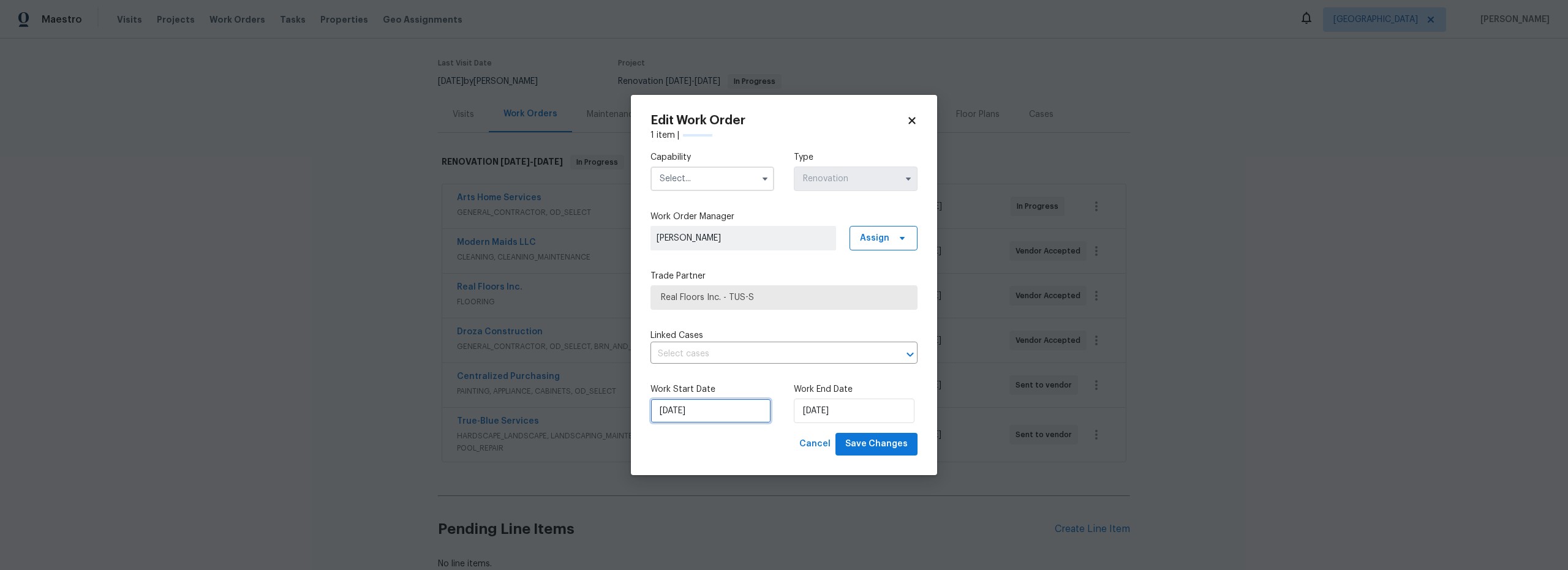
click at [733, 405] on input "[DATE]" at bounding box center [710, 410] width 121 height 24
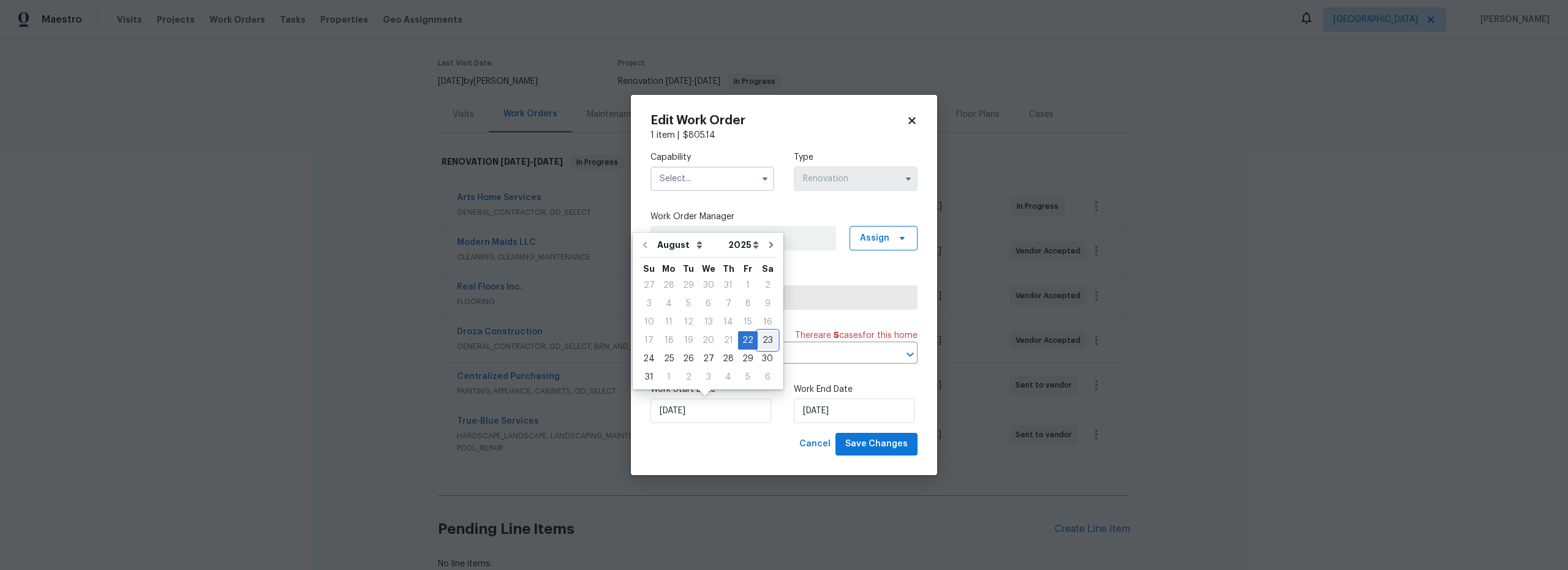
click at [763, 342] on div "23" at bounding box center [767, 340] width 20 height 17
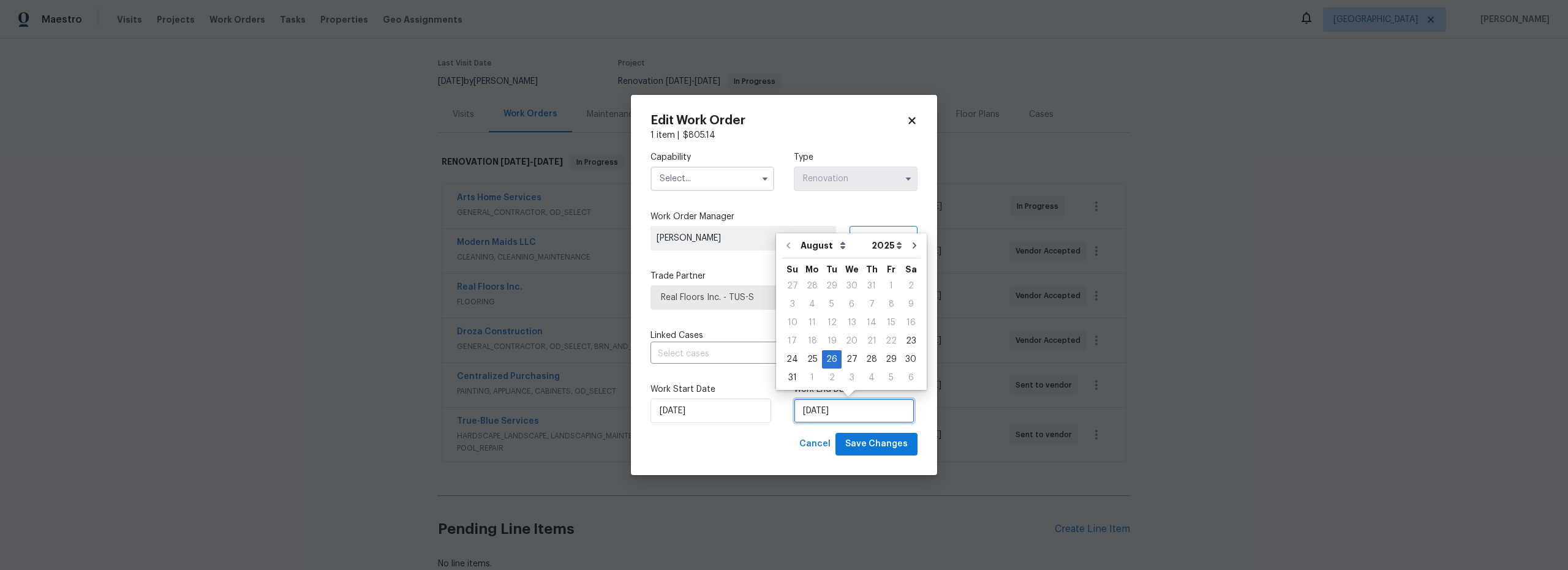
click at [825, 404] on input "[DATE]" at bounding box center [853, 410] width 121 height 24
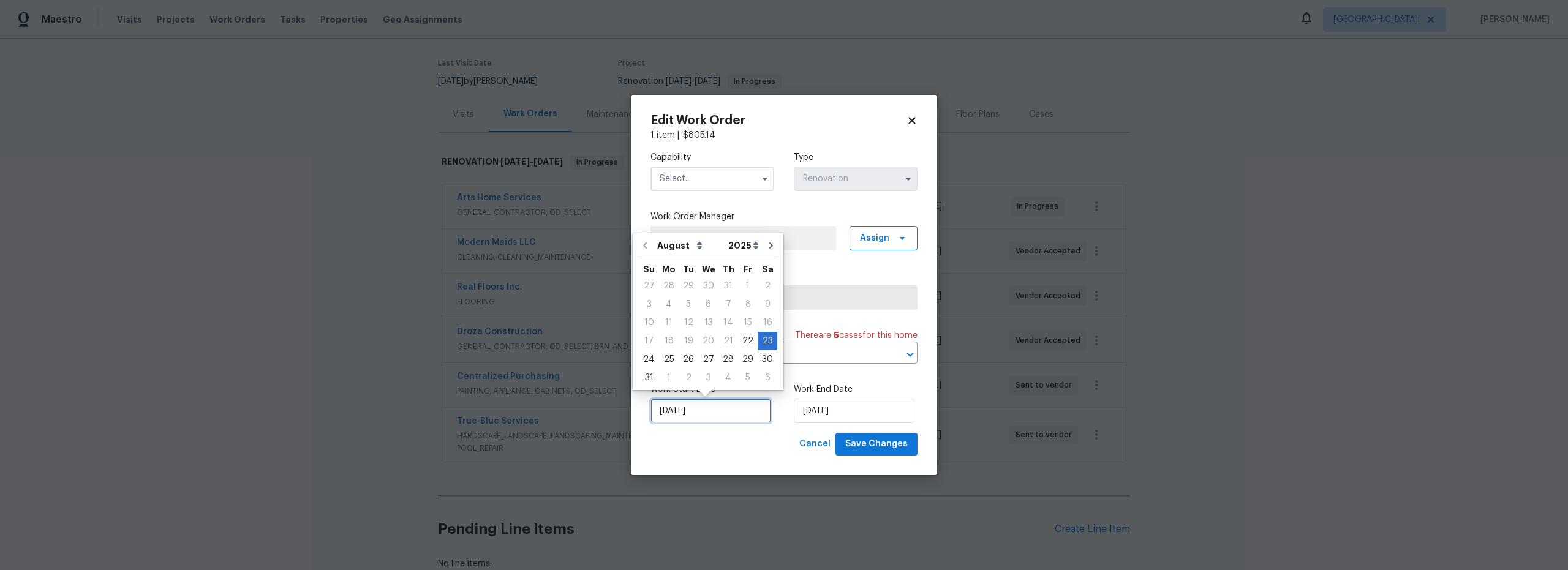
click at [724, 412] on input "[DATE]" at bounding box center [710, 410] width 121 height 24
click at [738, 340] on div "22" at bounding box center [748, 340] width 20 height 17
type input "[DATE]"
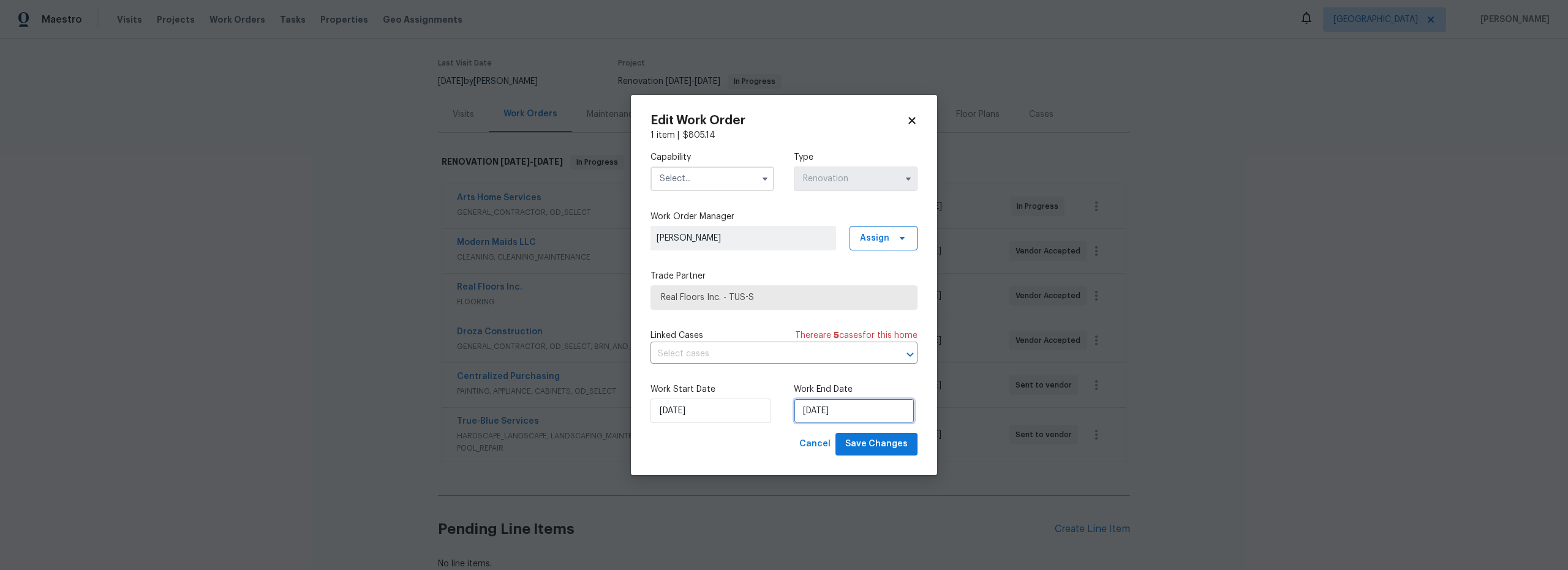
click at [850, 415] on input "[DATE]" at bounding box center [853, 410] width 121 height 24
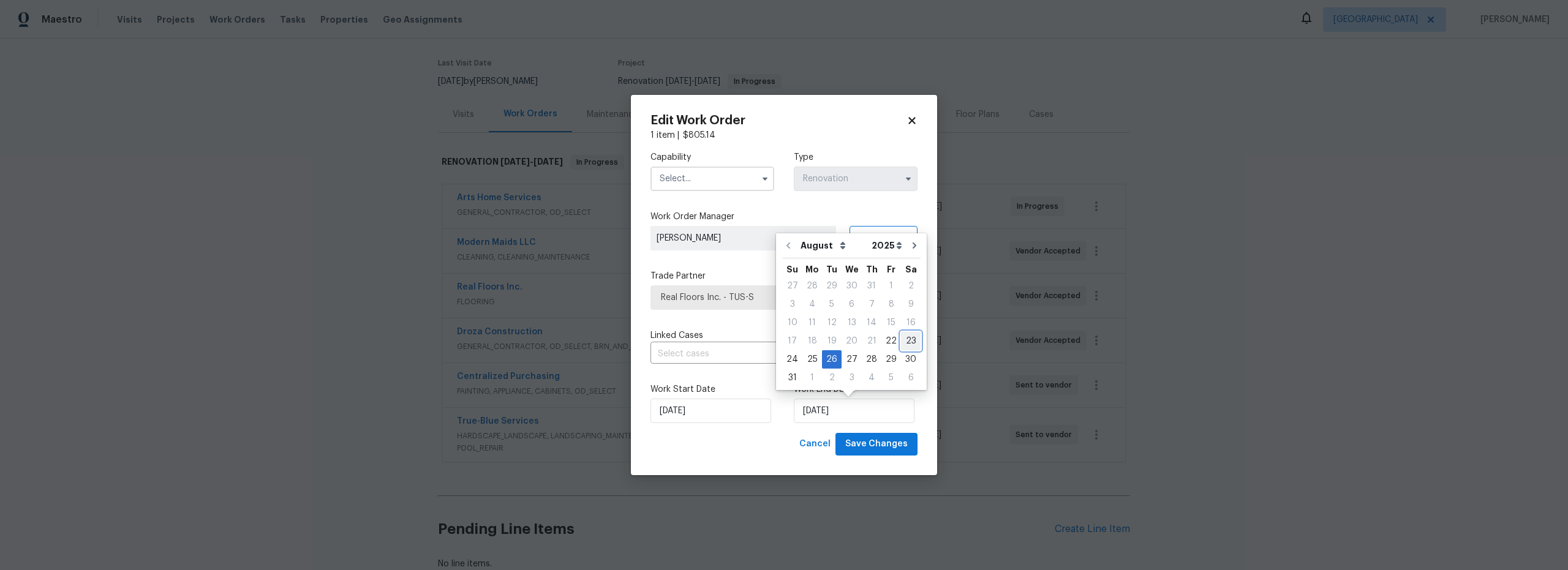
click at [901, 345] on div "23" at bounding box center [911, 340] width 20 height 17
type input "[DATE]"
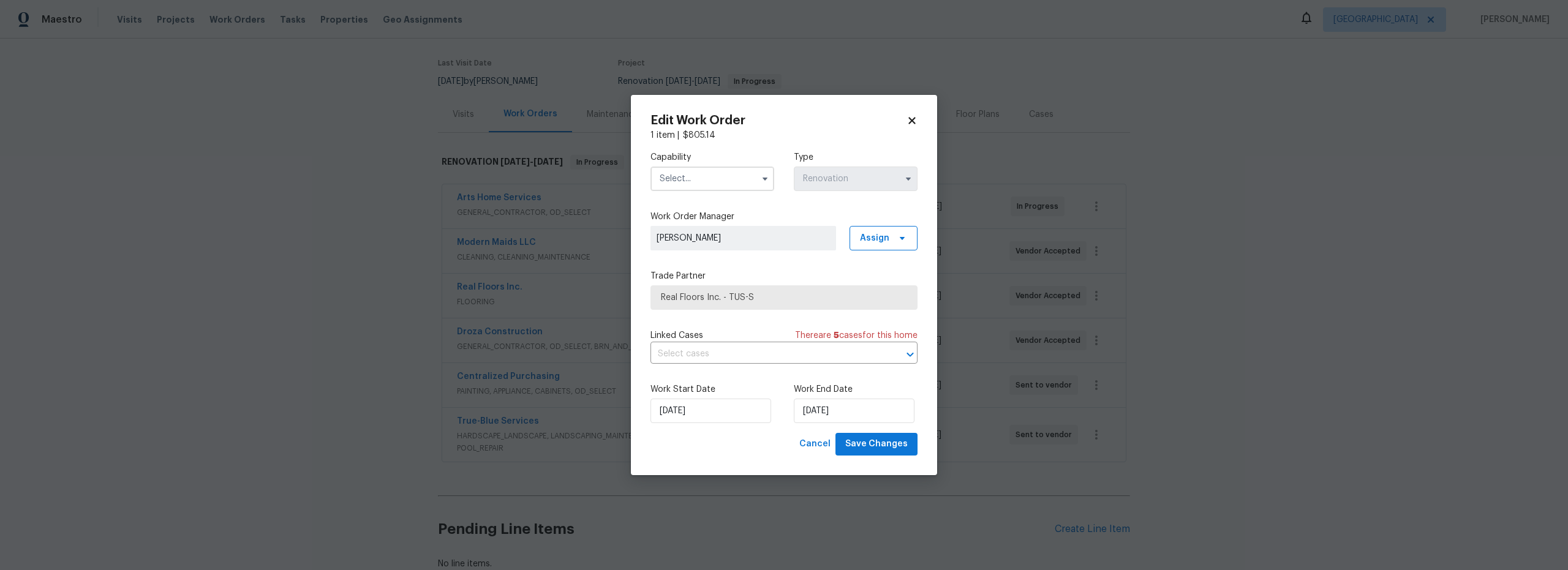
click at [673, 184] on input "text" at bounding box center [712, 178] width 124 height 24
click at [685, 238] on div "Flooring" at bounding box center [712, 226] width 117 height 22
type input "Flooring"
click at [880, 446] on span "Save Changes" at bounding box center [877, 444] width 63 height 15
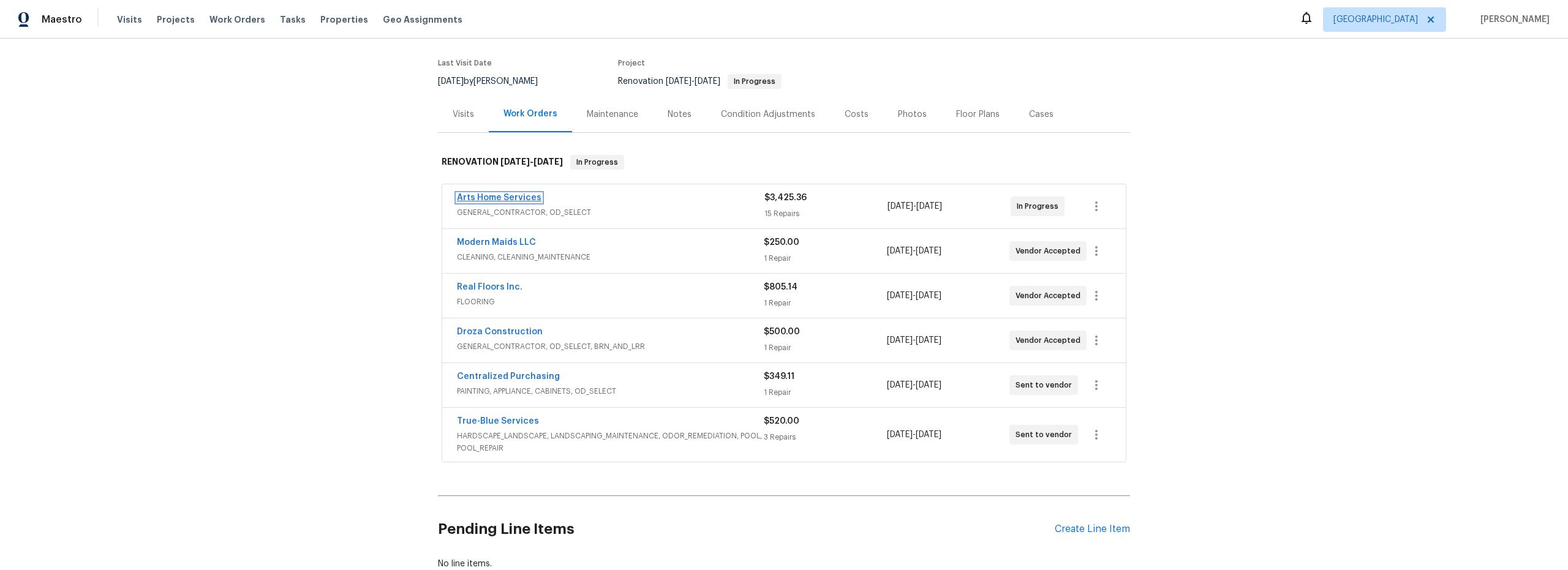
click at [514, 198] on link "Arts Home Services" at bounding box center [499, 198] width 84 height 9
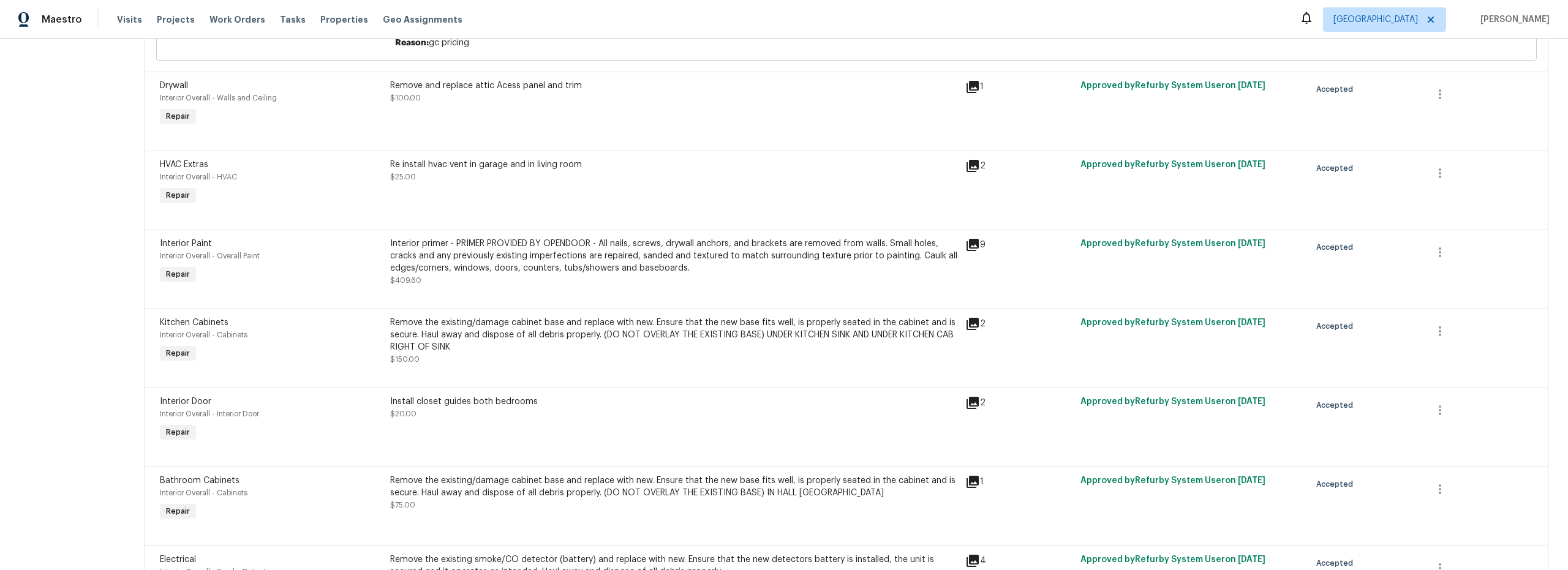
scroll to position [698, 0]
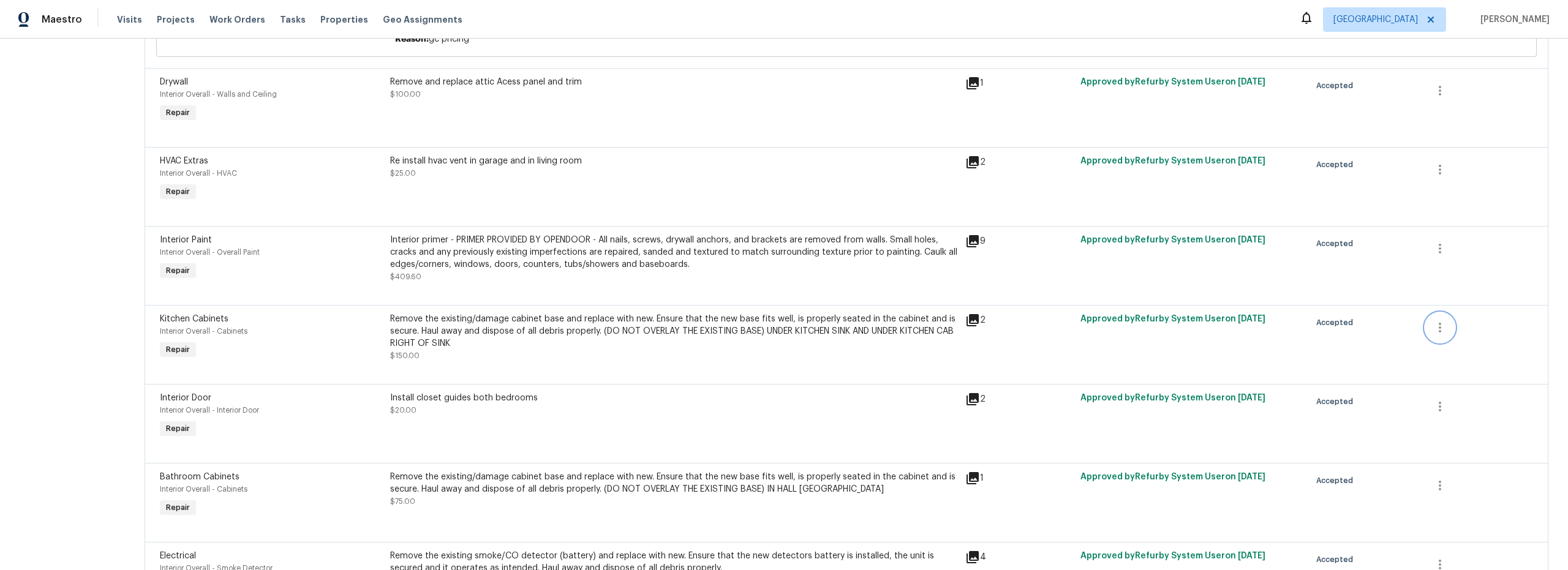
click at [1436, 335] on icon "button" at bounding box center [1440, 328] width 14 height 14
drag, startPoint x: 1110, startPoint y: 368, endPoint x: 1094, endPoint y: 368, distance: 16.0
click at [1094, 368] on div at bounding box center [784, 285] width 1568 height 570
click at [783, 344] on div "Remove the existing/damage cabinet base and replace with new. Ensure that the n…" at bounding box center [674, 331] width 568 height 37
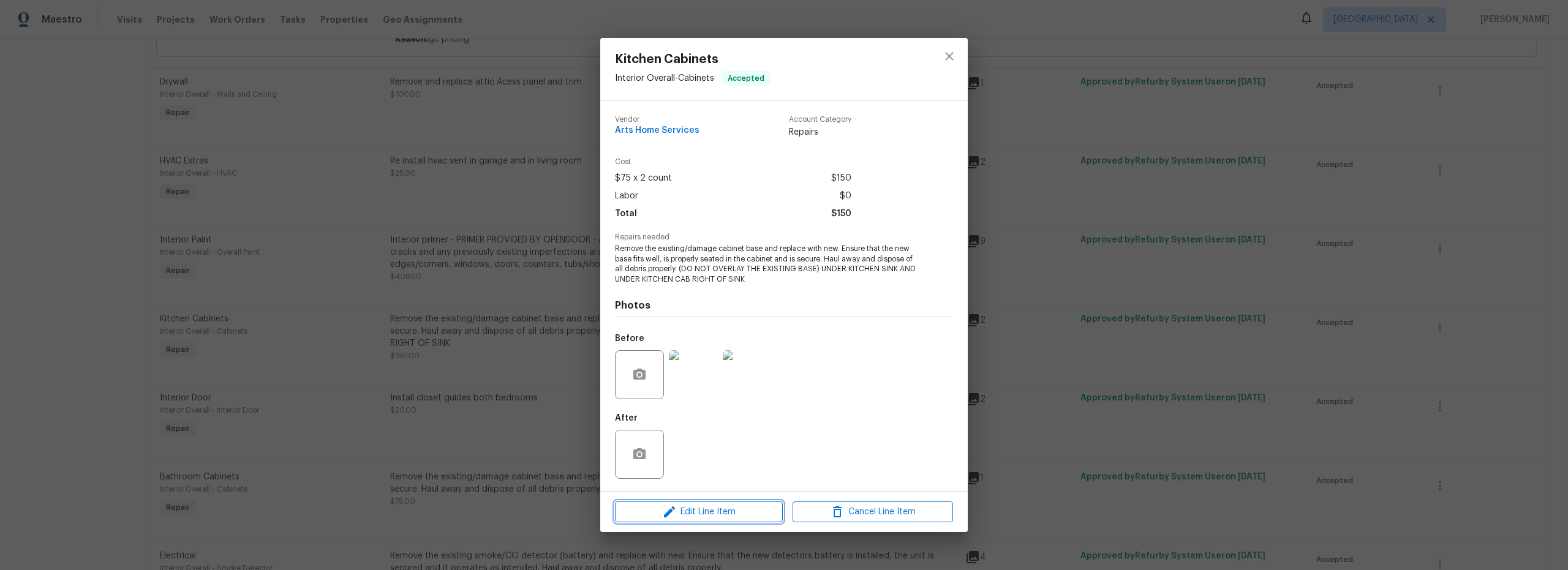
click at [740, 510] on span "Edit Line Item" at bounding box center [698, 512] width 160 height 15
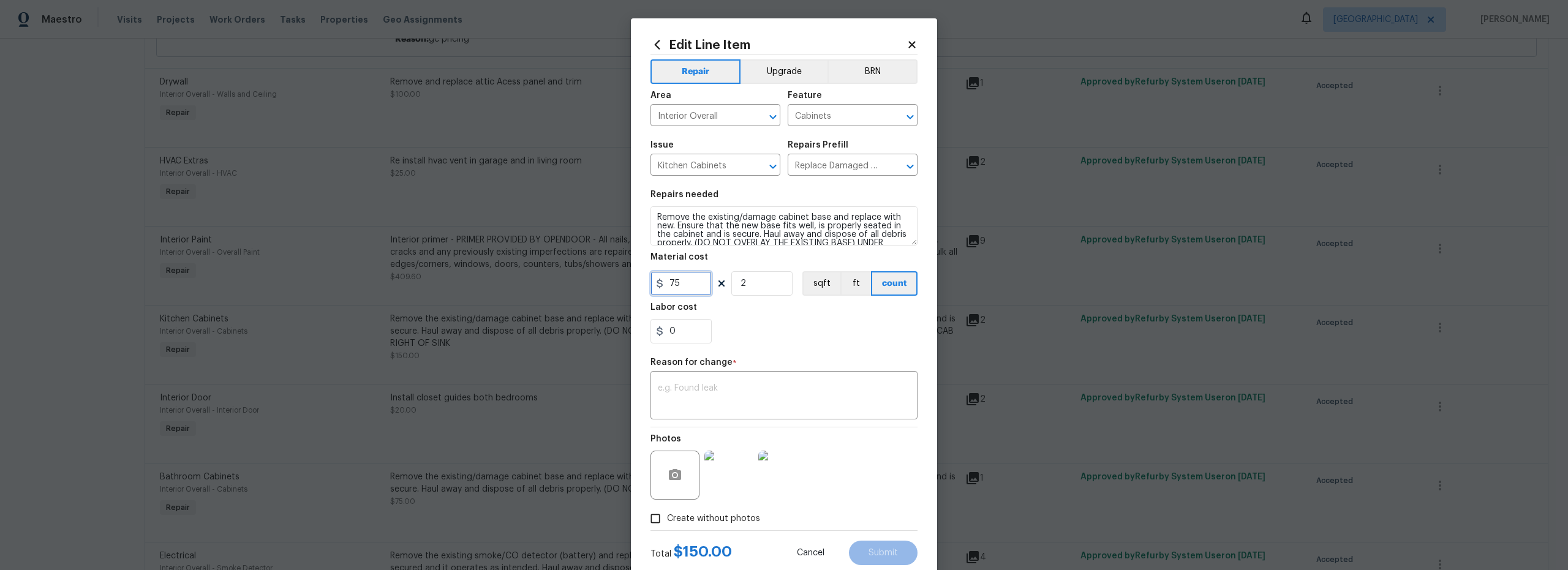
click at [689, 282] on input "75" at bounding box center [681, 283] width 61 height 24
type input "100"
click at [706, 396] on textarea at bounding box center [784, 396] width 253 height 26
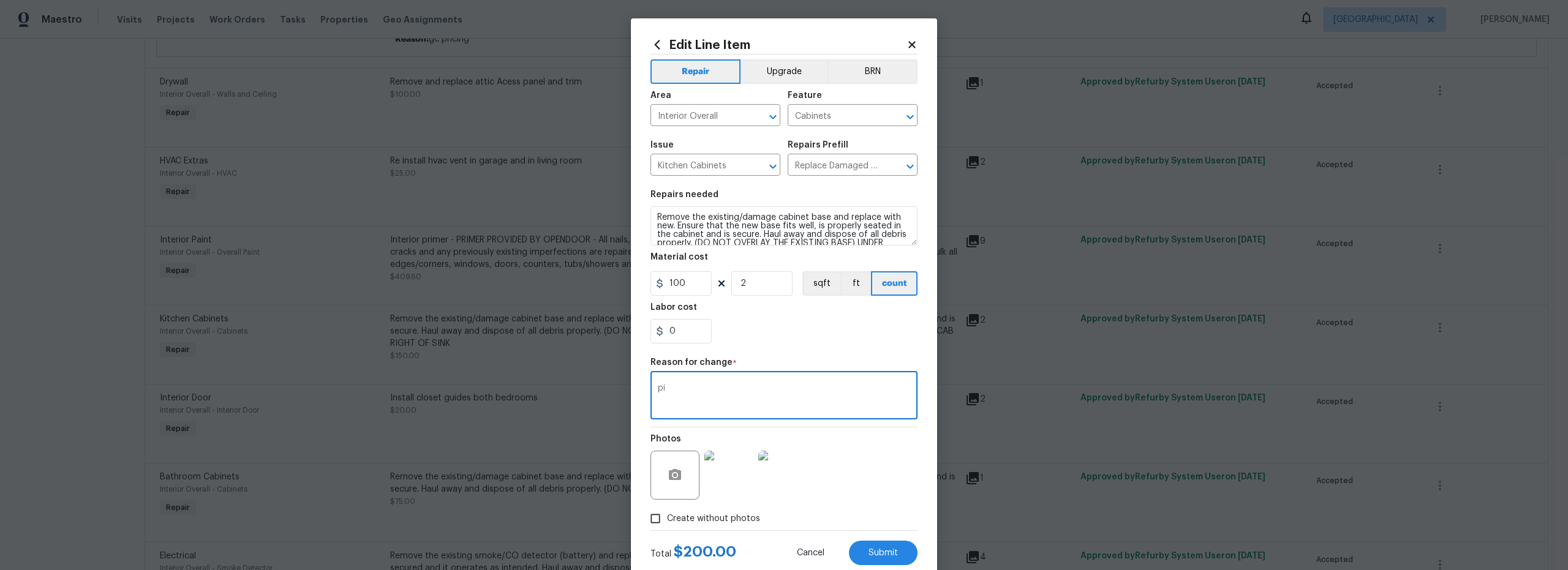
type textarea "p"
type textarea "vendor pricing"
click at [810, 344] on section "Repairs needed Remove the existing/damage cabinet base and replace with new. En…" at bounding box center [784, 267] width 267 height 167
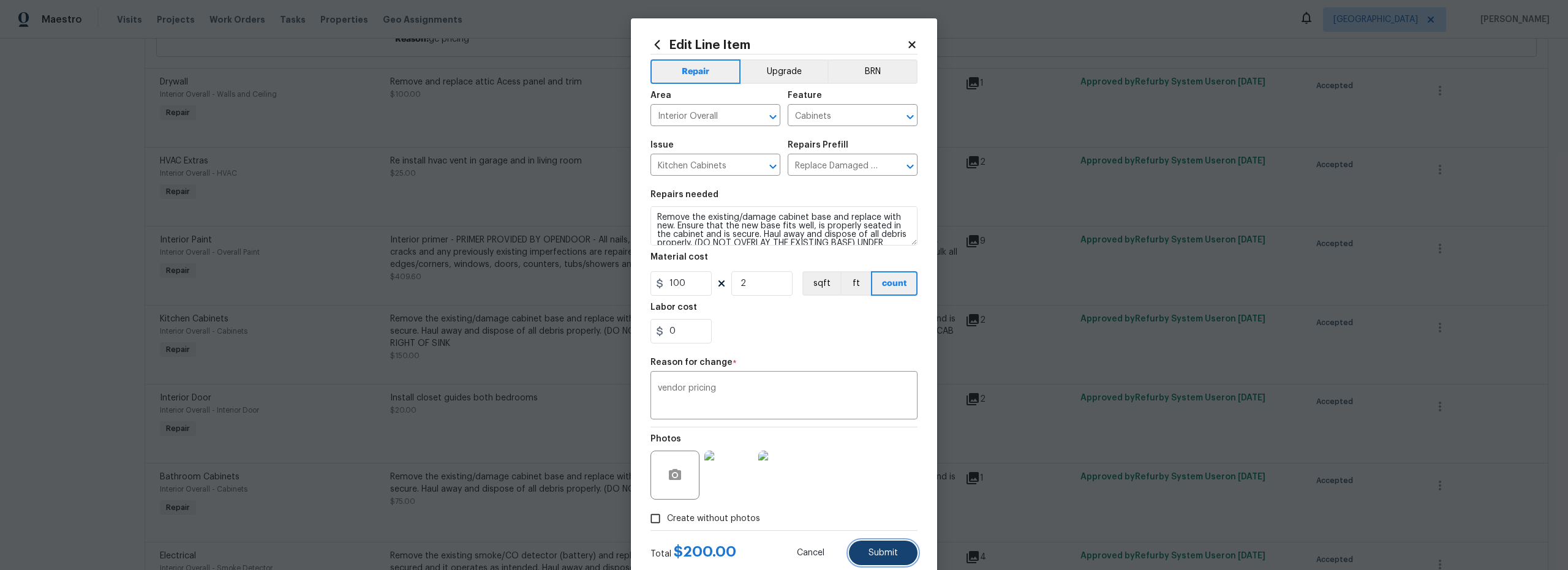
click at [883, 551] on span "Submit" at bounding box center [883, 553] width 30 height 9
type input "75"
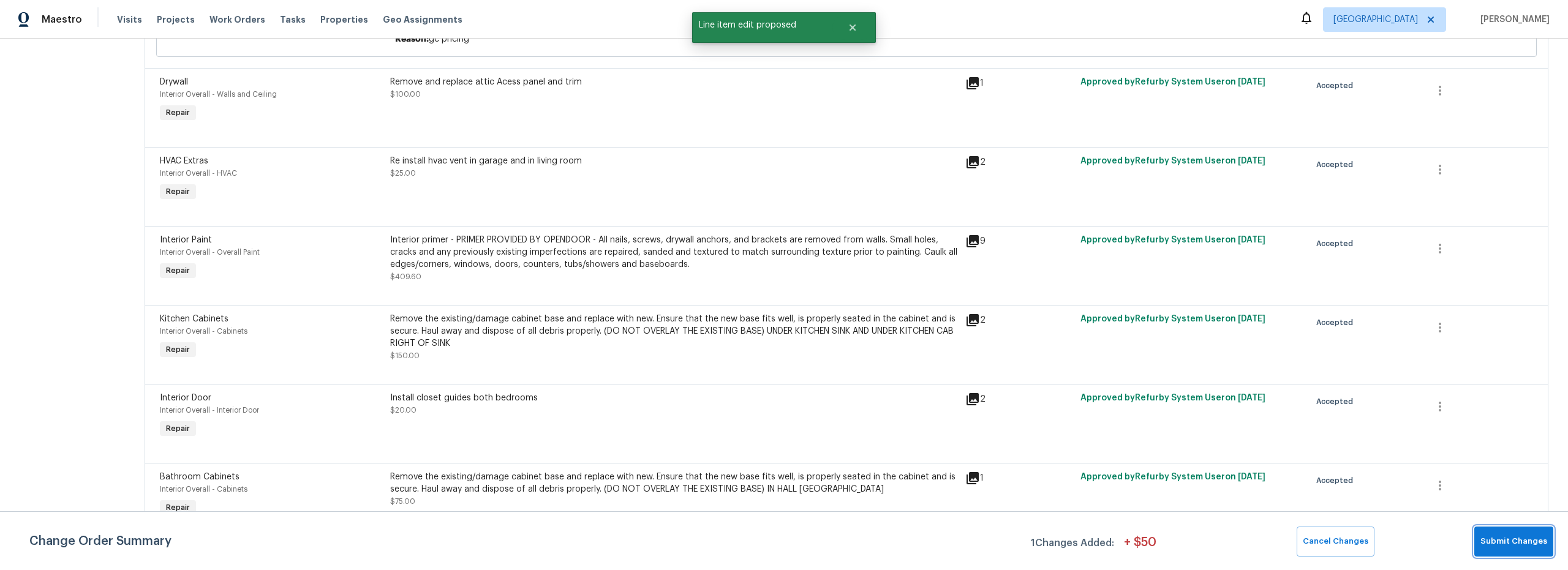
click at [1509, 540] on span "Submit Changes" at bounding box center [1513, 541] width 67 height 14
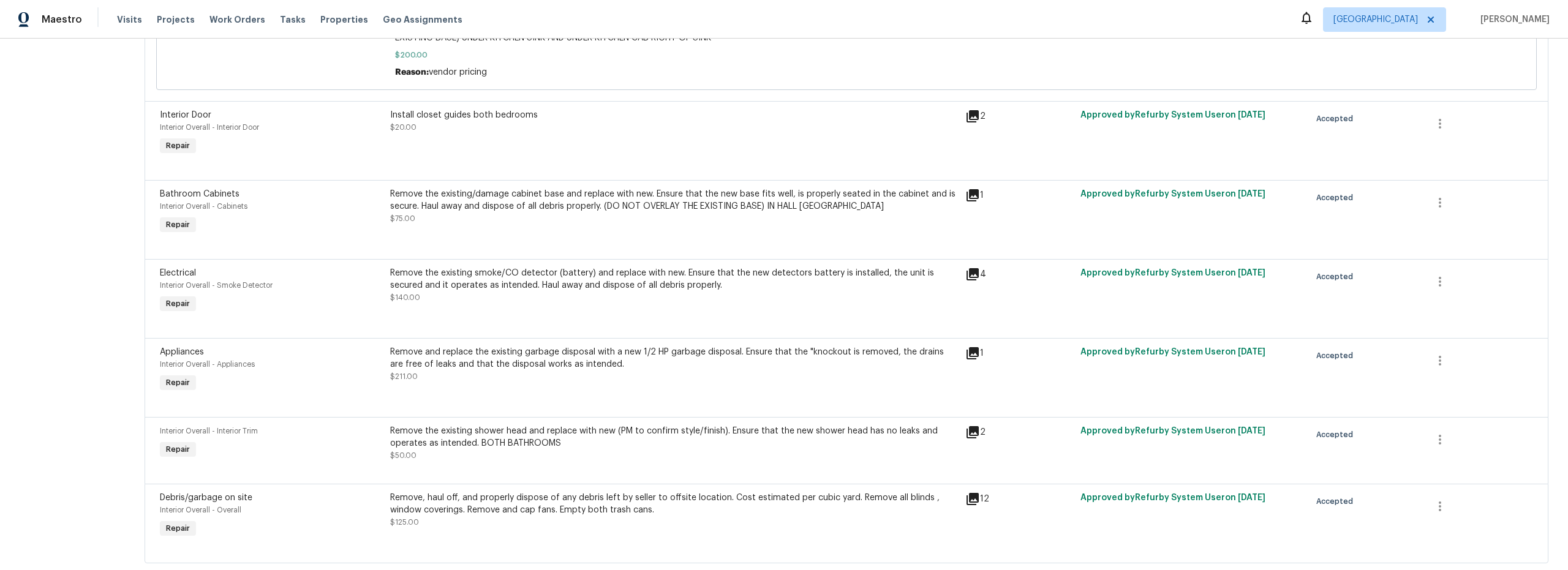
scroll to position [1093, 0]
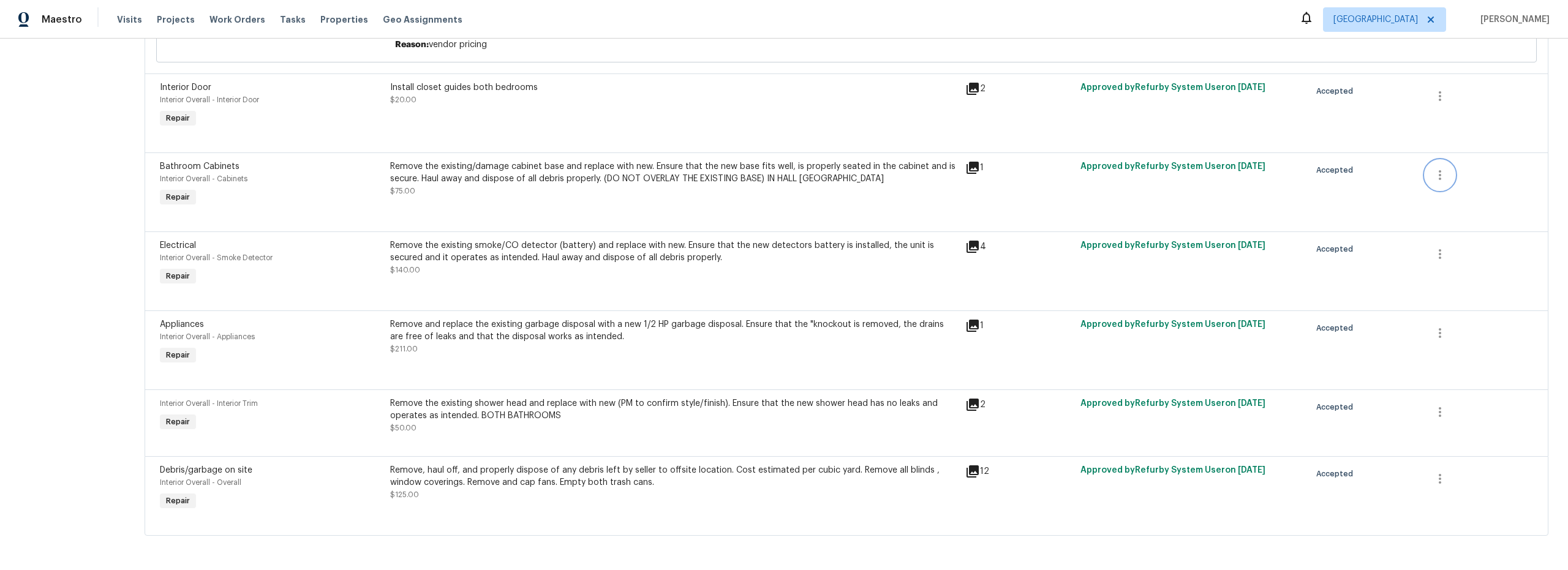
click at [1435, 167] on icon "button" at bounding box center [1440, 174] width 14 height 14
drag, startPoint x: 871, startPoint y: 197, endPoint x: 856, endPoint y: 197, distance: 15.0
click at [870, 197] on div at bounding box center [784, 285] width 1568 height 570
click at [848, 183] on div "Remove the existing/damage cabinet base and replace with new. Ensure that the n…" at bounding box center [674, 178] width 568 height 37
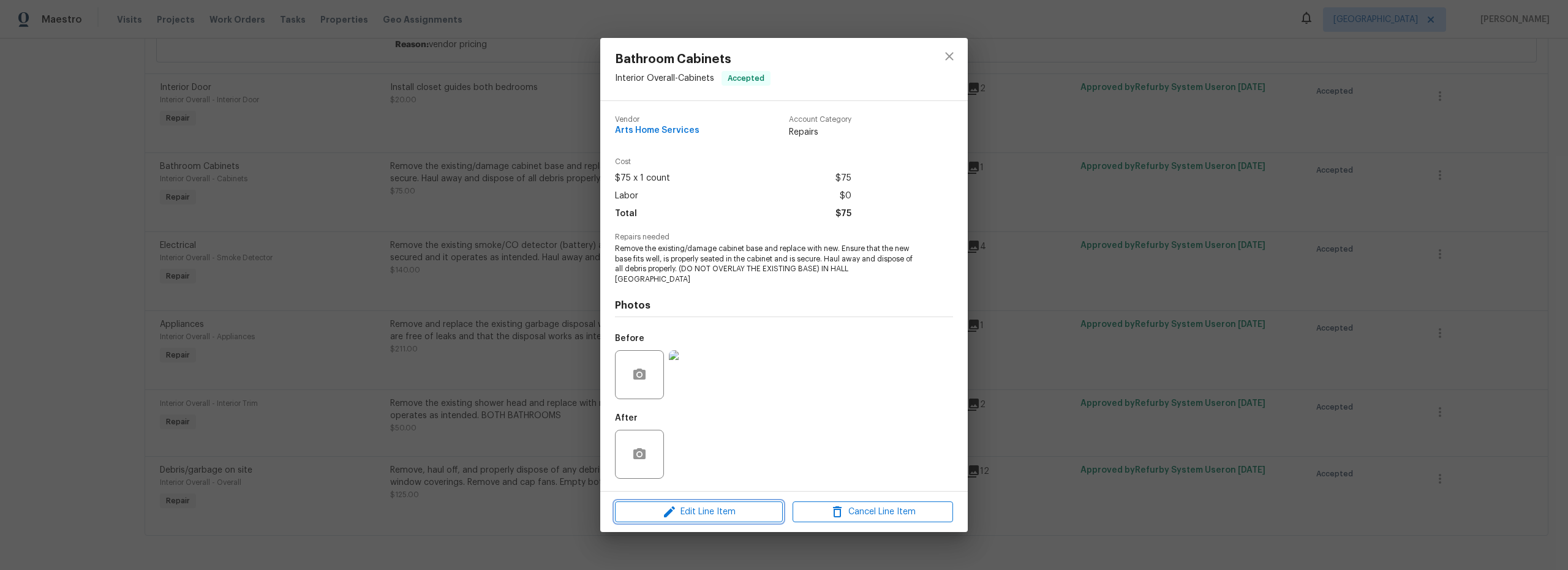
click at [730, 509] on span "Edit Line Item" at bounding box center [698, 512] width 160 height 15
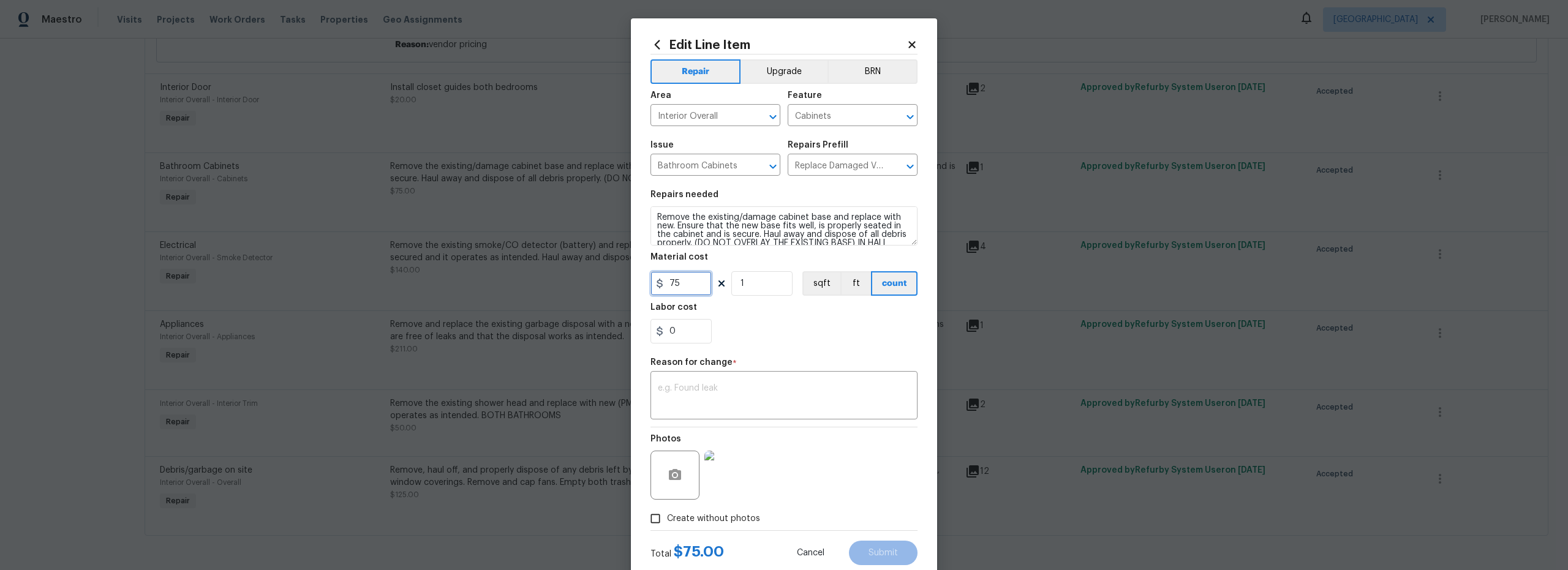
drag, startPoint x: 685, startPoint y: 285, endPoint x: 598, endPoint y: 272, distance: 88.0
click at [640, 279] on div "Edit Line Item Repair Upgrade BRN Area Interior Overall ​ Feature Cabinets ​ Is…" at bounding box center [784, 302] width 306 height 566
type input "100"
click at [707, 402] on textarea at bounding box center [784, 396] width 253 height 26
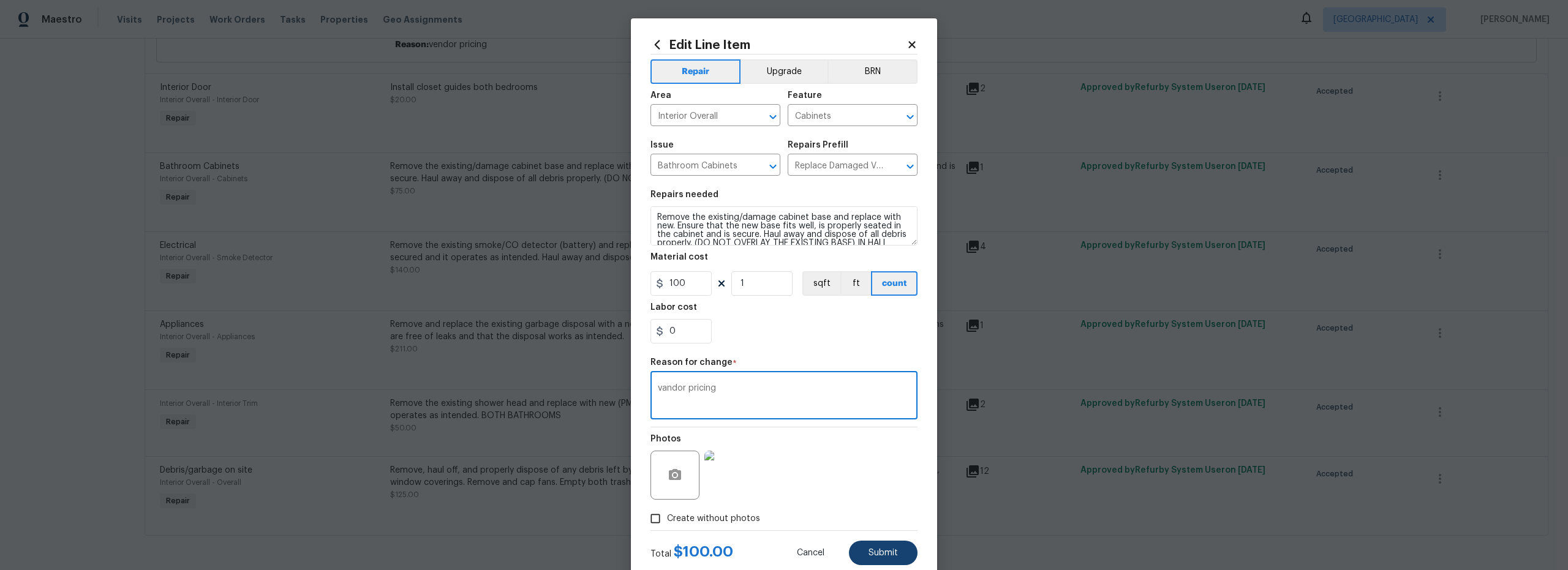
type textarea "vandor pricing"
click at [887, 549] on span "Submit" at bounding box center [883, 553] width 30 height 9
type input "75"
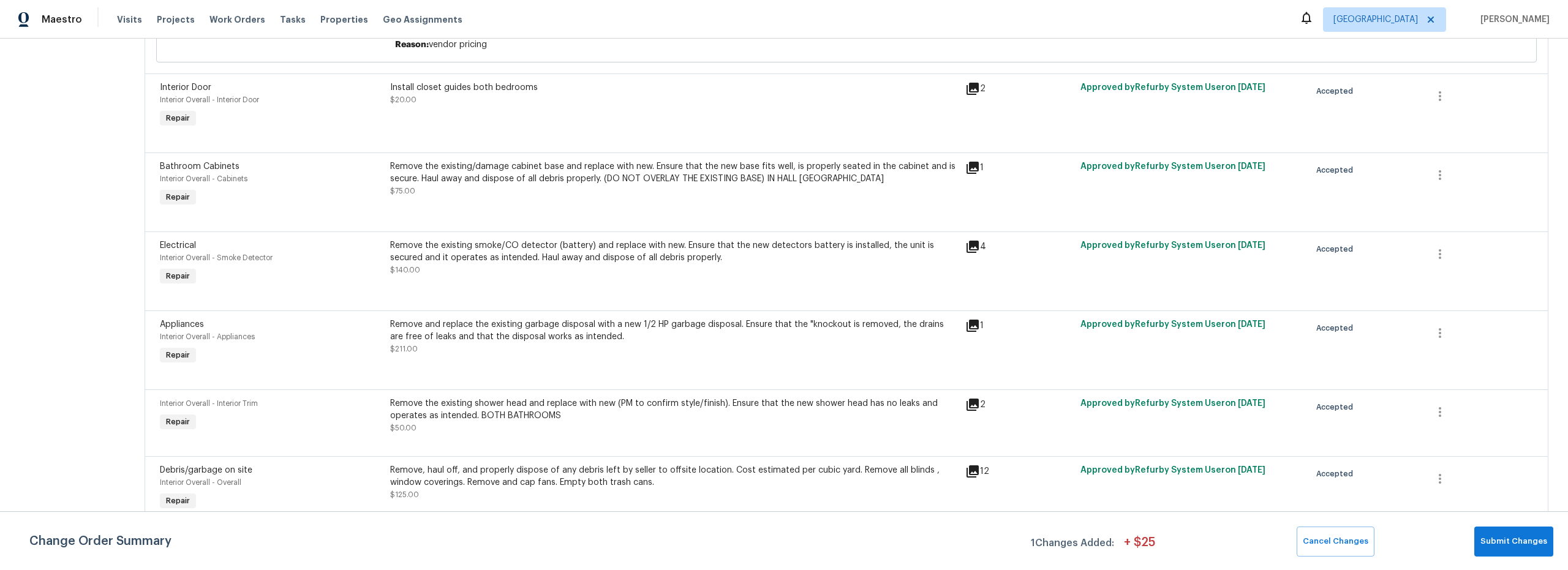
click at [758, 469] on div "Remove, haul off, and properly dispose of any debris left by seller to offsite …" at bounding box center [674, 475] width 568 height 24
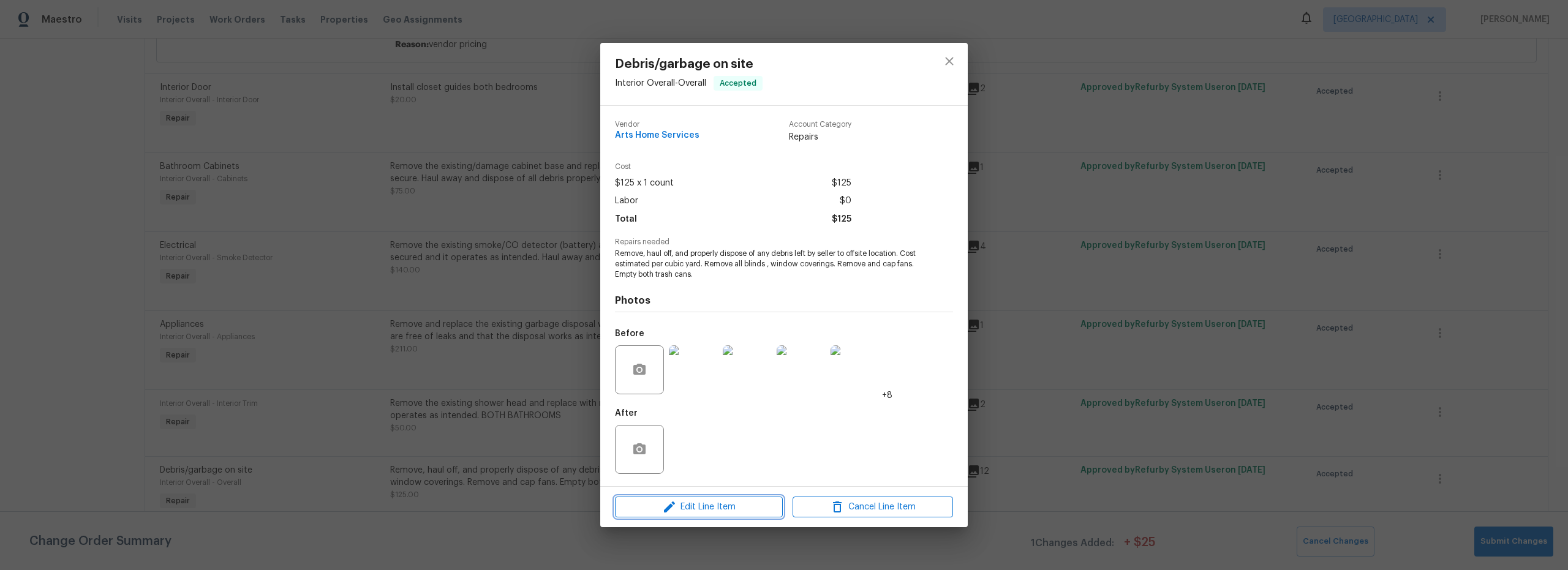
click at [740, 503] on span "Edit Line Item" at bounding box center [698, 506] width 160 height 15
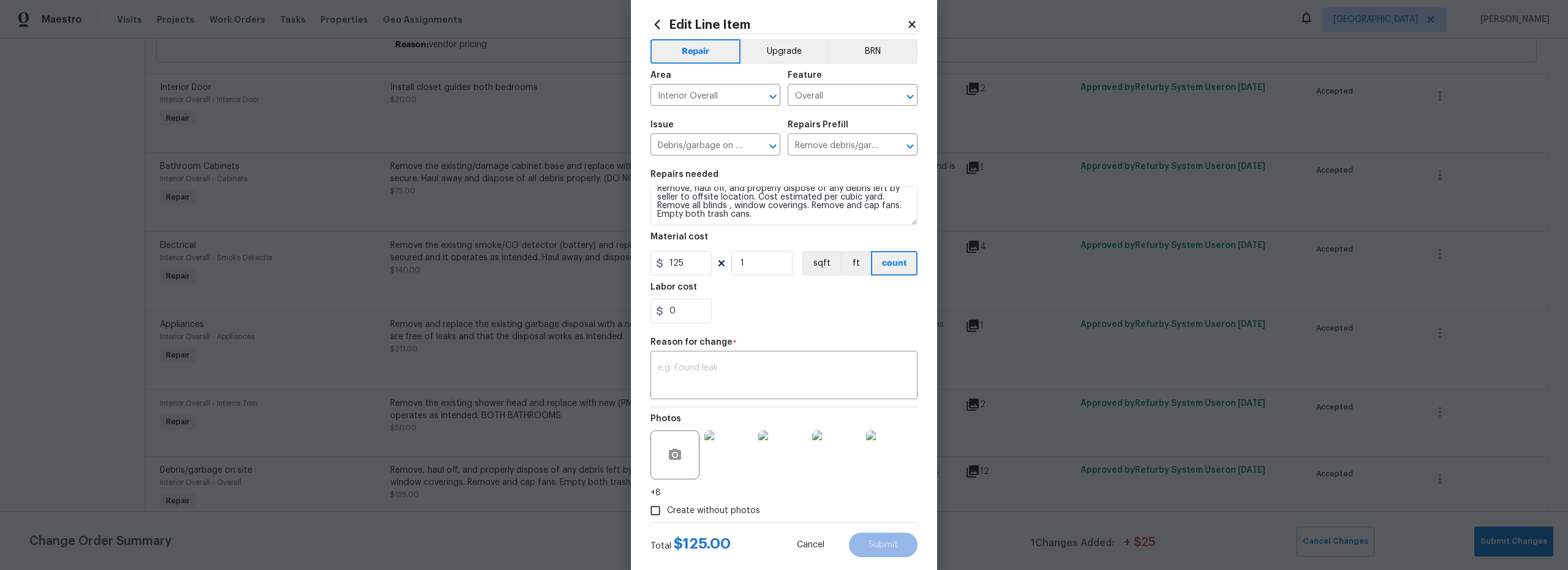
scroll to position [21, 0]
click at [906, 28] on icon at bounding box center [912, 24] width 11 height 11
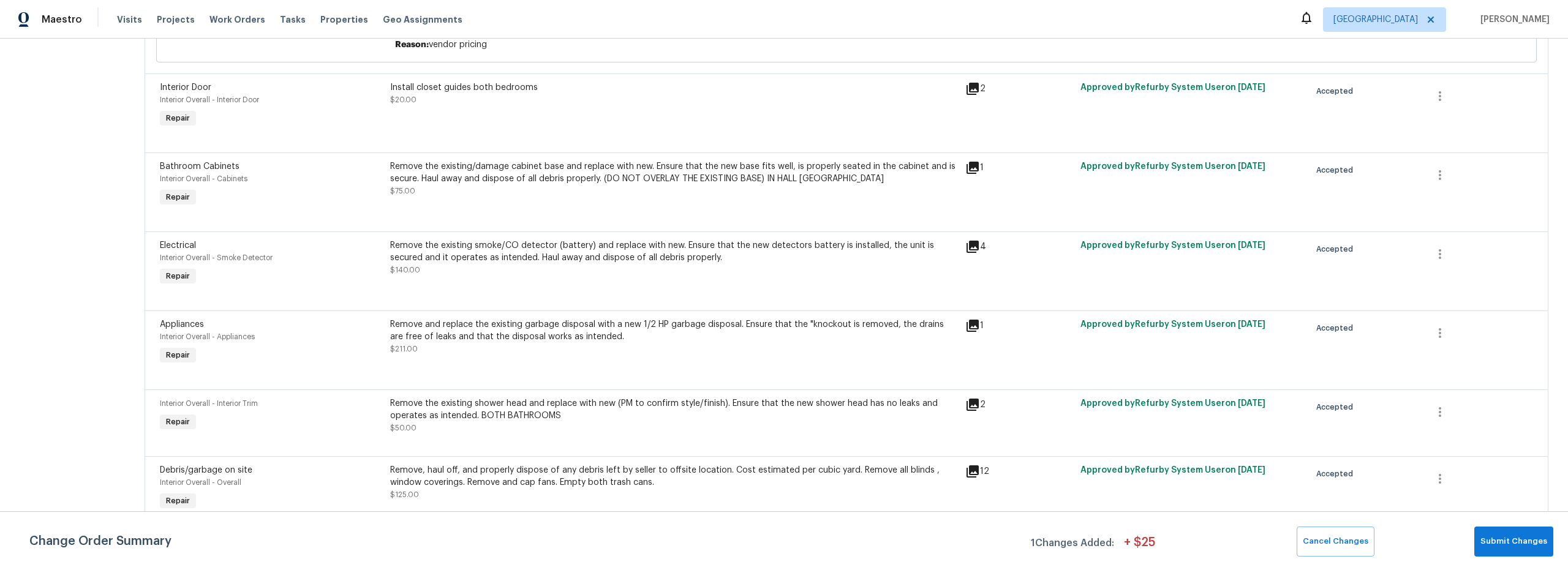
scroll to position [0, 0]
click at [1524, 540] on span "Submit Changes" at bounding box center [1513, 541] width 67 height 14
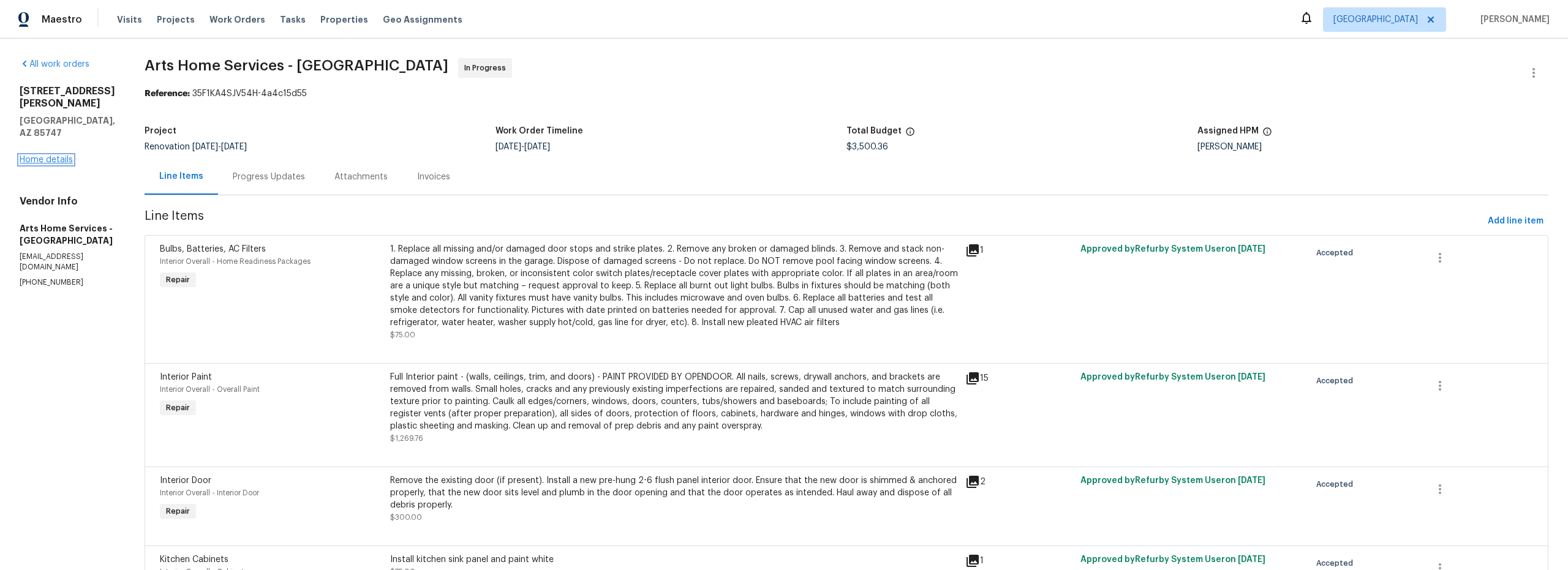
click at [61, 156] on link "Home details" at bounding box center [47, 160] width 54 height 9
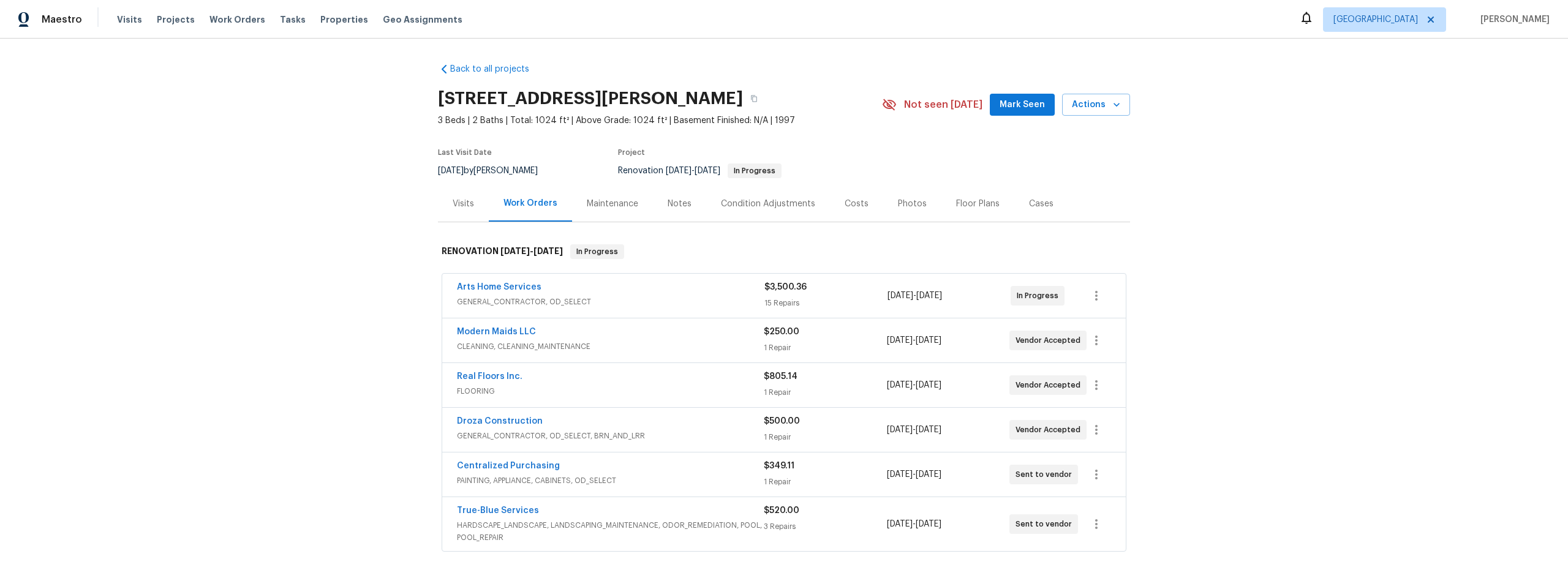
click at [850, 202] on div "Costs" at bounding box center [856, 204] width 24 height 13
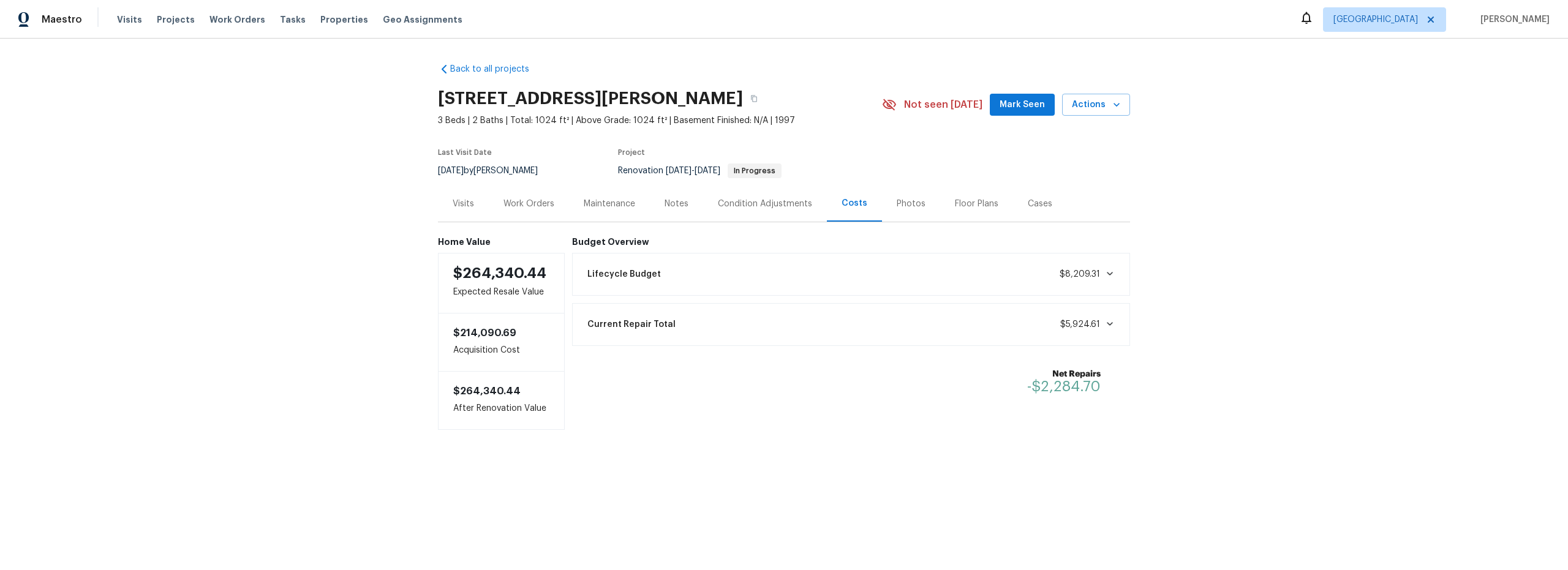
click at [528, 200] on div "Work Orders" at bounding box center [528, 204] width 51 height 13
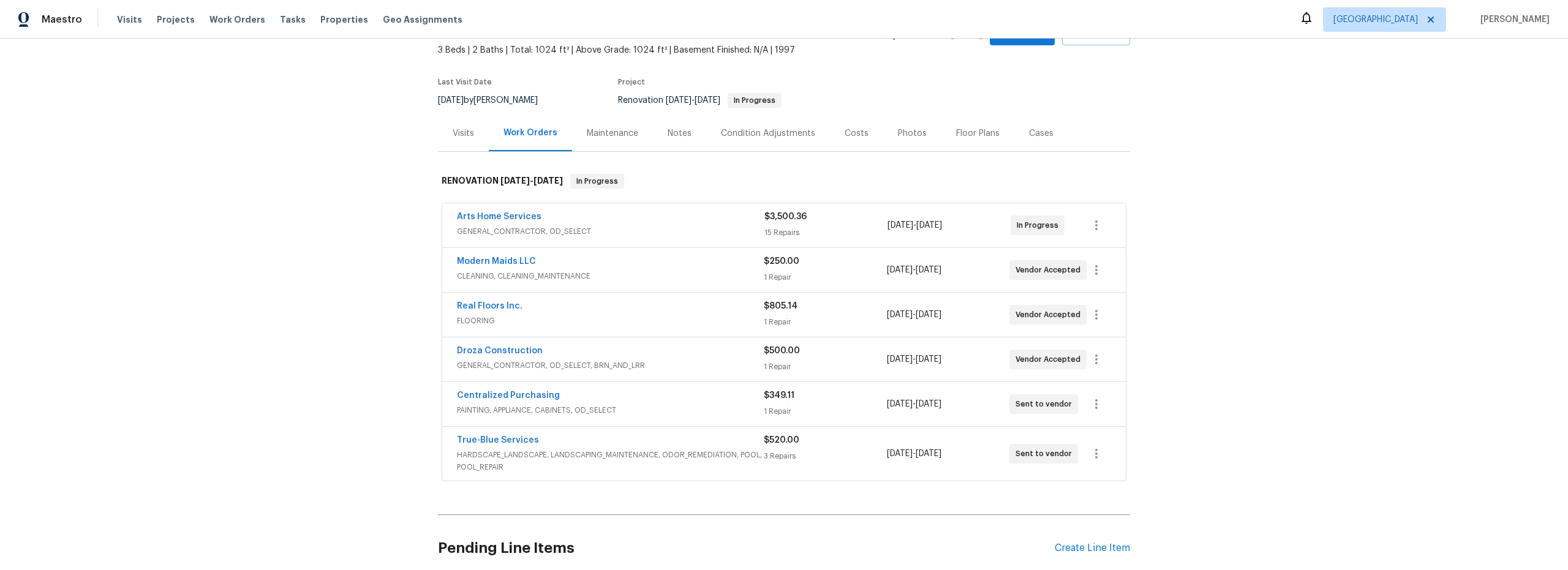
scroll to position [74, 0]
click at [1092, 362] on icon "button" at bounding box center [1096, 355] width 14 height 14
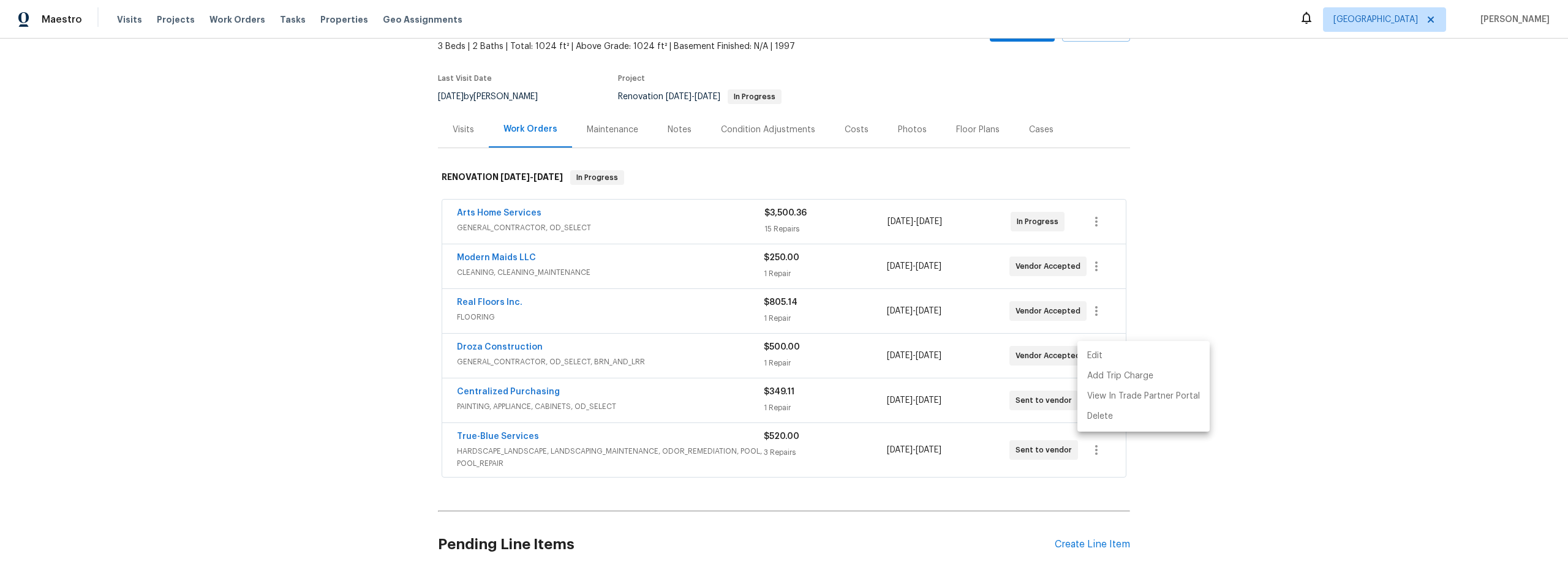
click at [1100, 359] on li "Edit" at bounding box center [1144, 355] width 133 height 21
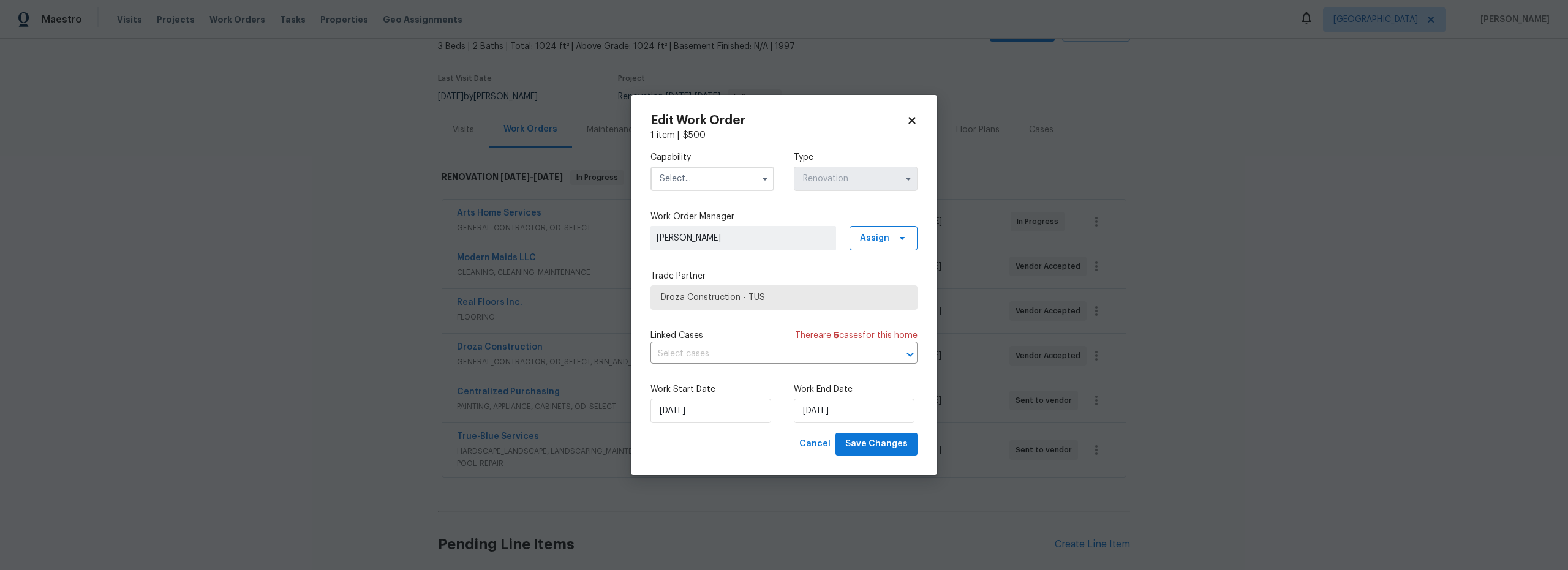
click at [704, 179] on input "text" at bounding box center [712, 178] width 124 height 24
click at [711, 299] on span "General Contractor" at bounding box center [703, 294] width 79 height 9
type input "General Contractor"
click at [913, 119] on icon at bounding box center [912, 121] width 7 height 7
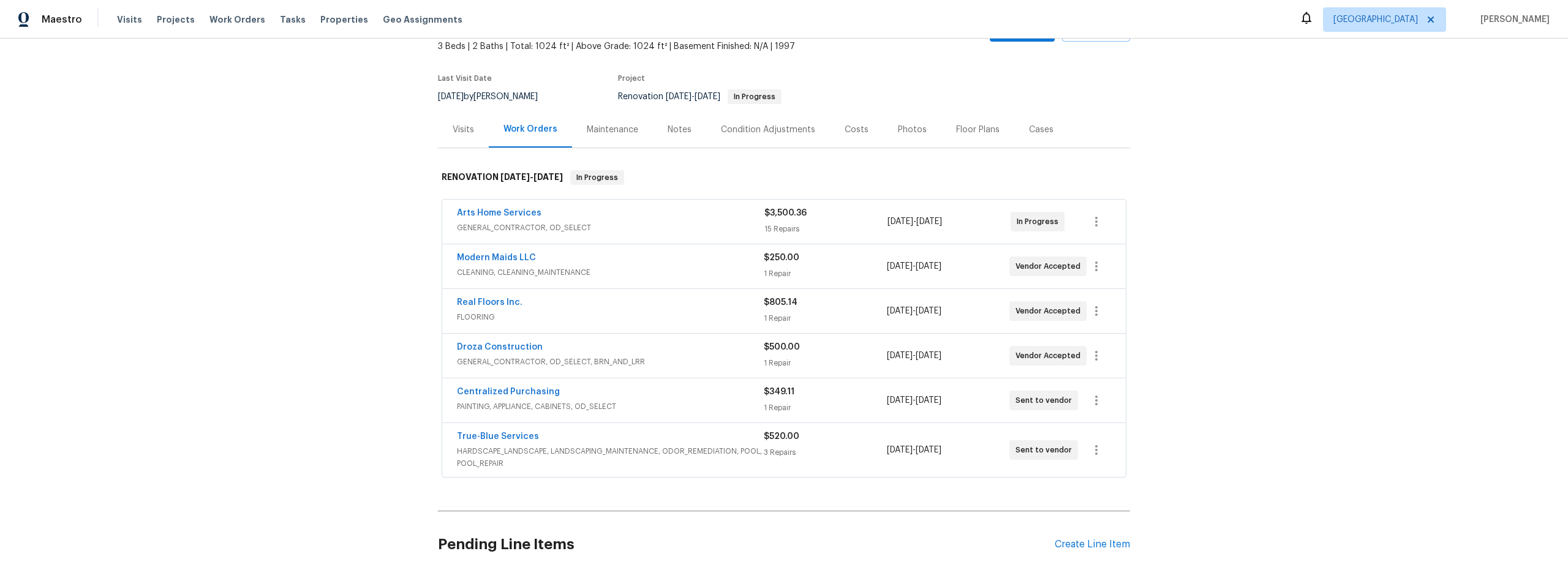
click at [829, 361] on div "1 Repair" at bounding box center [825, 363] width 123 height 13
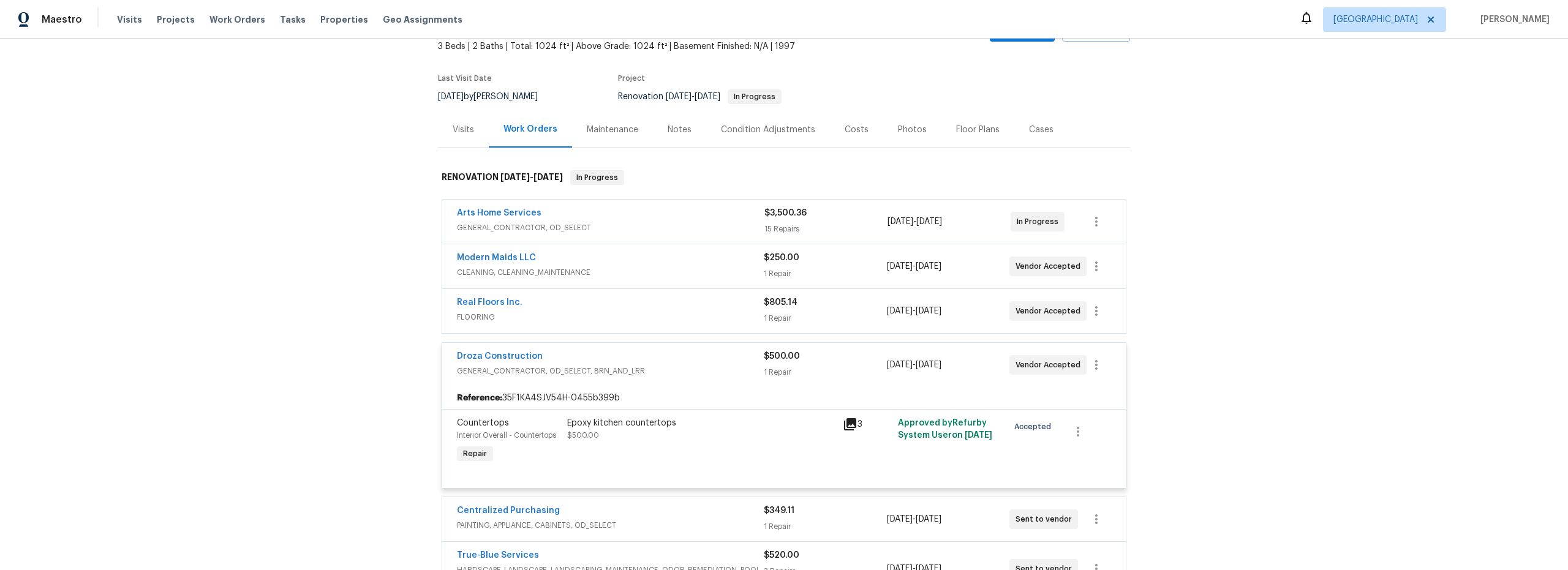
click at [730, 447] on div "Epoxy kitchen countertops $500.00" at bounding box center [701, 441] width 276 height 56
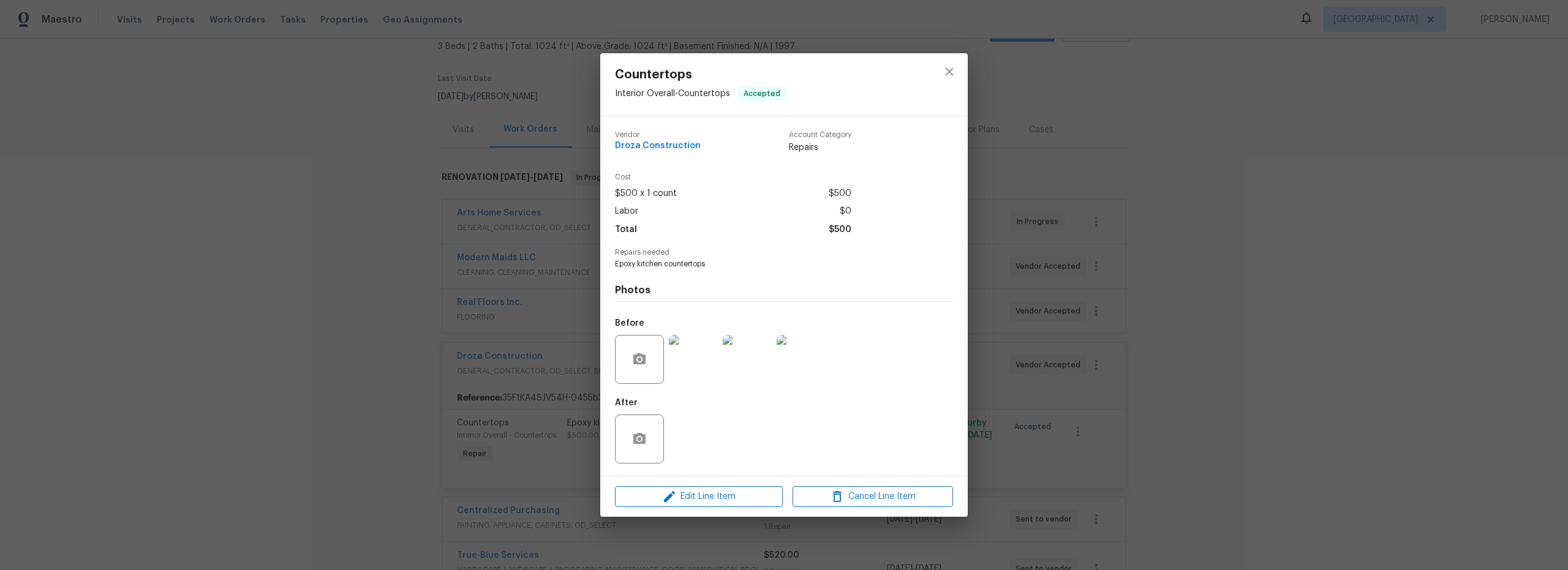
click at [728, 510] on div "Edit Line Item Cancel Line Item" at bounding box center [784, 497] width 367 height 41
click at [726, 498] on span "Edit Line Item" at bounding box center [698, 497] width 160 height 15
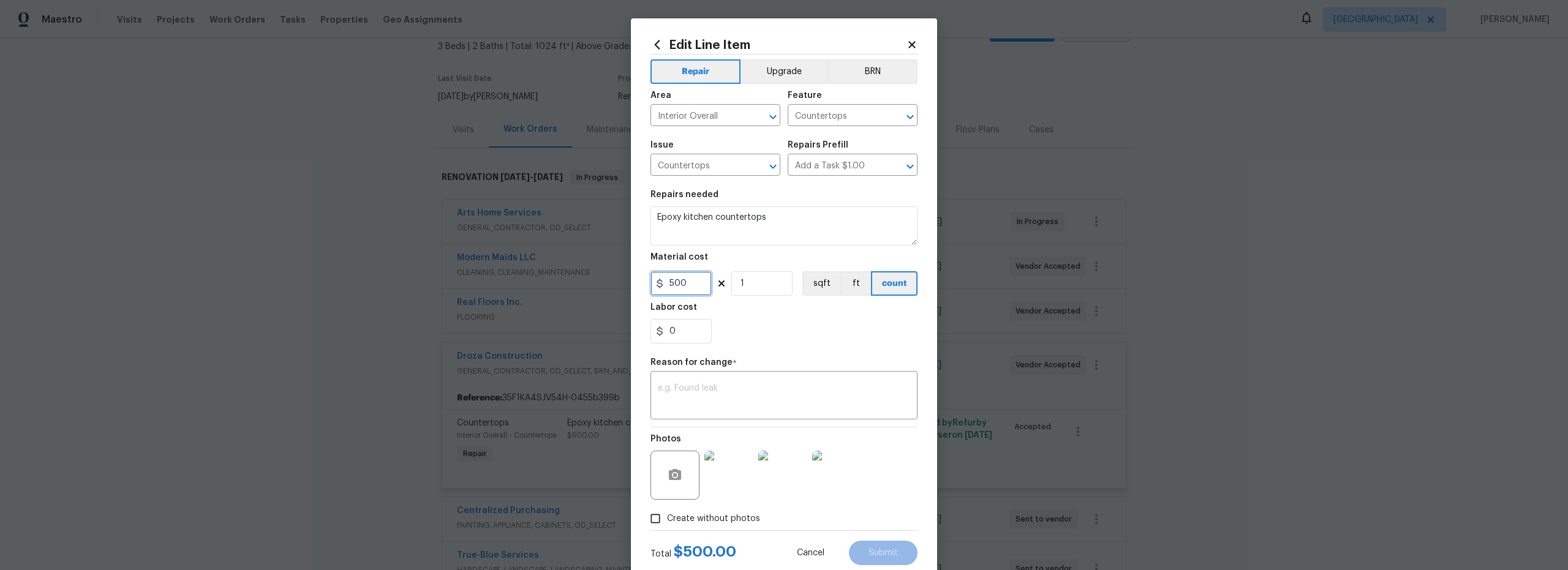
drag, startPoint x: 691, startPoint y: 282, endPoint x: 562, endPoint y: 268, distance: 129.8
click at [632, 272] on div "Edit Line Item Repair Upgrade BRN Area Interior Overall ​ Feature Countertops ​…" at bounding box center [784, 302] width 306 height 566
type input "700"
click at [697, 403] on textarea at bounding box center [784, 396] width 253 height 26
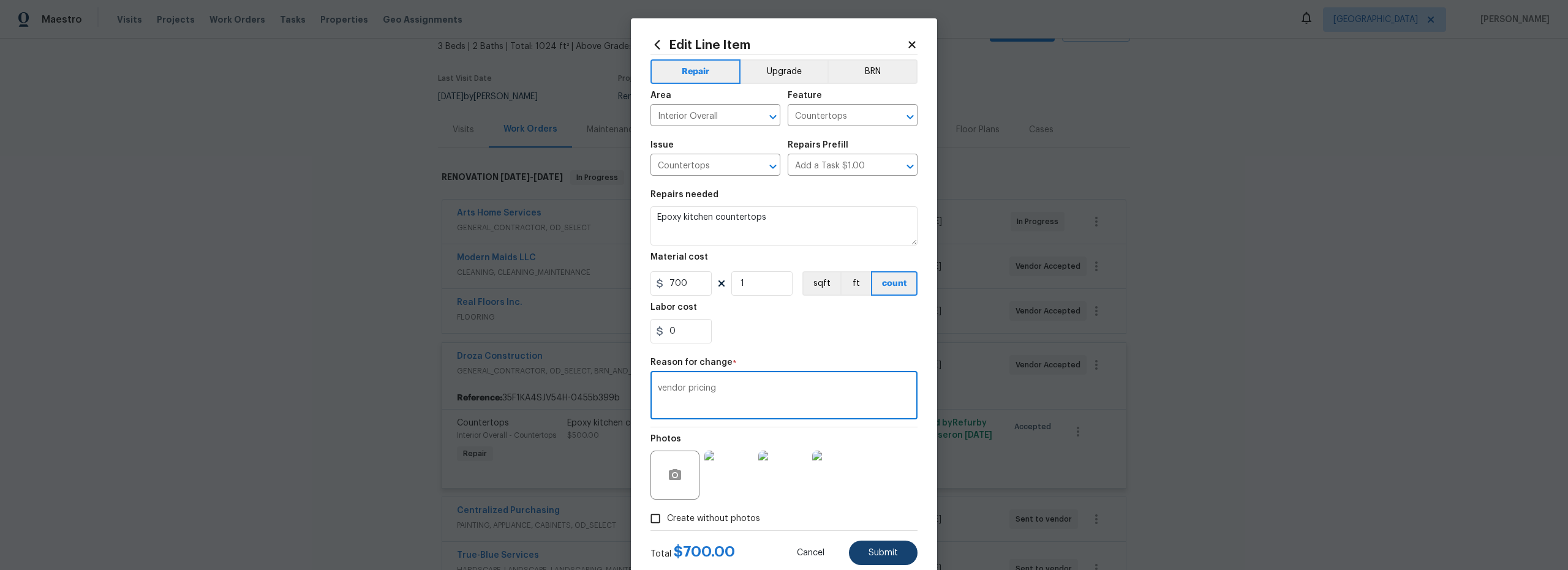
type textarea "vendor pricing"
click at [888, 549] on span "Submit" at bounding box center [883, 553] width 30 height 9
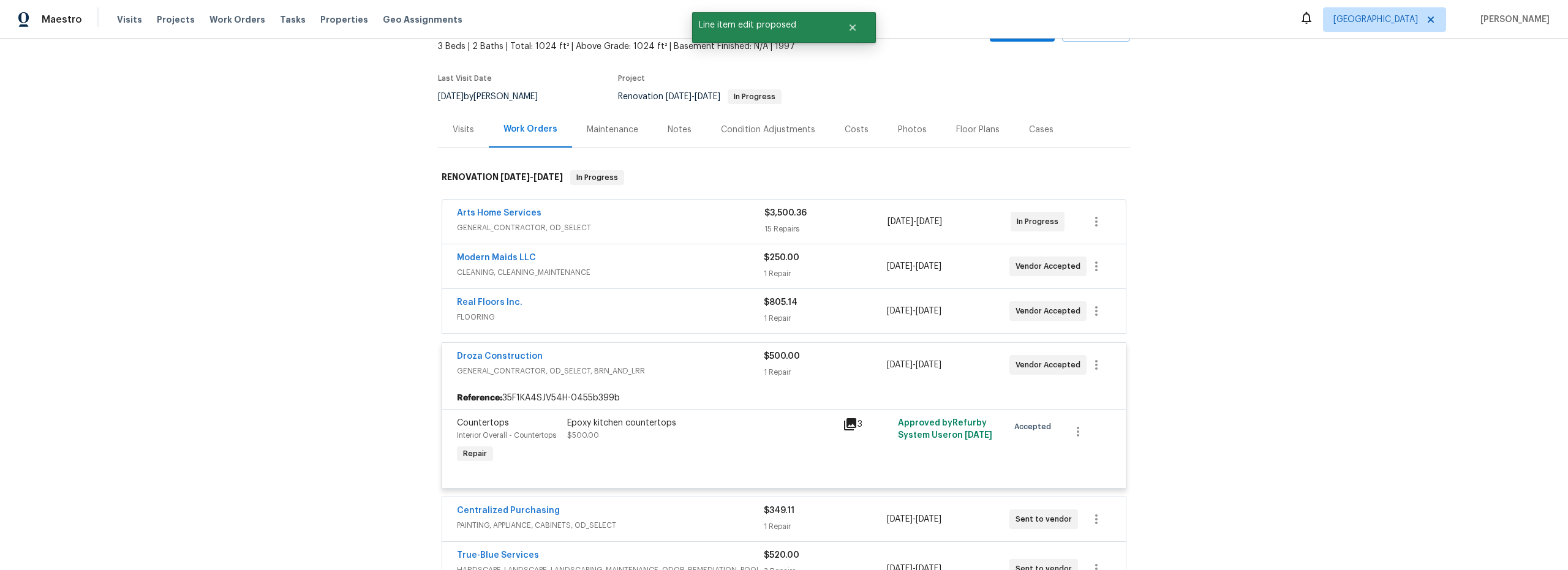
click at [726, 226] on span "GENERAL_CONTRACTOR, OD_SELECT" at bounding box center [610, 228] width 307 height 13
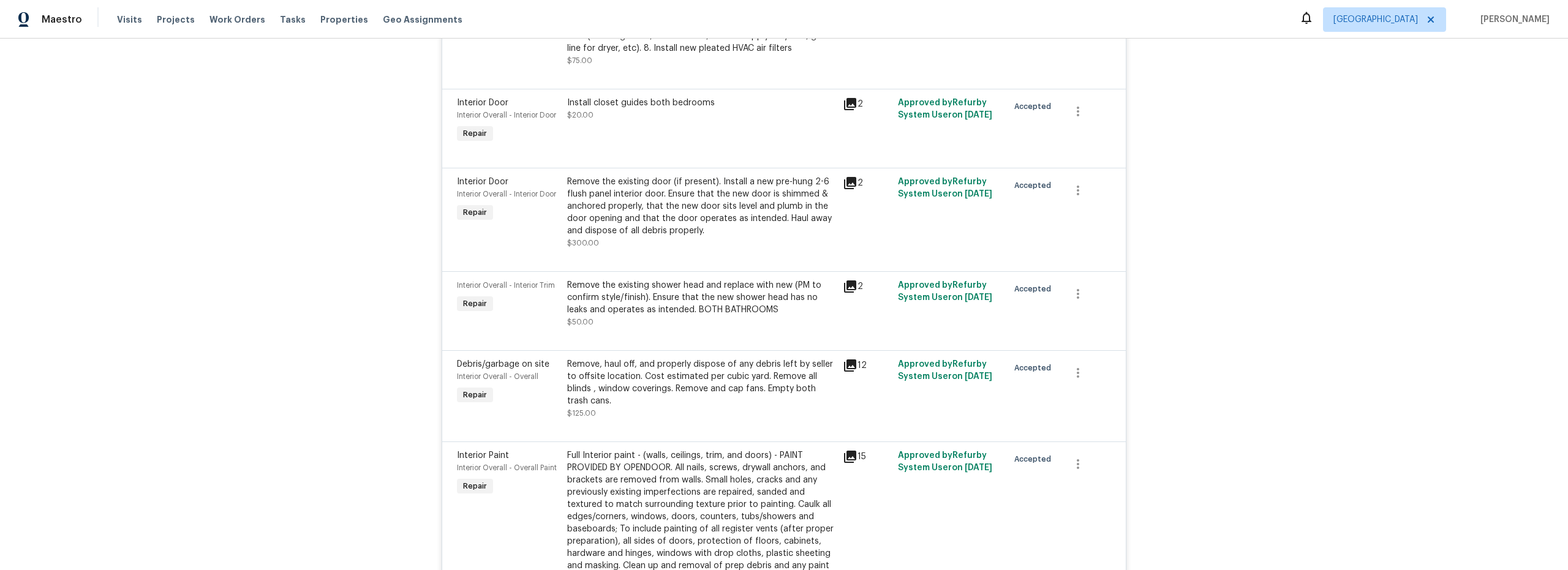
scroll to position [1109, 0]
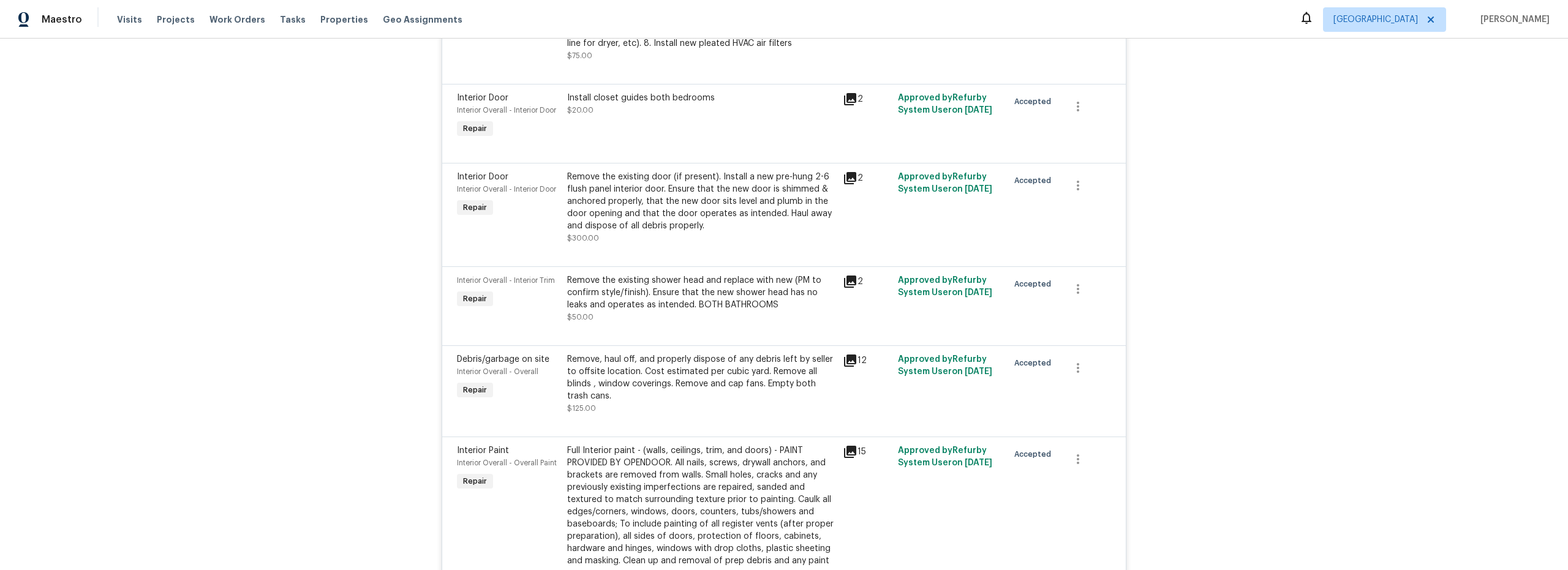
click at [712, 201] on div "Remove the existing door (if present). Install a new pre-hung 2-6 flush panel i…" at bounding box center [701, 201] width 269 height 61
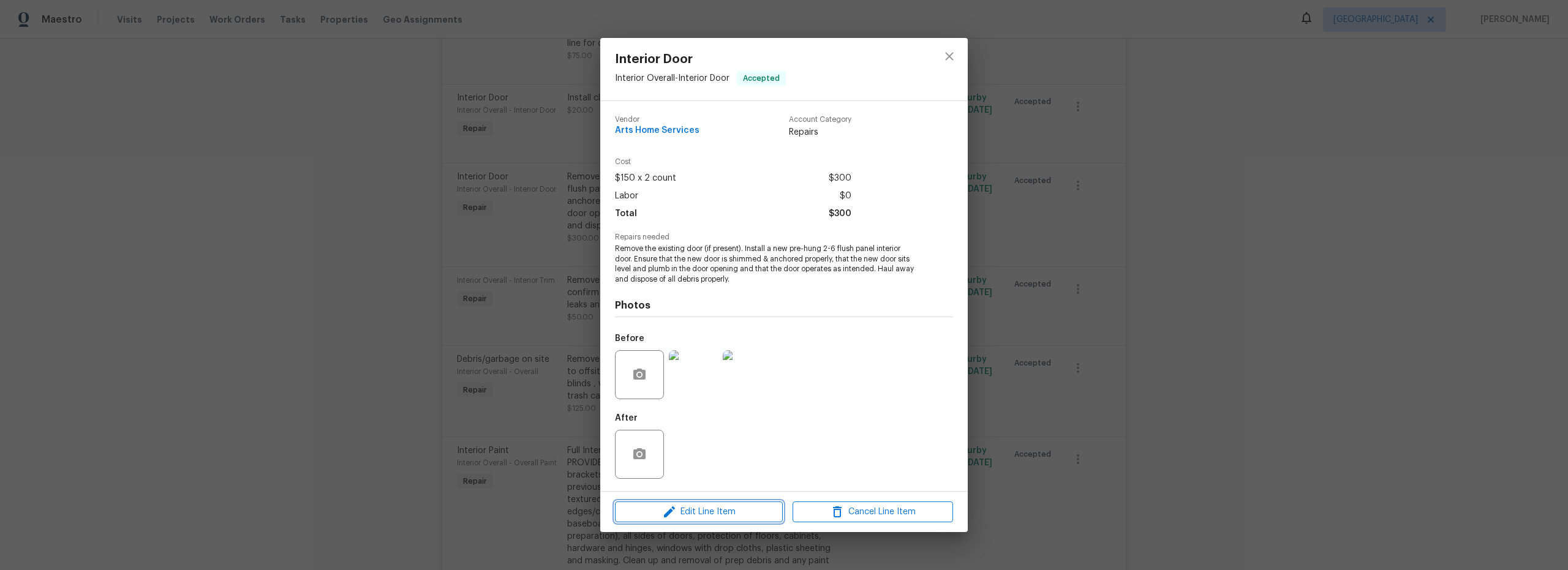
click at [715, 512] on span "Edit Line Item" at bounding box center [698, 512] width 160 height 15
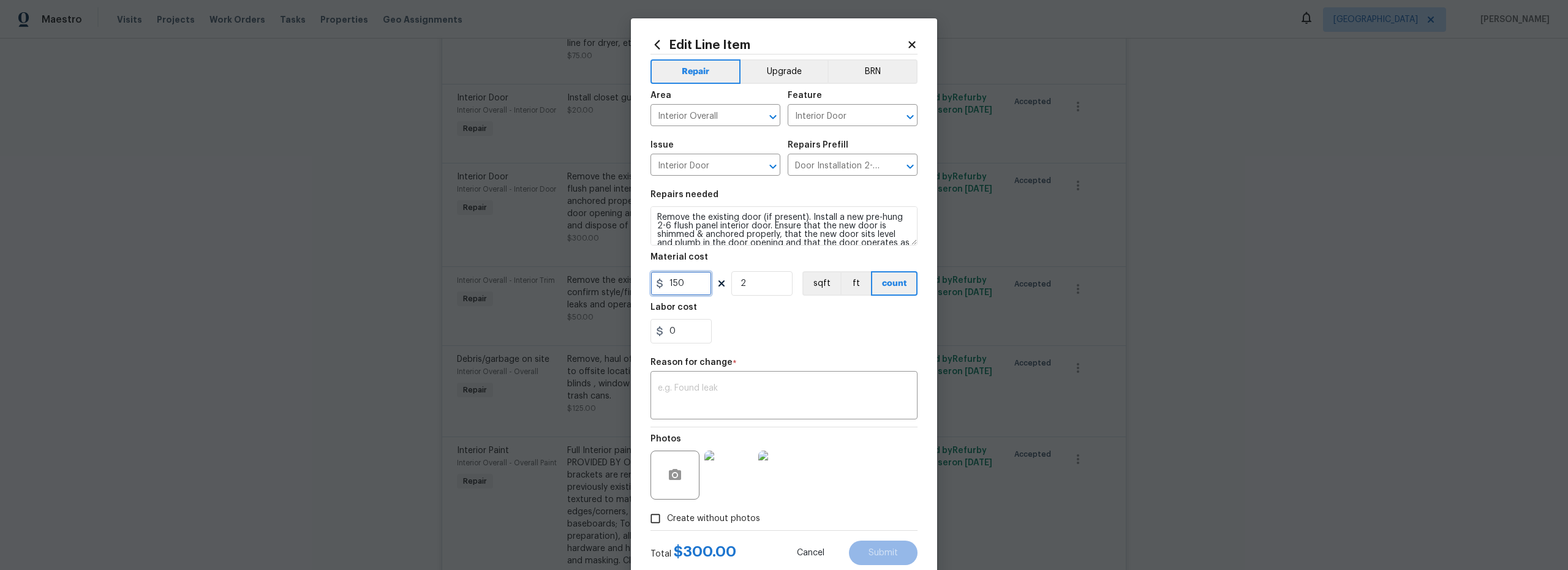
drag, startPoint x: 695, startPoint y: 287, endPoint x: 665, endPoint y: 274, distance: 32.7
click at [680, 280] on input "150" at bounding box center [681, 283] width 61 height 24
type input "170"
click at [891, 238] on textarea "Remove the existing door (if present). Install a new pre-hung 2-6 flush panel i…" at bounding box center [784, 226] width 267 height 39
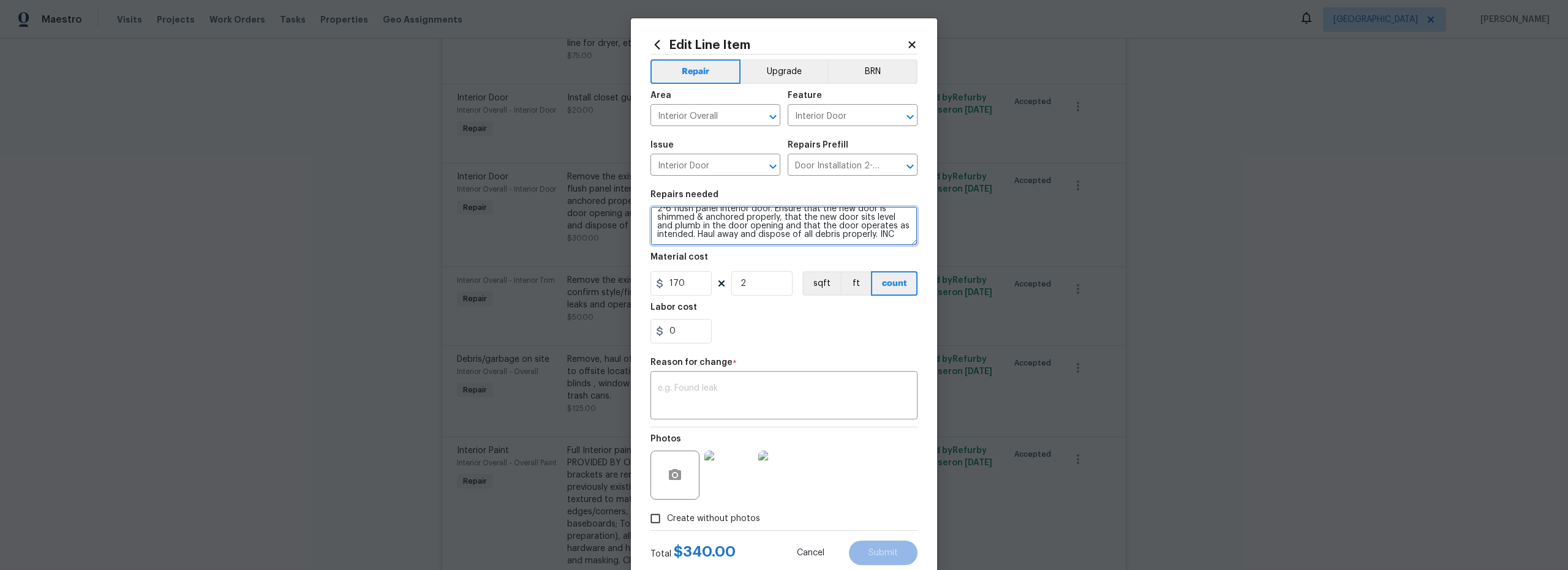
scroll to position [20, 0]
type textarea "Remove the existing door (if present). Install a new pre-hung 2-6 flush panel i…"
click at [763, 394] on textarea at bounding box center [784, 396] width 253 height 26
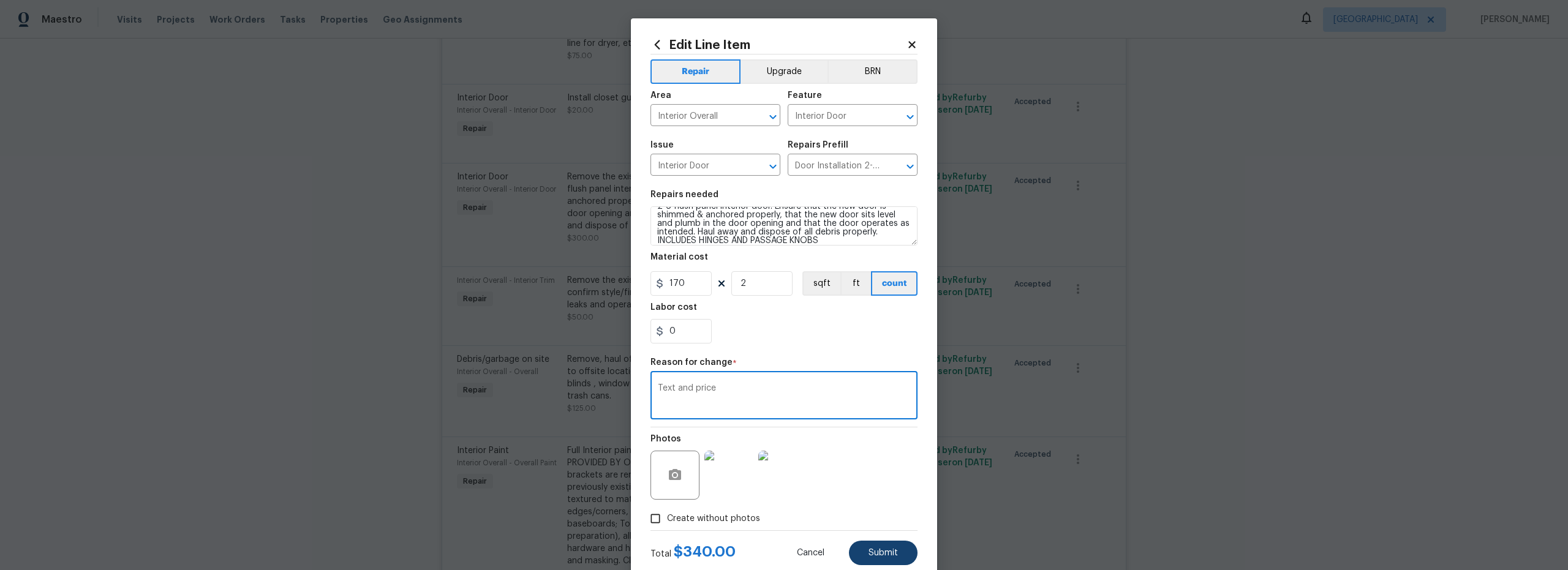
type textarea "Text and price"
click at [885, 552] on span "Submit" at bounding box center [883, 553] width 30 height 9
type textarea "Remove the existing door (if present). Install a new pre-hung 2-6 flush panel i…"
type input "150"
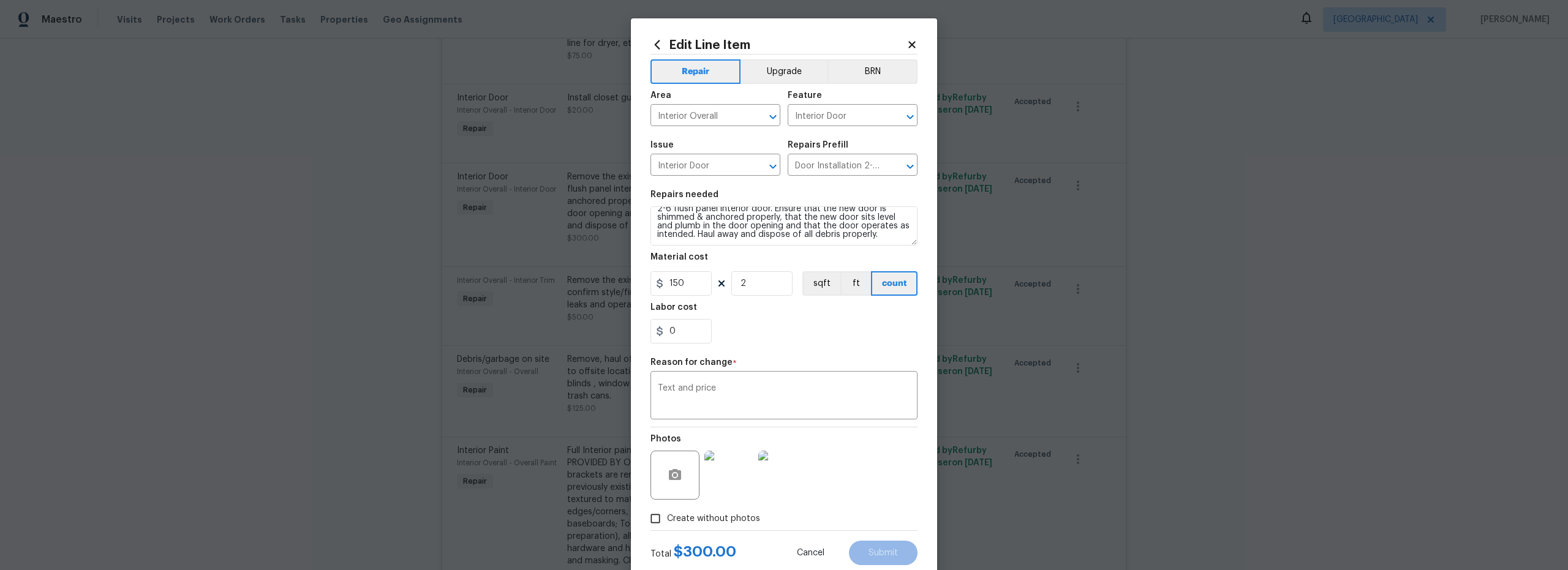
scroll to position [17, 0]
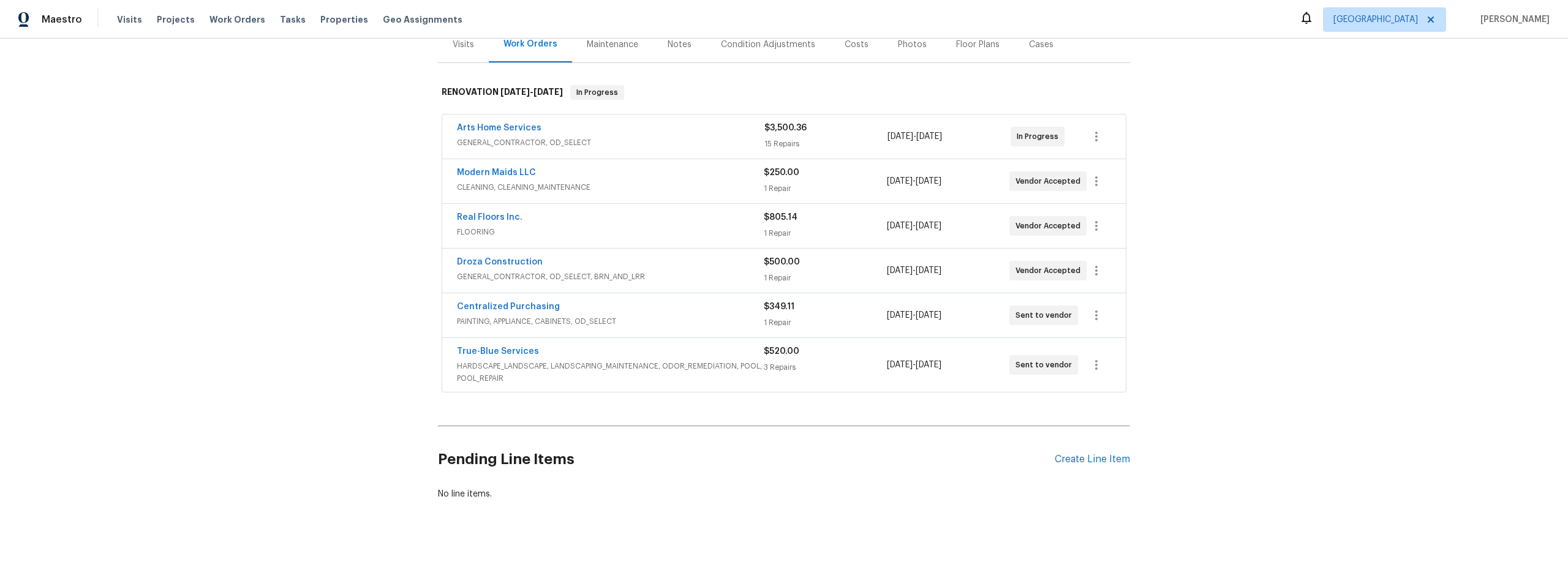
scroll to position [158, 0]
click at [520, 124] on link "Arts Home Services" at bounding box center [499, 129] width 84 height 9
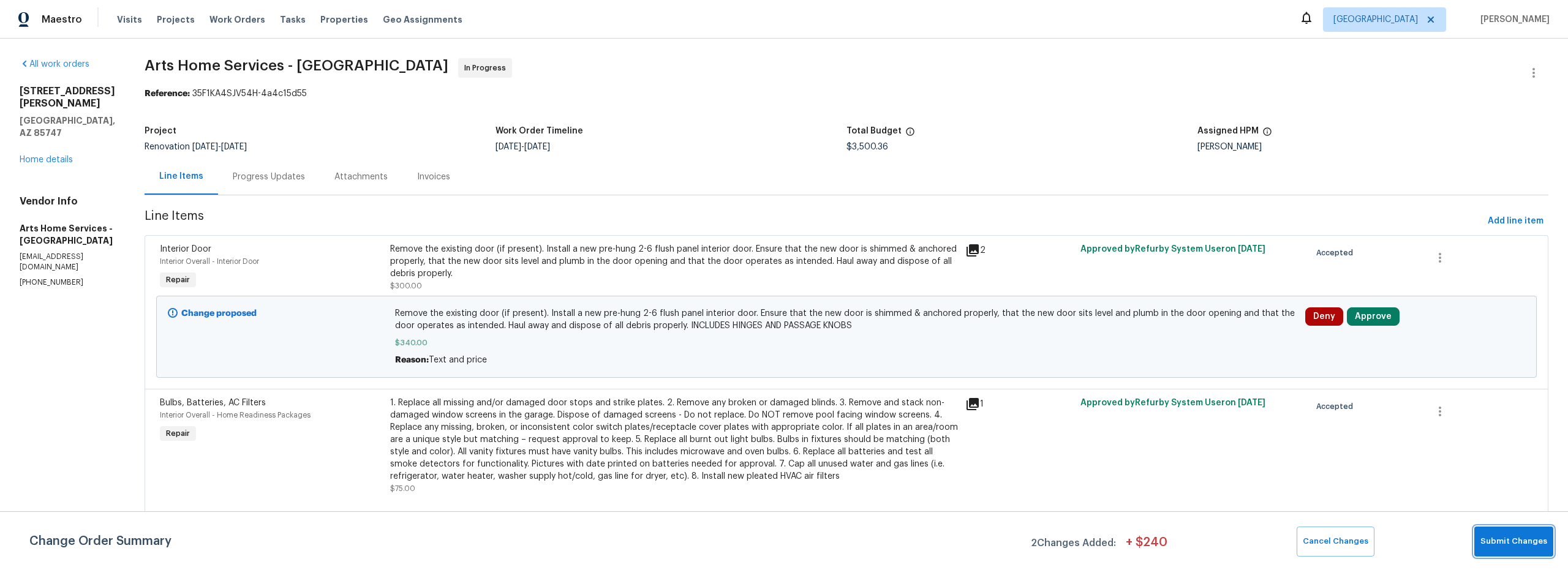
click at [1515, 540] on span "Submit Changes" at bounding box center [1513, 541] width 67 height 14
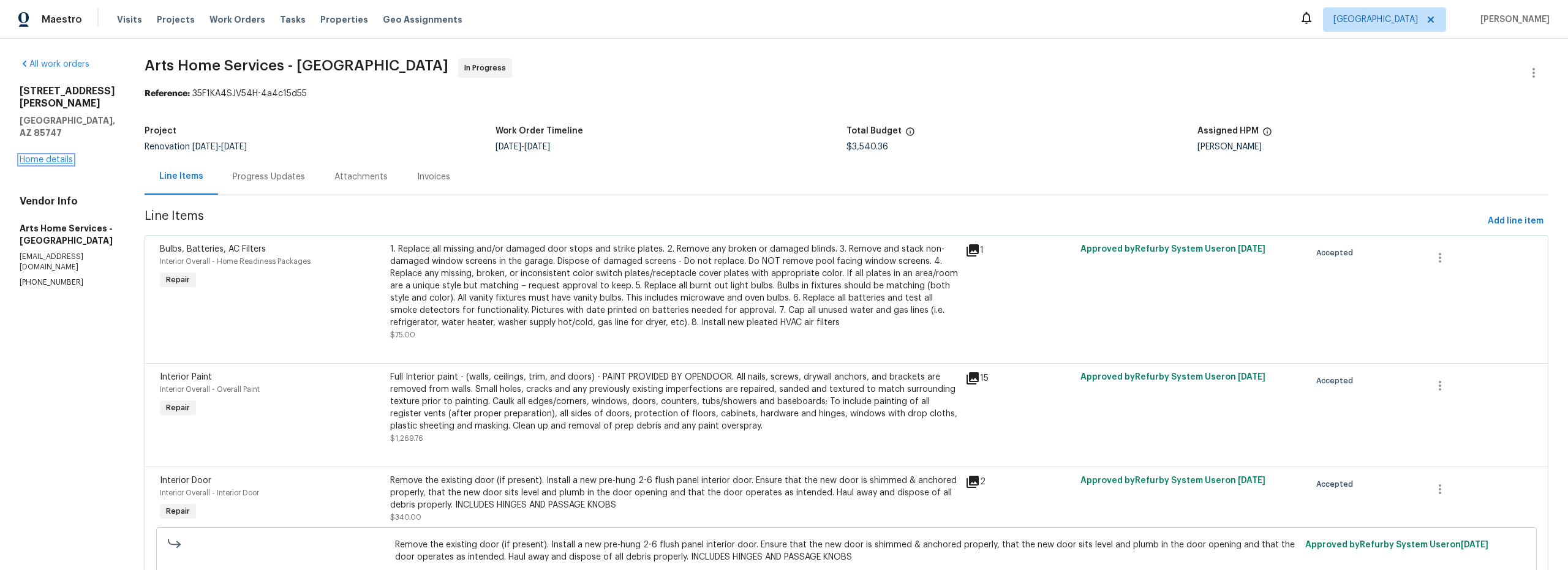
click at [49, 156] on link "Home details" at bounding box center [47, 160] width 54 height 9
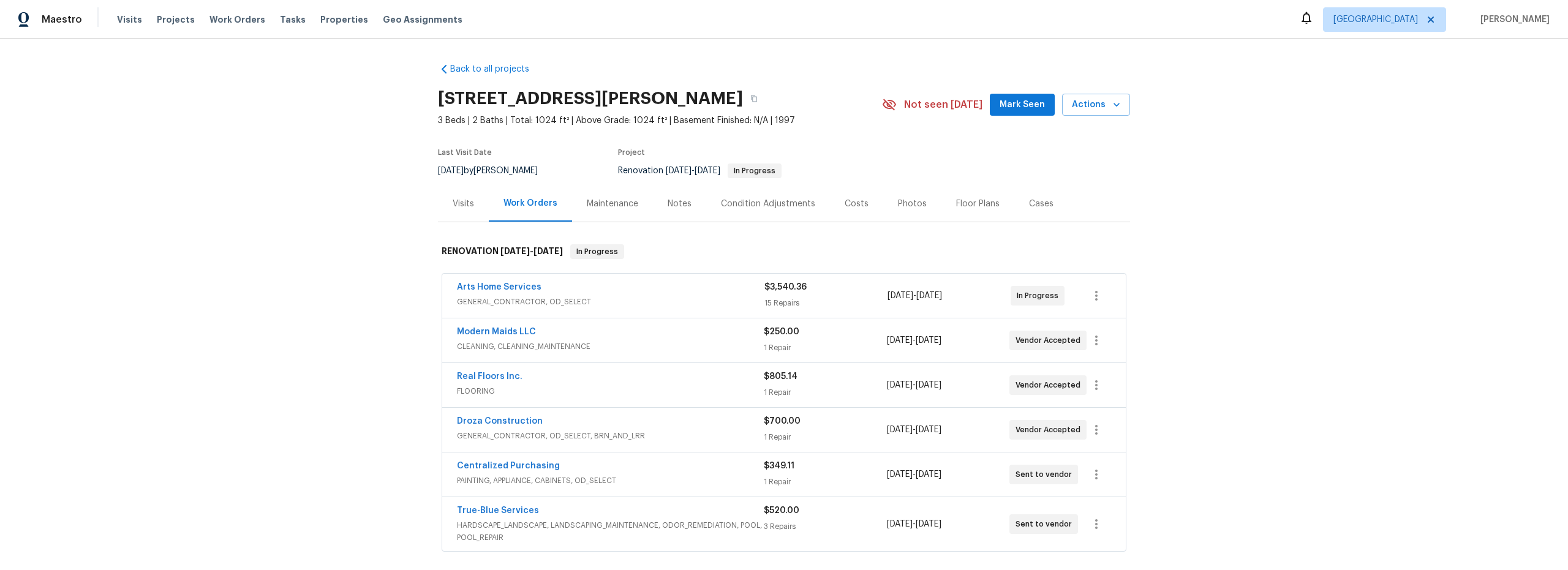
click at [848, 205] on div "Costs" at bounding box center [856, 204] width 24 height 13
